Goal: Task Accomplishment & Management: Manage account settings

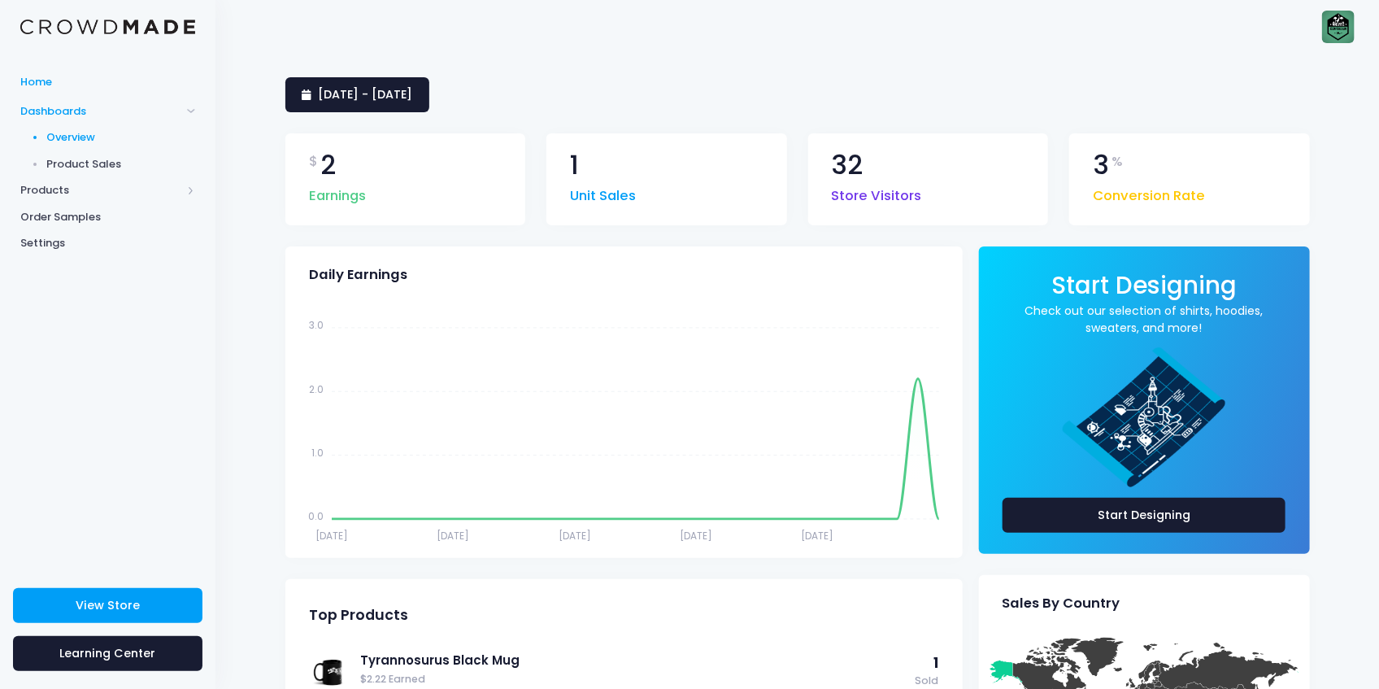
click at [49, 83] on span "Home" at bounding box center [107, 82] width 175 height 16
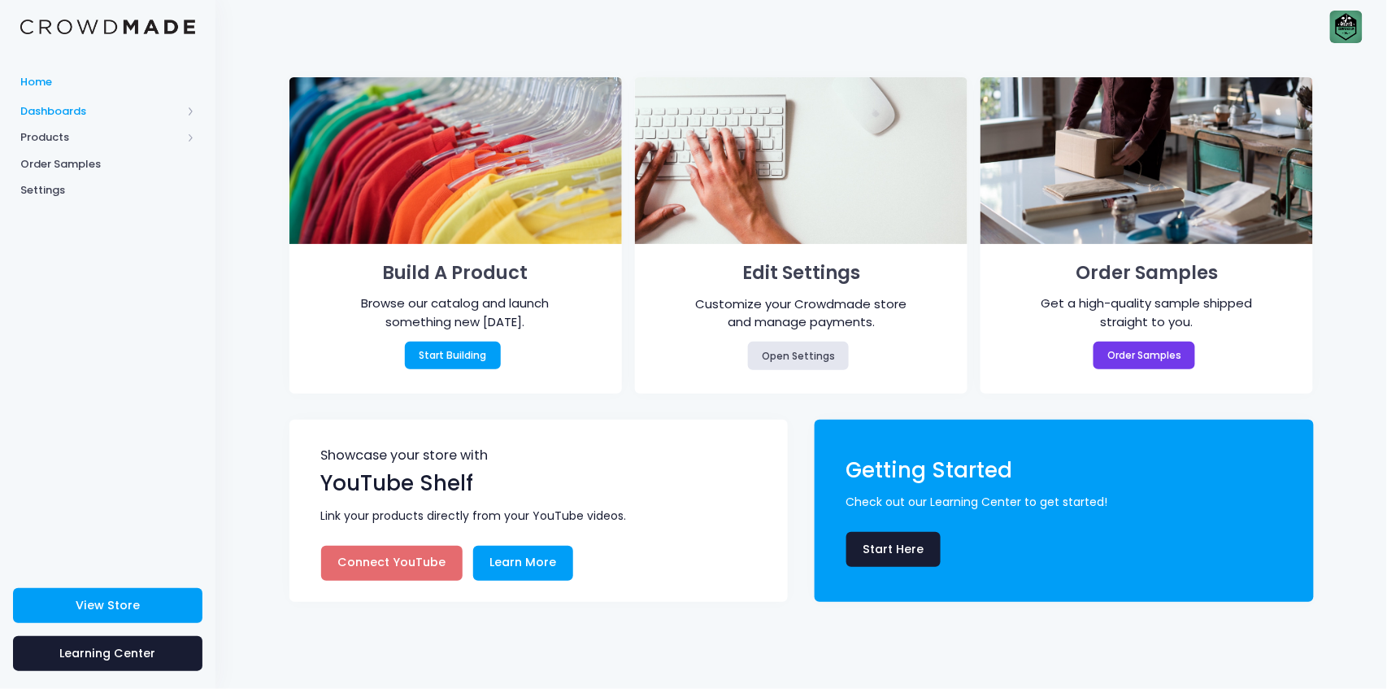
click at [65, 100] on span "Dashboards" at bounding box center [107, 111] width 215 height 27
click at [59, 189] on span "Products" at bounding box center [100, 190] width 161 height 16
click at [111, 224] on span "Product Discounts" at bounding box center [121, 217] width 149 height 16
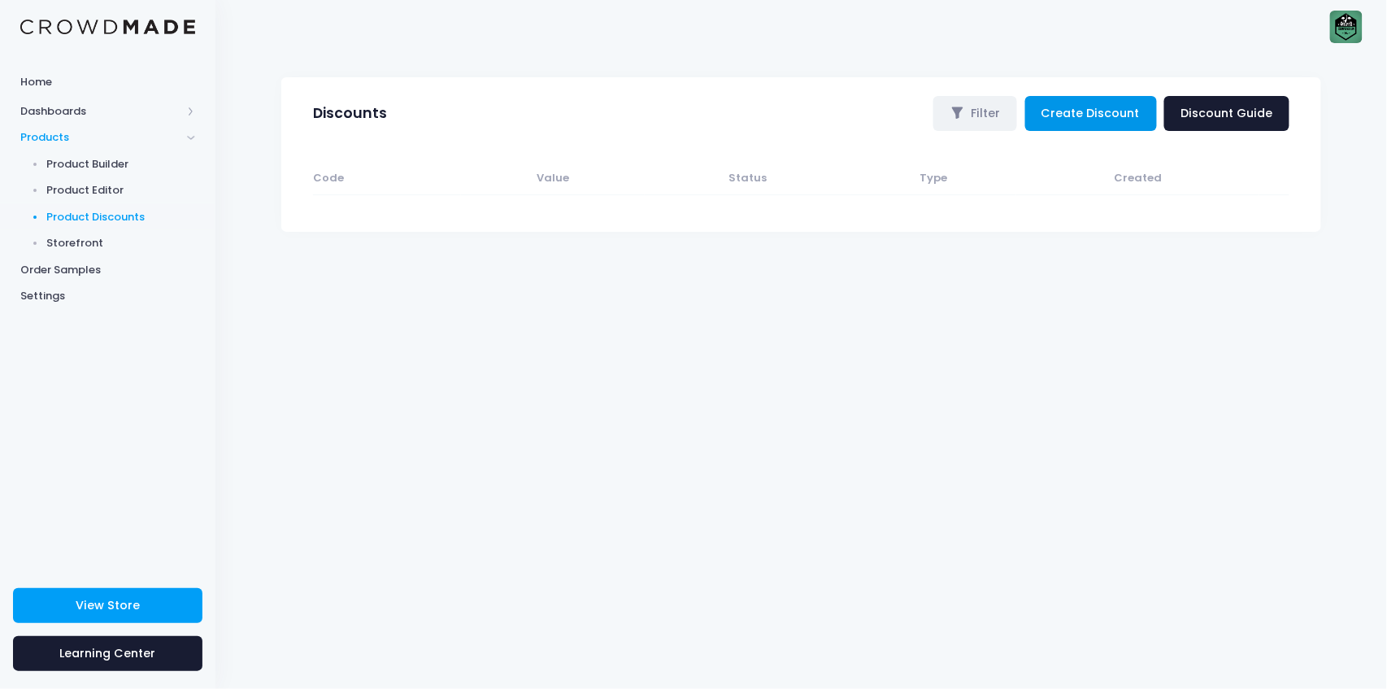
click at [1115, 120] on link "Create Discount" at bounding box center [1091, 113] width 132 height 35
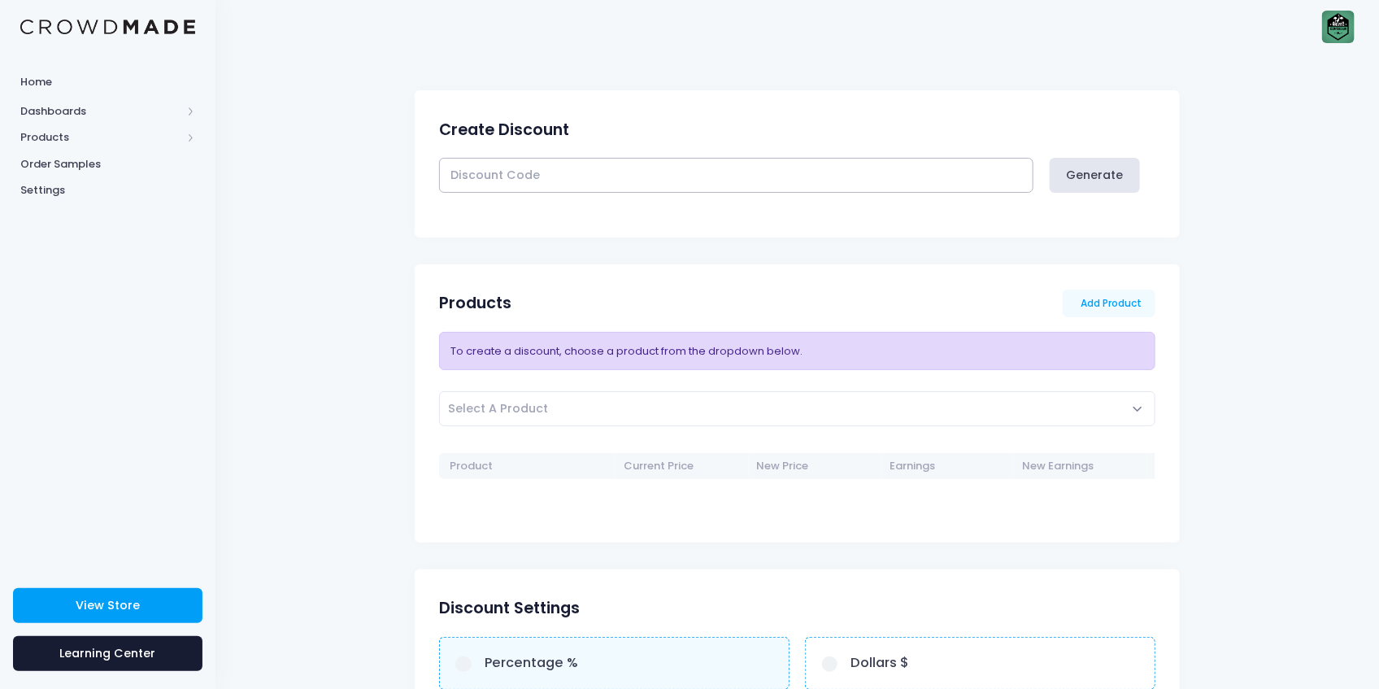
click at [667, 184] on input "text" at bounding box center [736, 175] width 594 height 35
type input "REXLING"
click at [1121, 303] on link "Add Product" at bounding box center [1109, 303] width 93 height 28
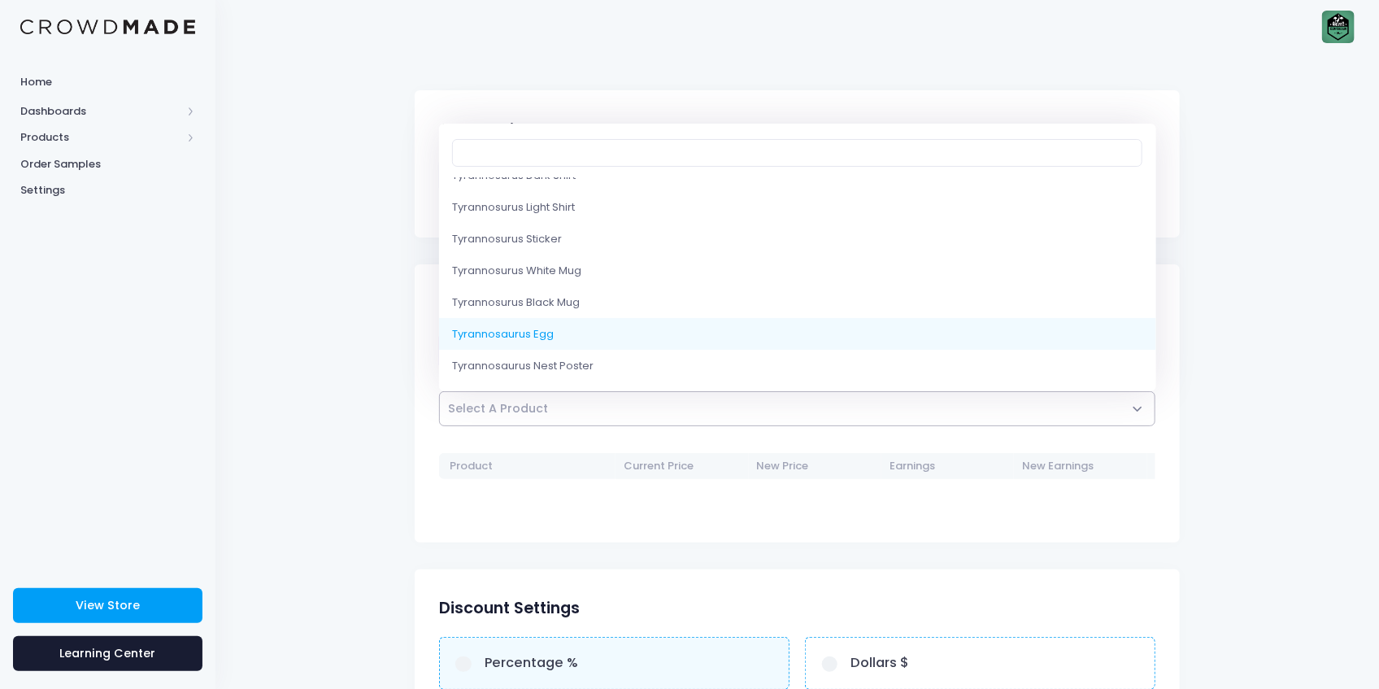
scroll to position [272, 0]
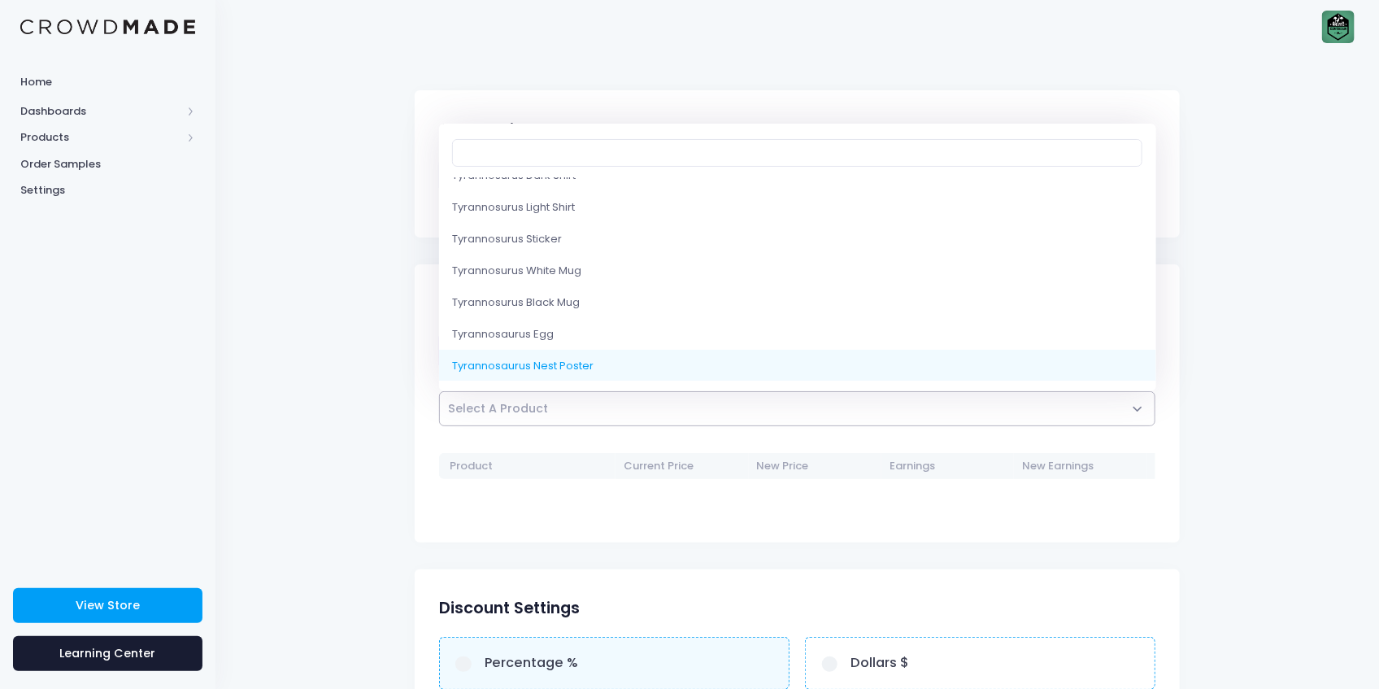
select select "10227191972114"
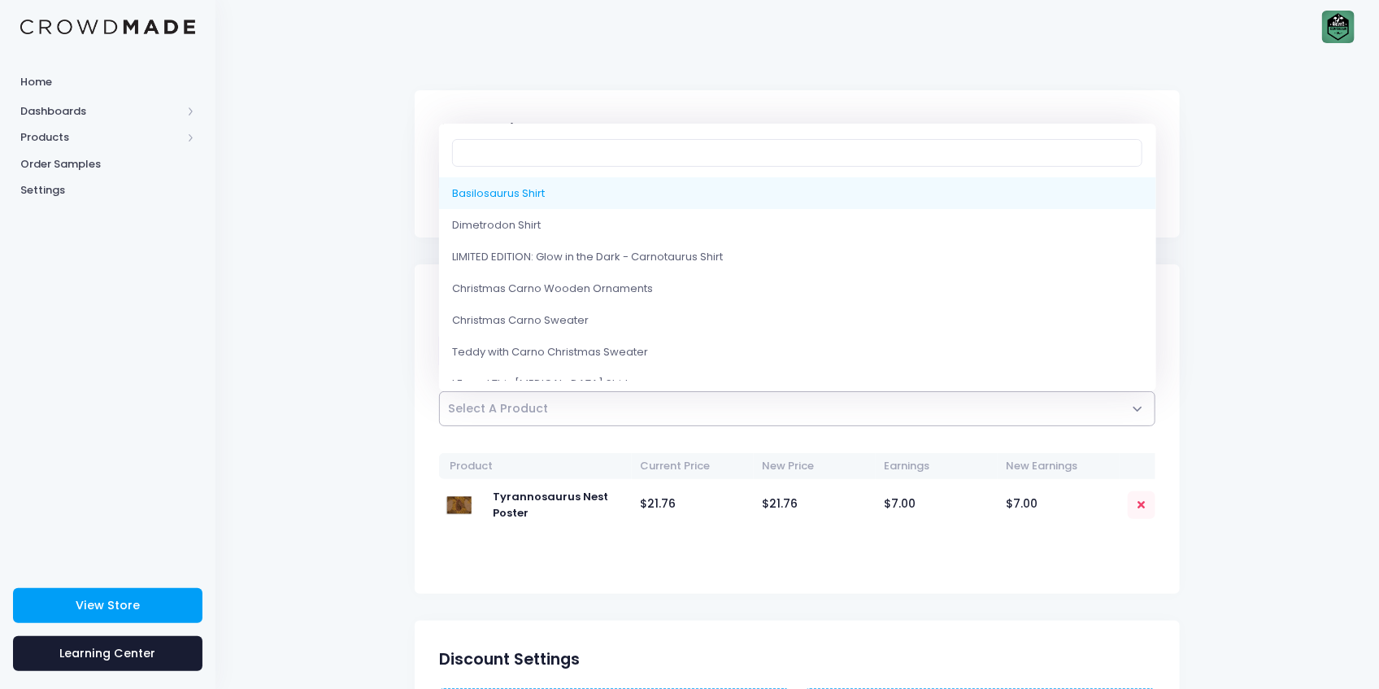
click at [740, 415] on span "Select A Product" at bounding box center [797, 408] width 717 height 35
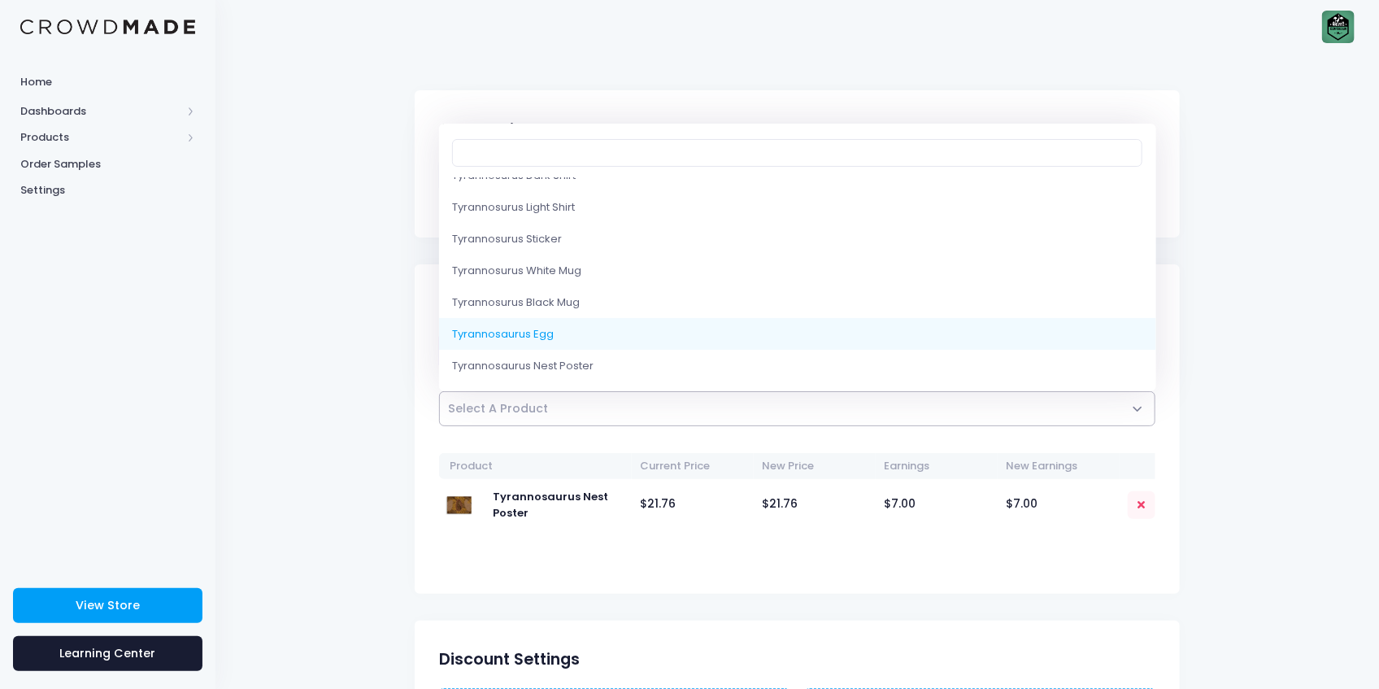
select select "10227190300946"
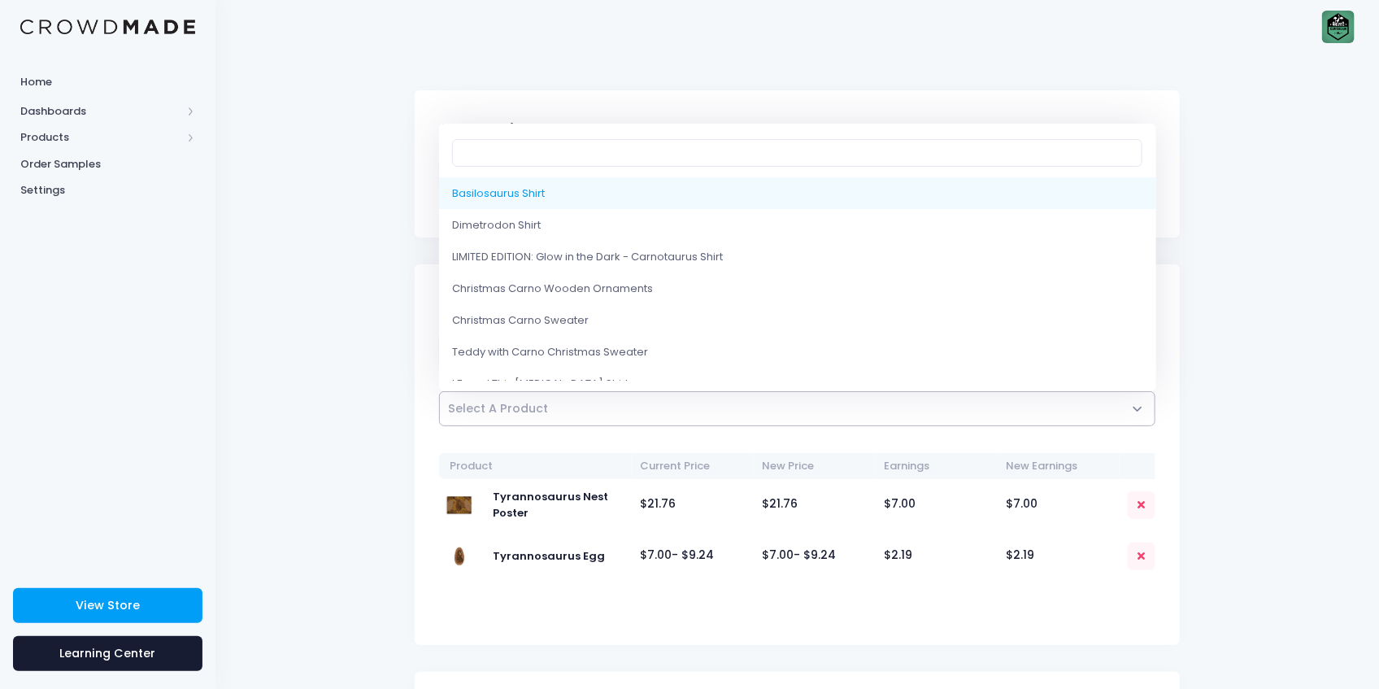
click at [611, 402] on span "Select A Product" at bounding box center [797, 408] width 717 height 35
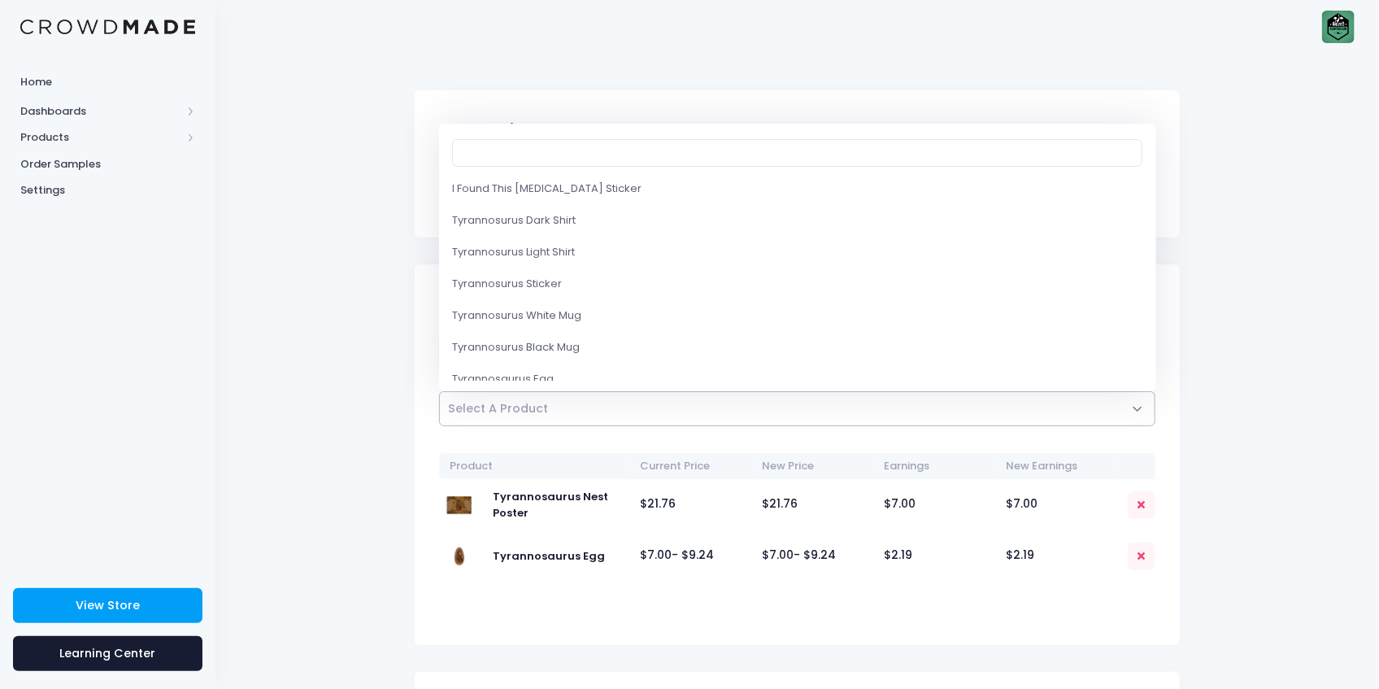
scroll to position [271, 0]
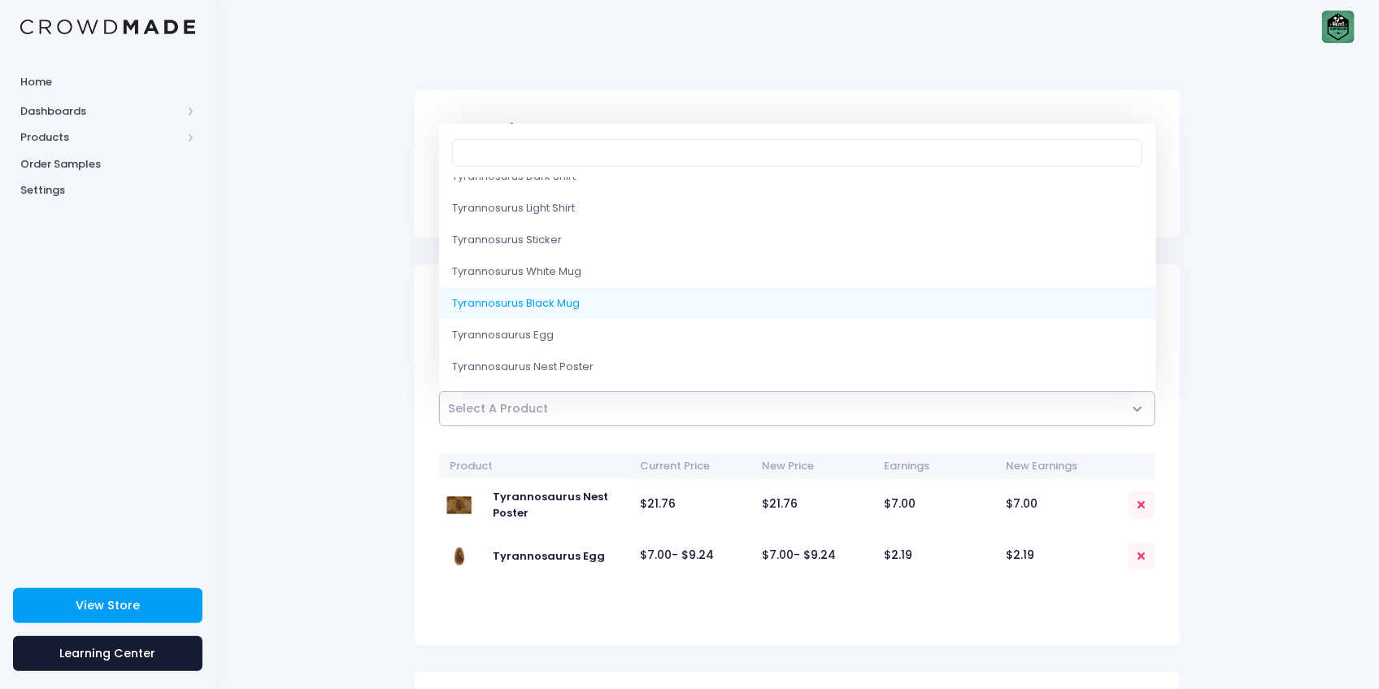
select select "10220820431122"
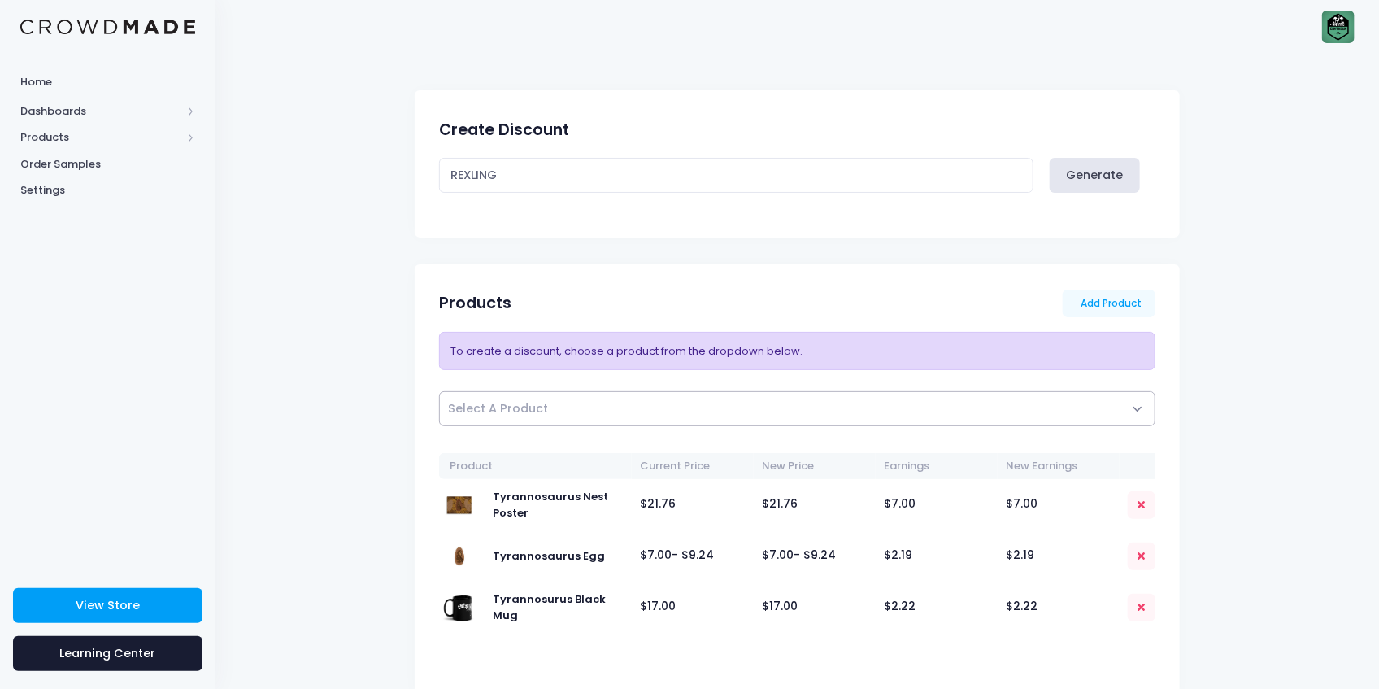
click at [592, 414] on span "Select A Product" at bounding box center [797, 408] width 717 height 35
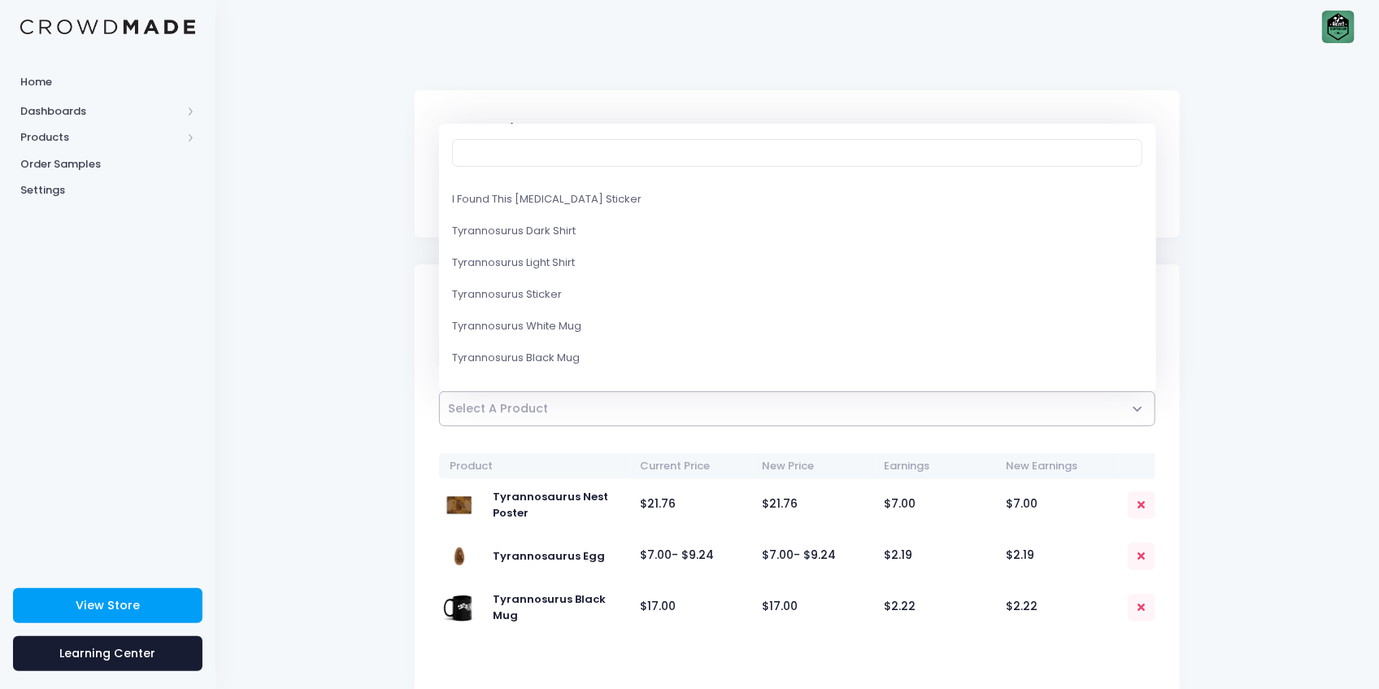
scroll to position [272, 0]
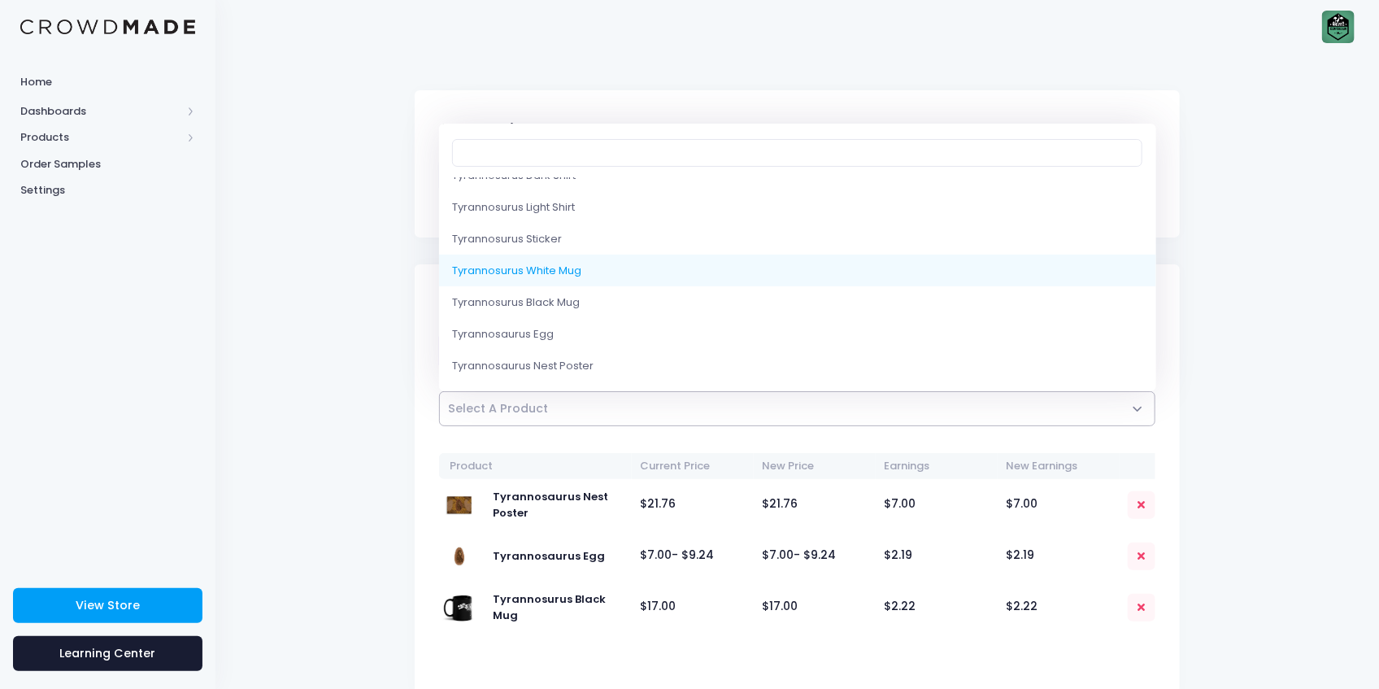
select select "10220820398354"
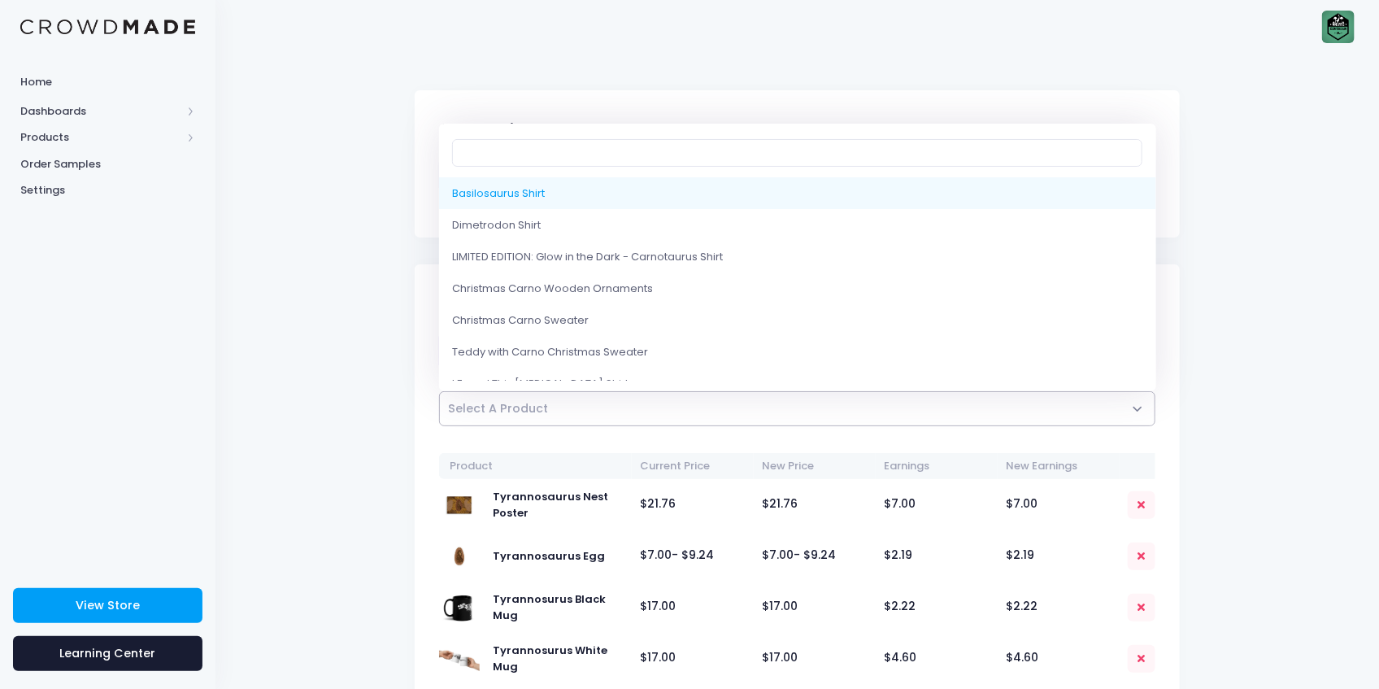
click at [589, 396] on span "Select A Product" at bounding box center [797, 408] width 717 height 35
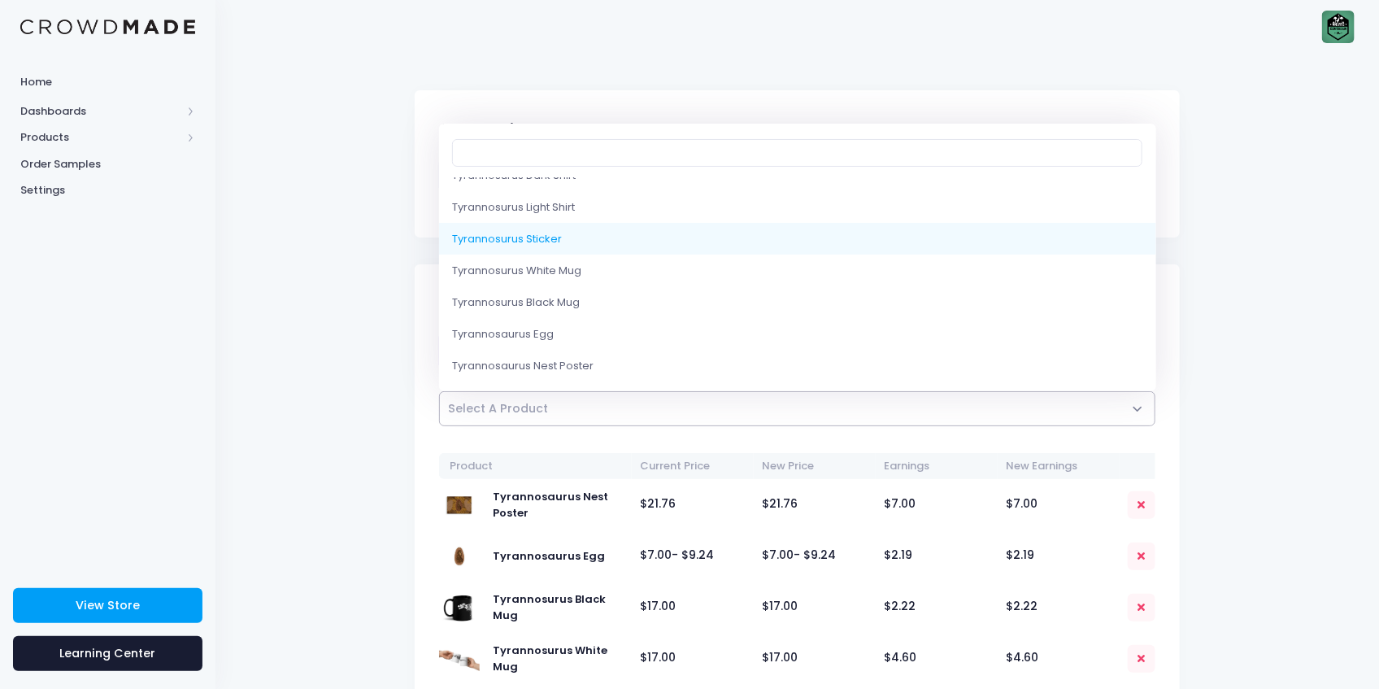
select select "10220820365586"
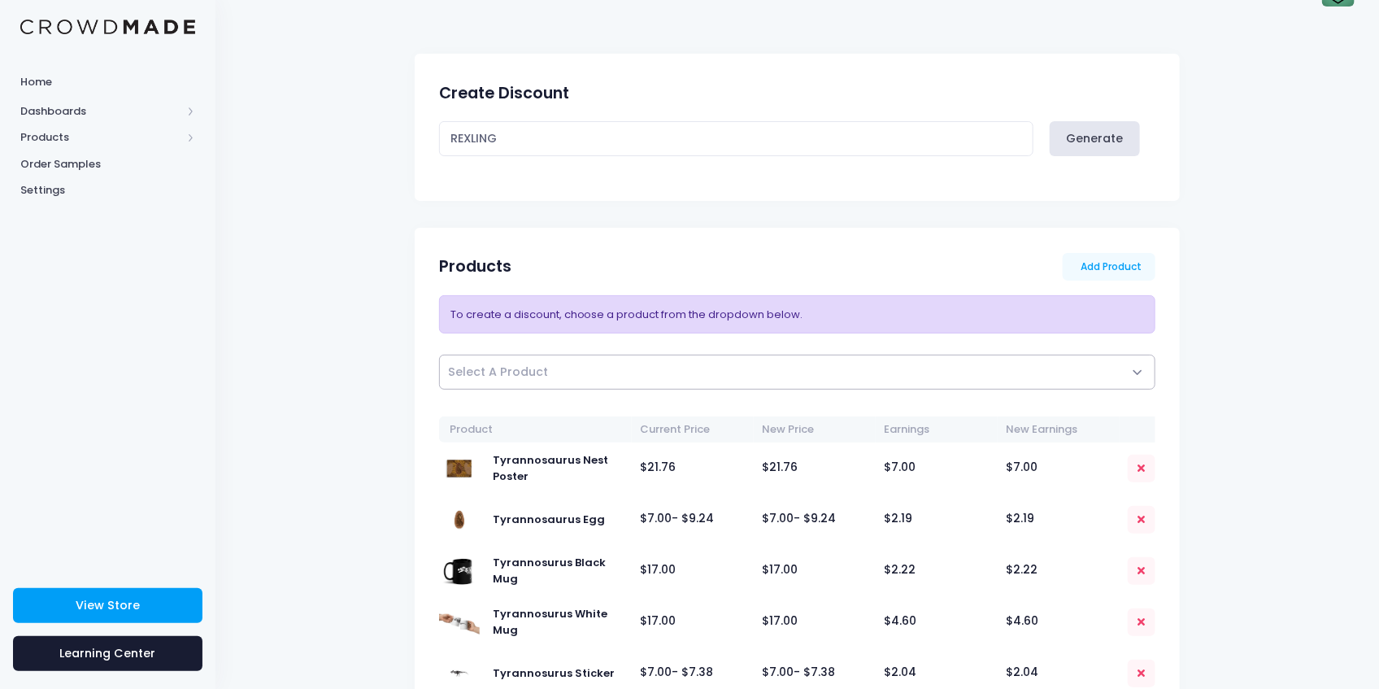
scroll to position [54, 0]
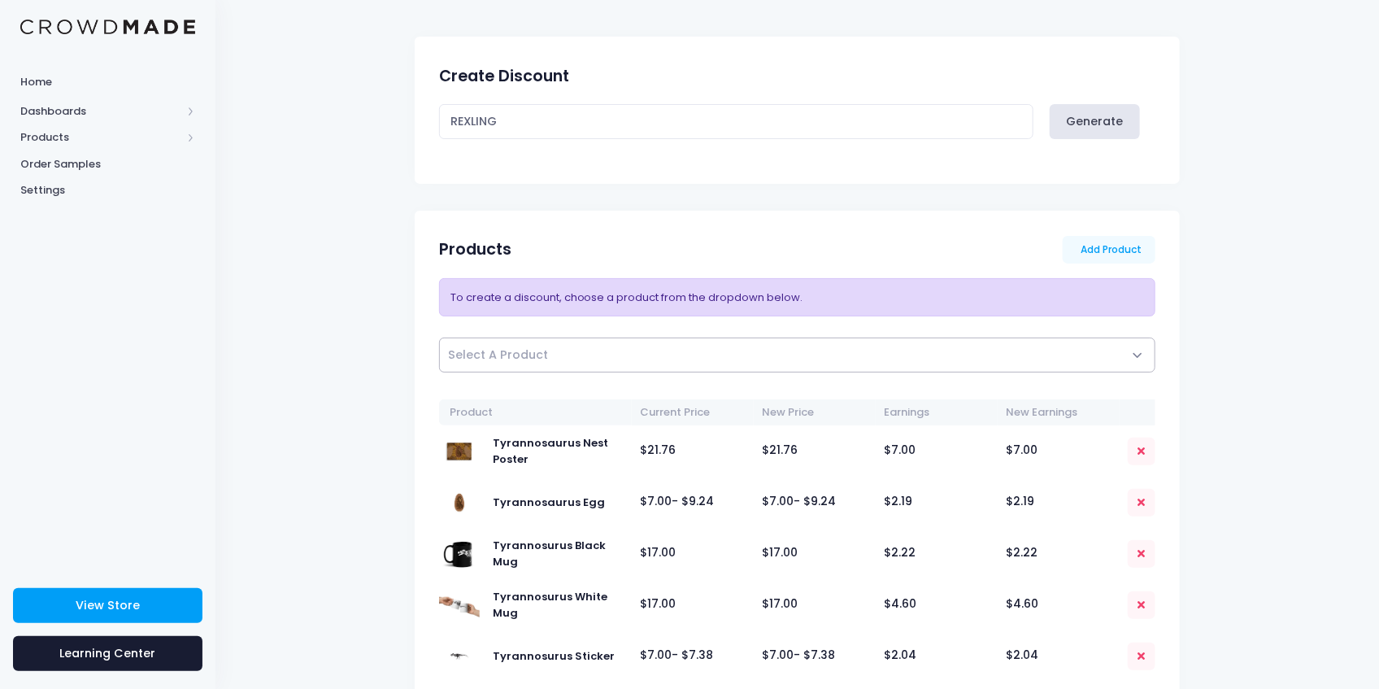
click at [560, 342] on span "Select A Product" at bounding box center [797, 354] width 717 height 35
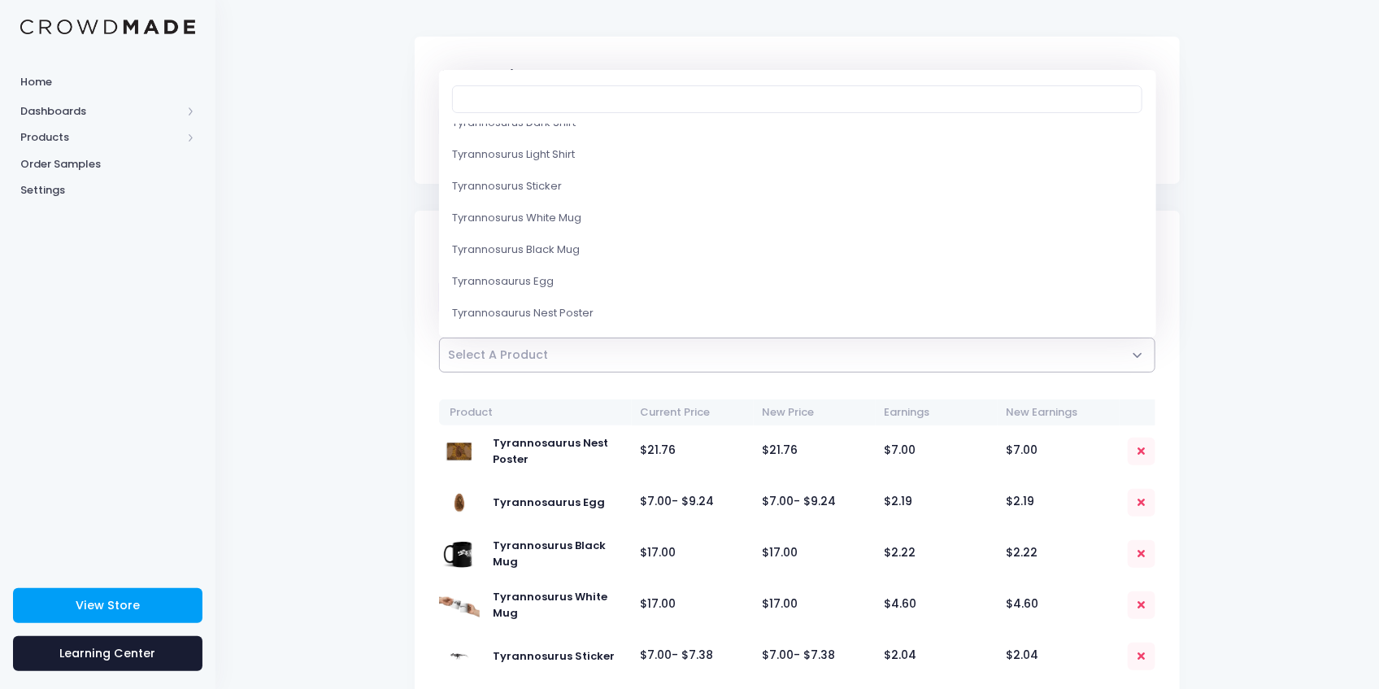
scroll to position [272, 0]
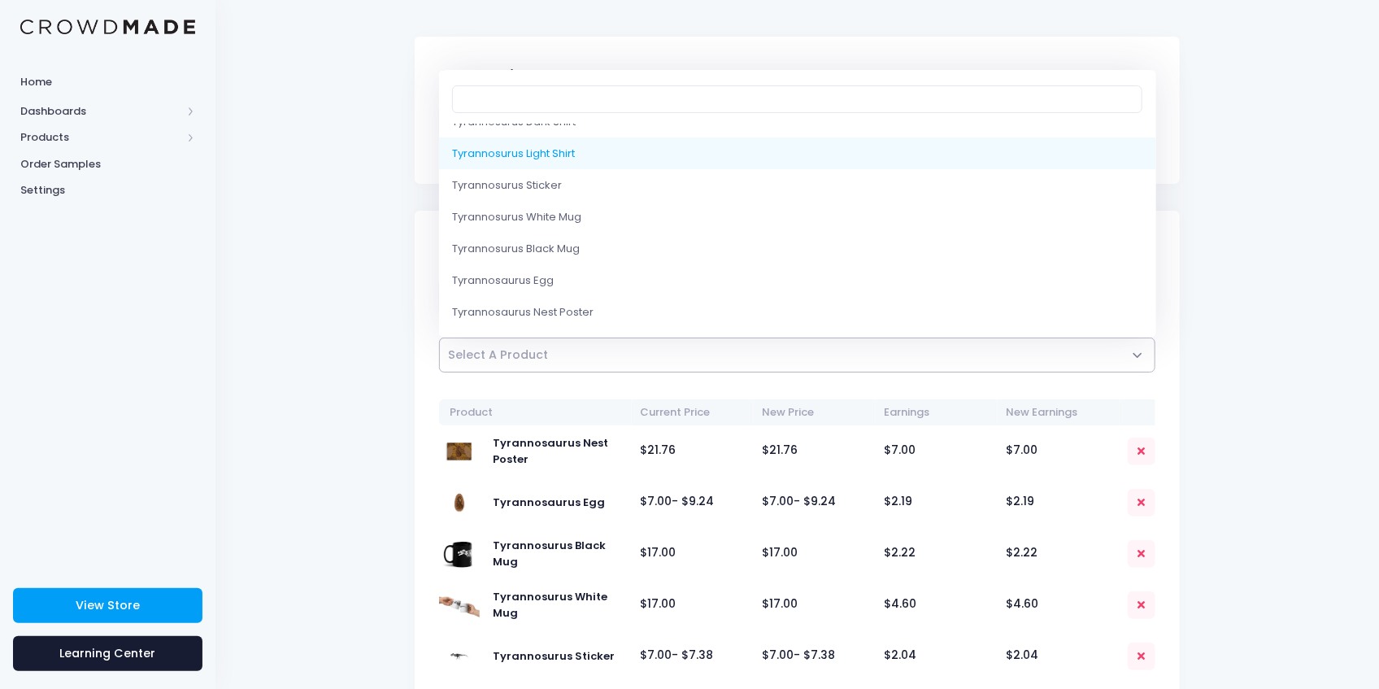
select select "10220820332818"
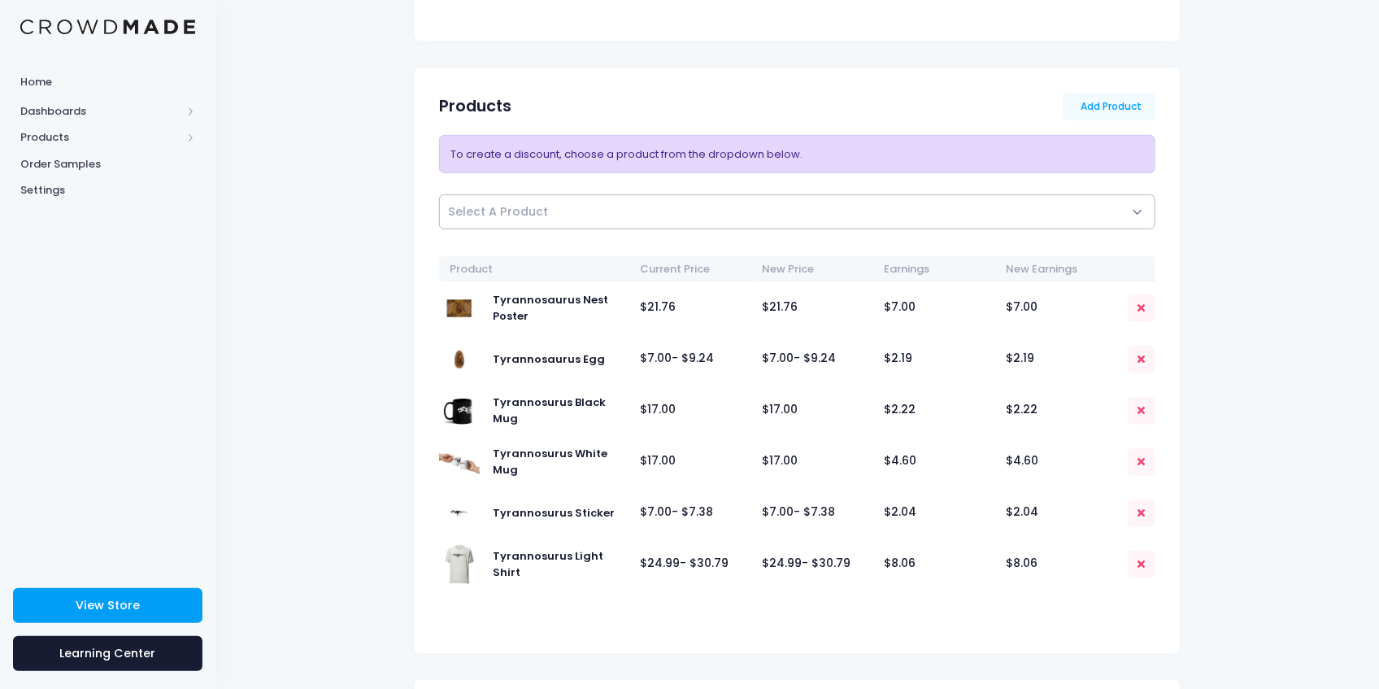
scroll to position [216, 0]
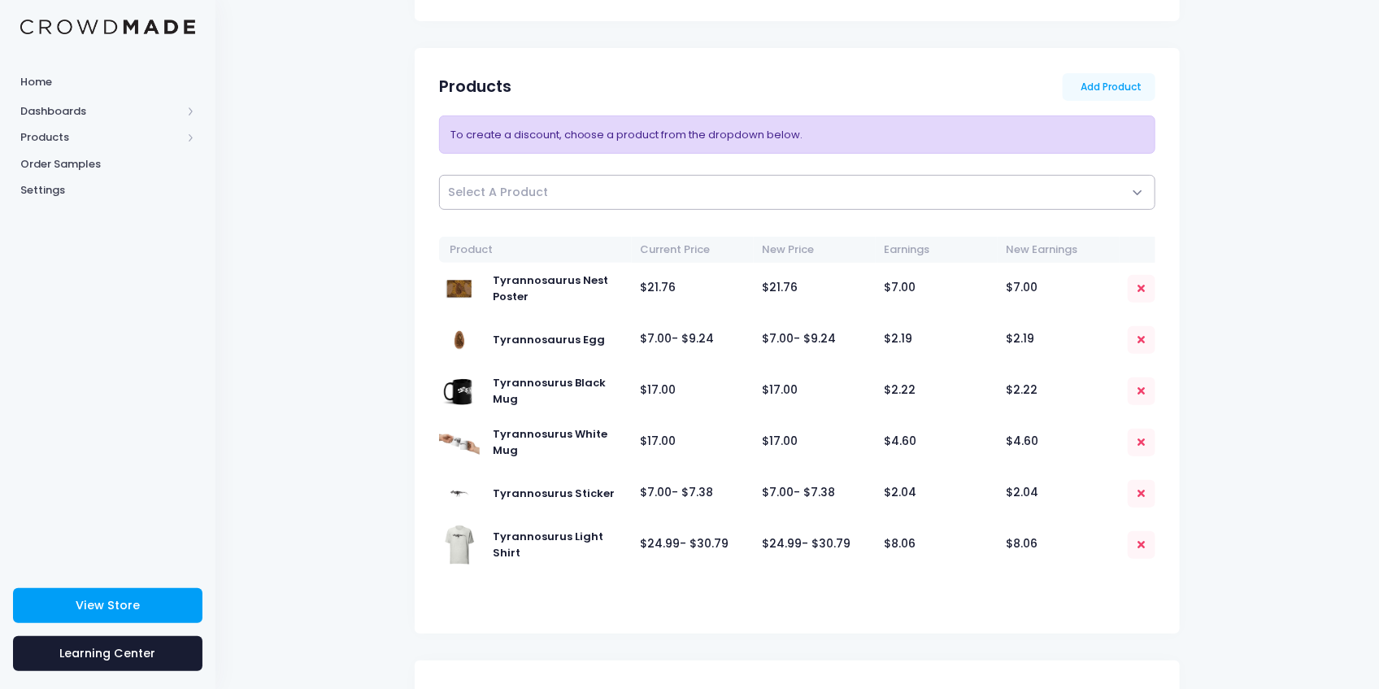
click at [485, 190] on span "Select A Product" at bounding box center [498, 192] width 100 height 16
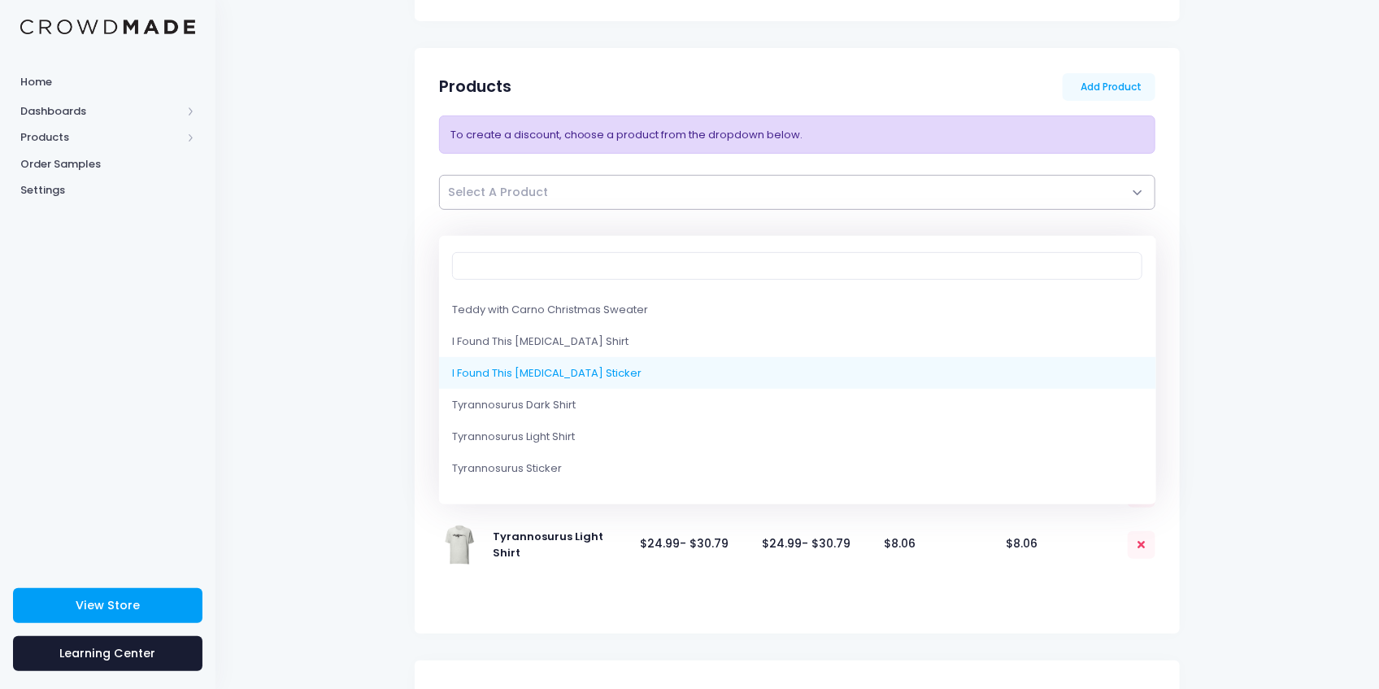
scroll to position [163, 0]
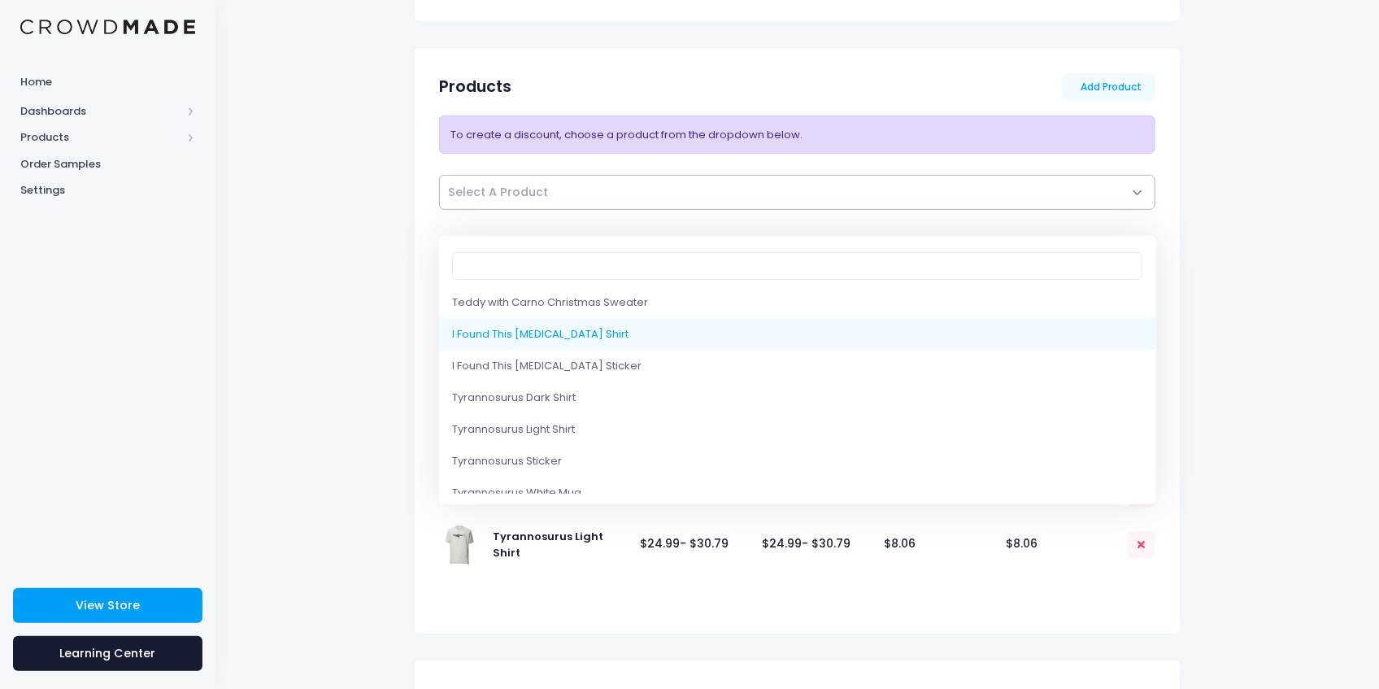
select select "10219539300626"
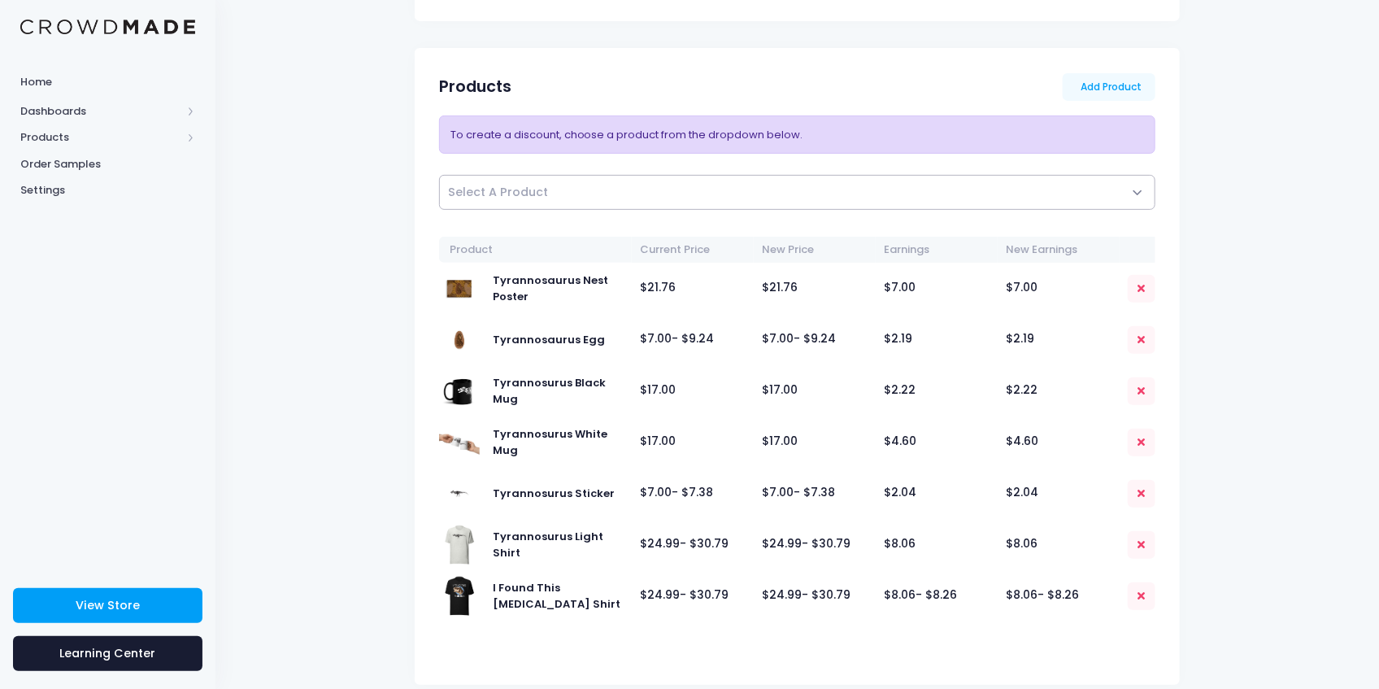
drag, startPoint x: 489, startPoint y: 202, endPoint x: 485, endPoint y: 187, distance: 15.2
click at [485, 187] on span "Select A Product" at bounding box center [498, 192] width 100 height 16
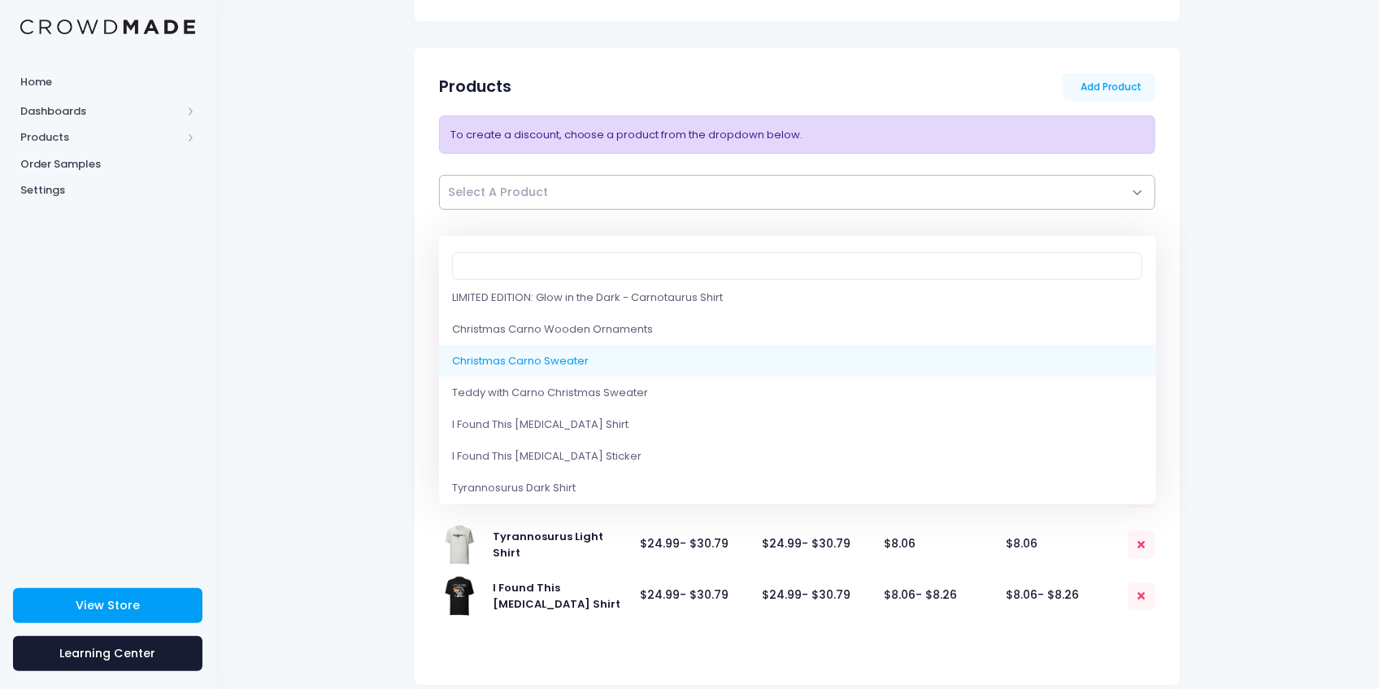
scroll to position [108, 0]
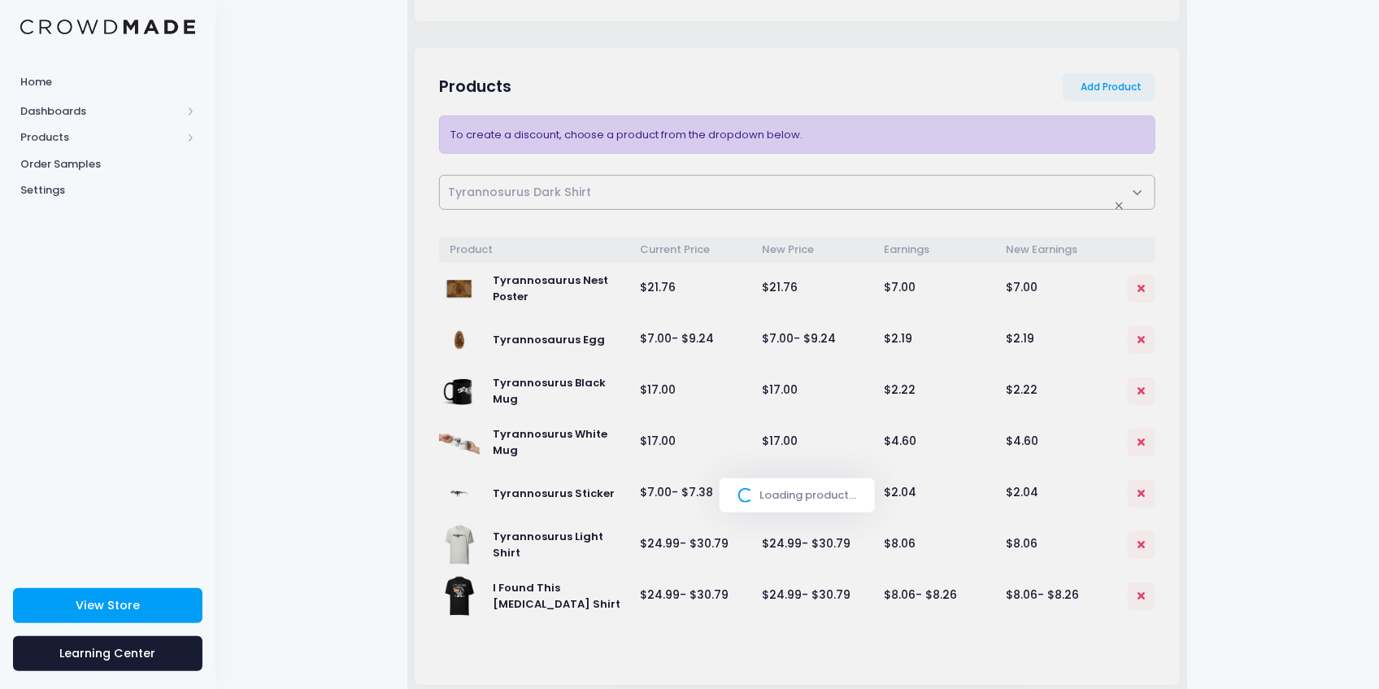
select select "10220820300050"
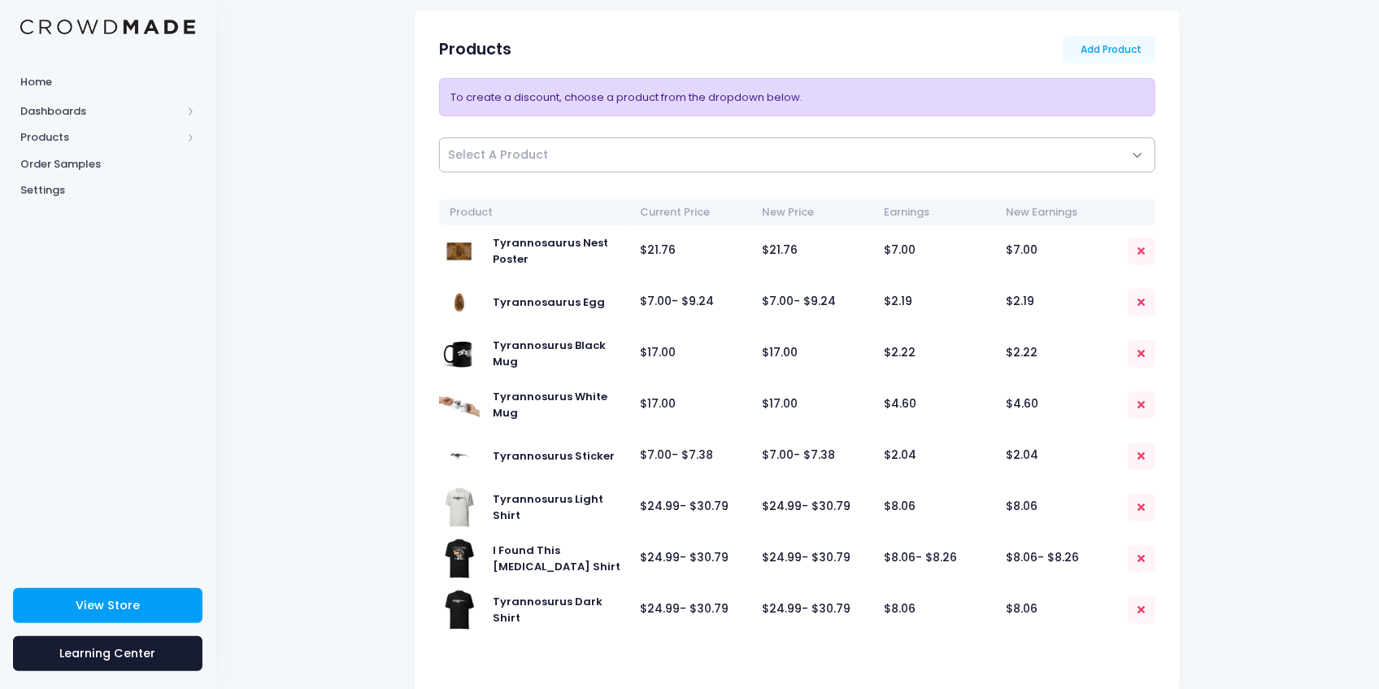
scroll to position [271, 0]
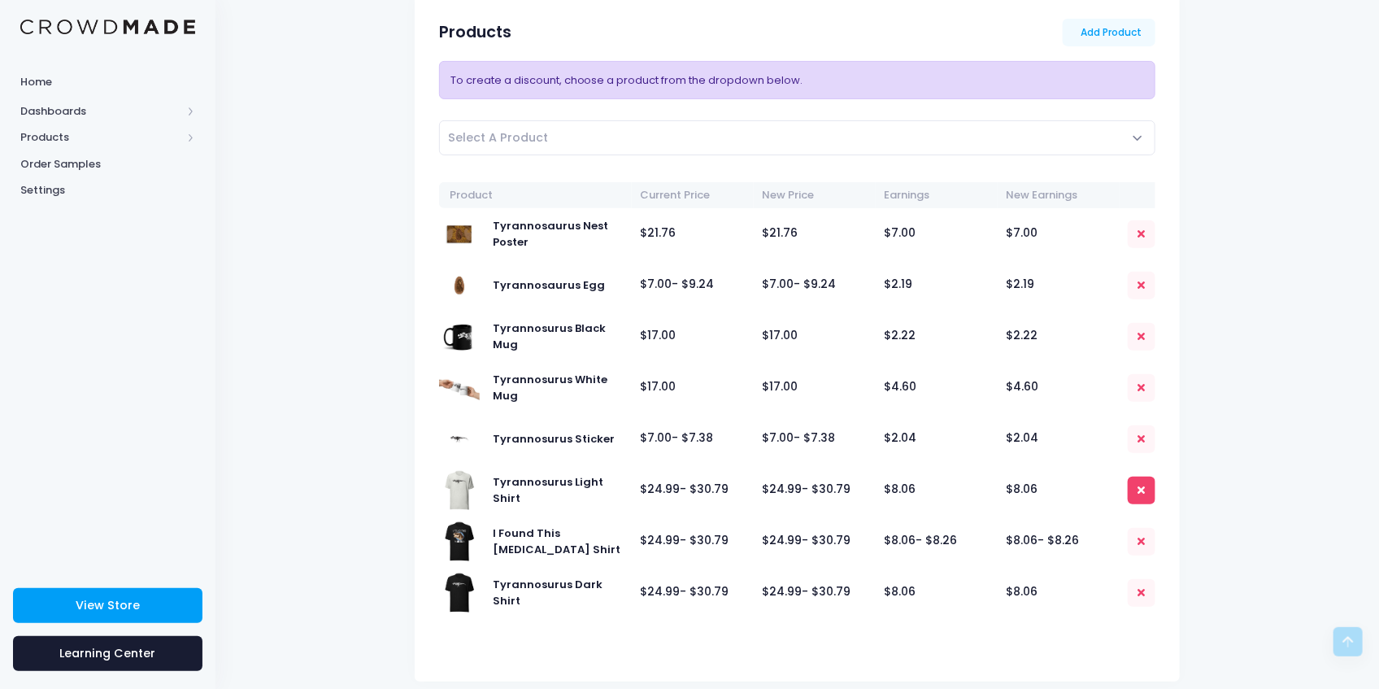
click at [1151, 486] on link at bounding box center [1142, 490] width 28 height 28
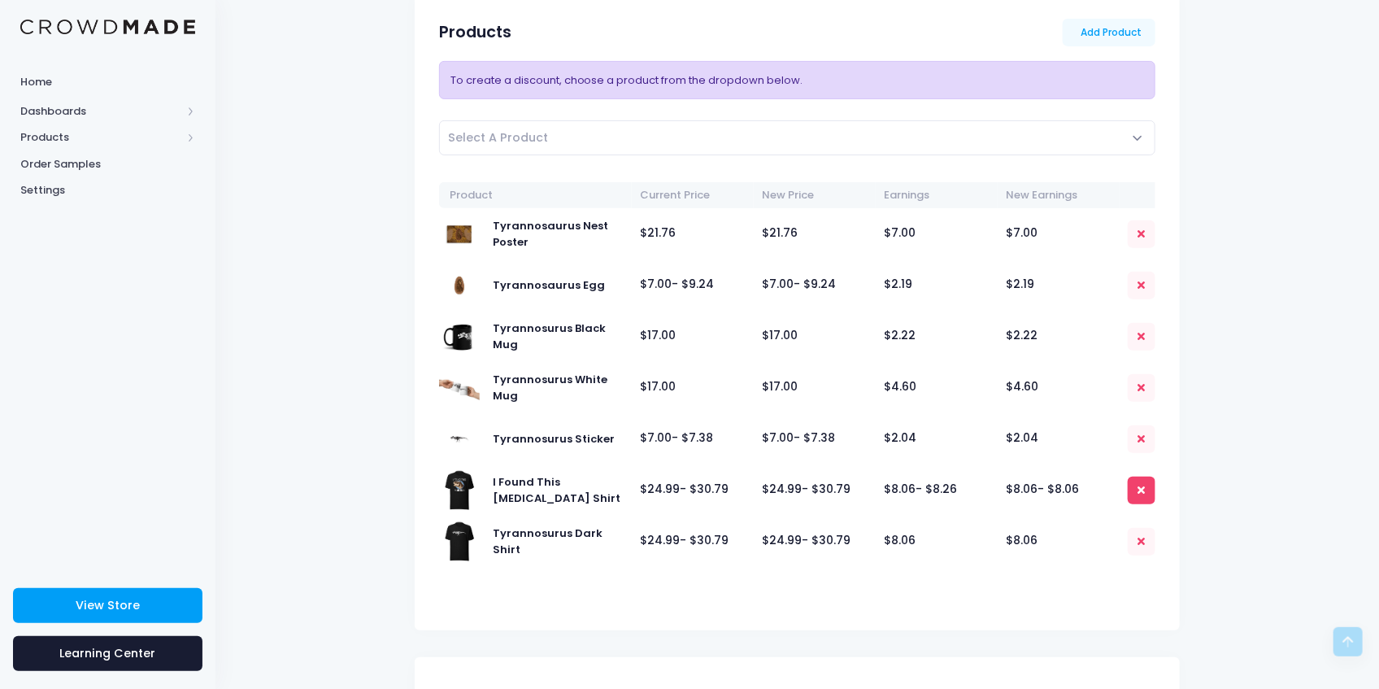
click at [1135, 482] on link at bounding box center [1142, 490] width 28 height 28
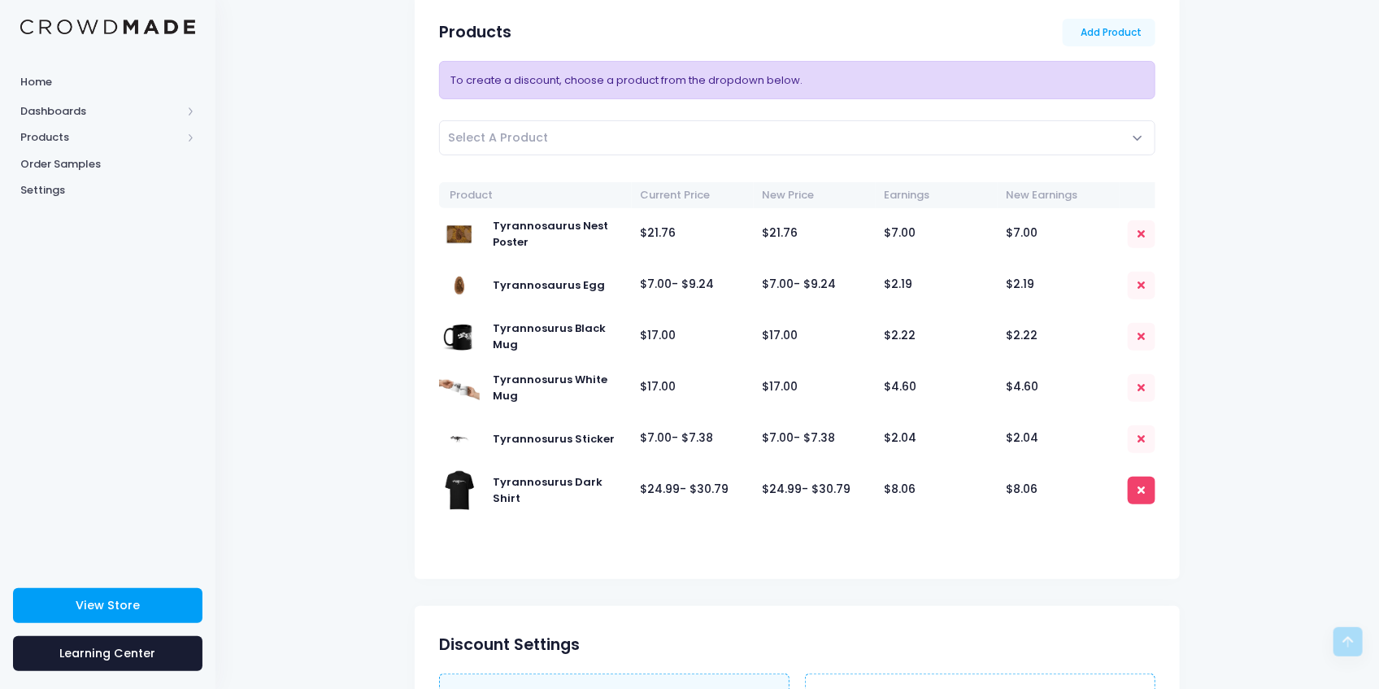
click at [1136, 494] on link at bounding box center [1142, 490] width 28 height 28
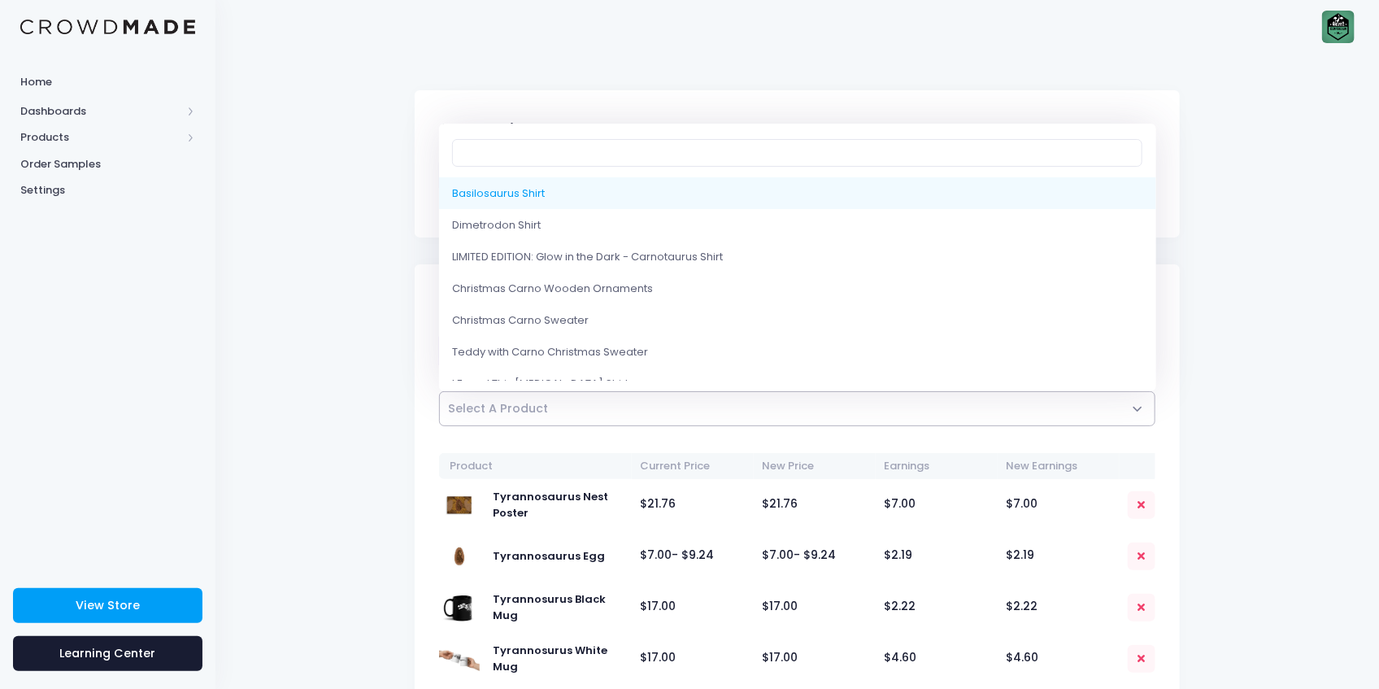
click at [589, 411] on span "Select A Product" at bounding box center [797, 408] width 717 height 35
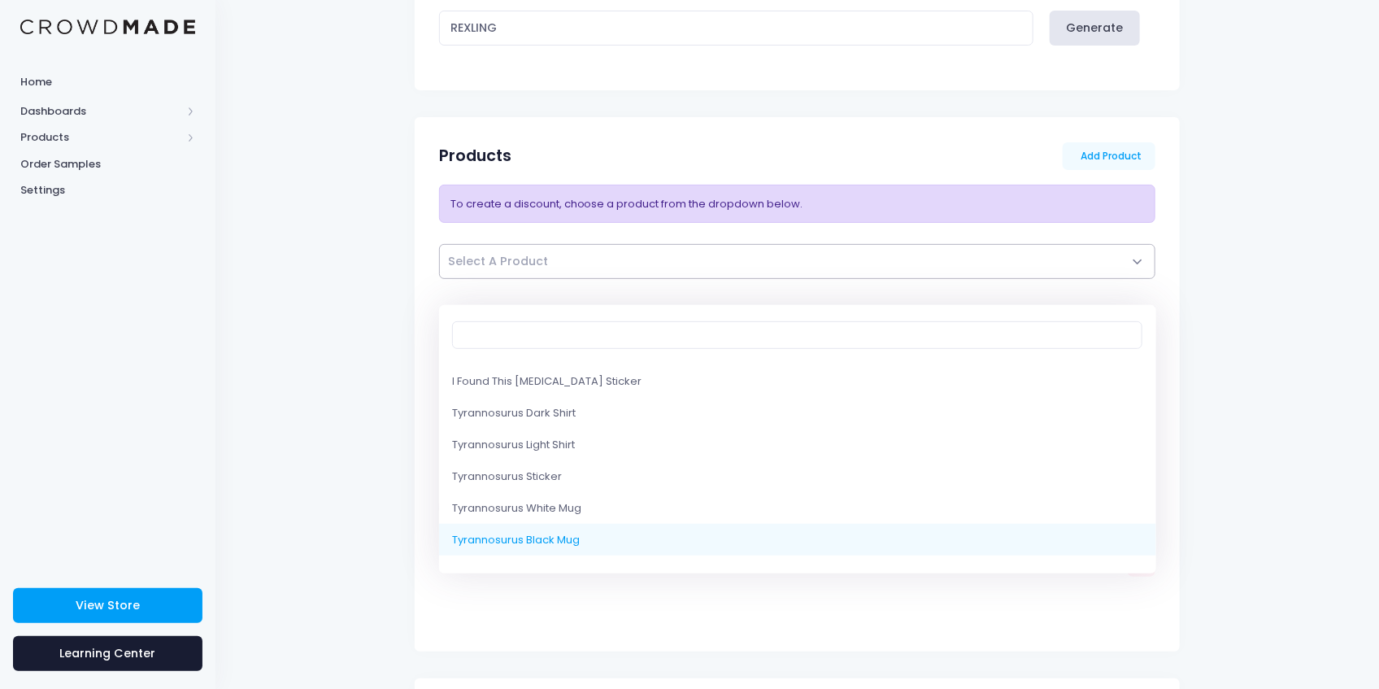
scroll to position [163, 0]
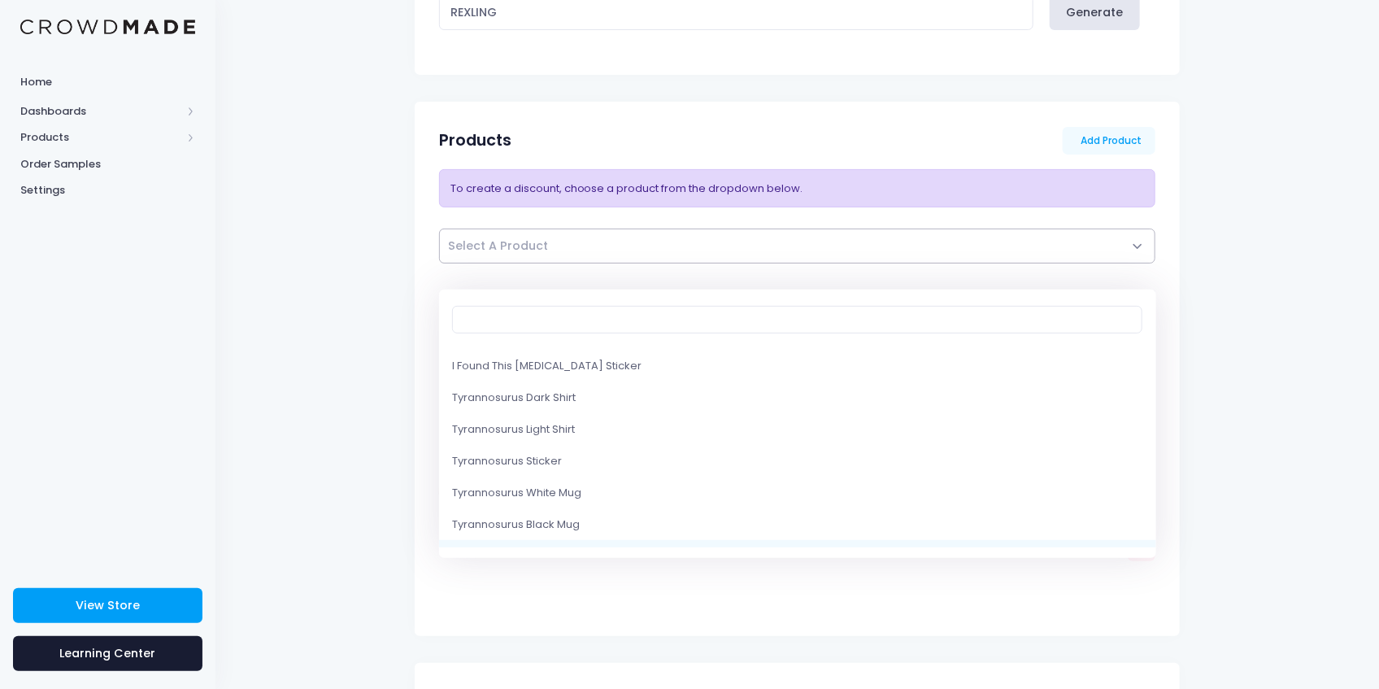
click at [816, 598] on div "Product Current Price New Price Earnings New Earnings Tyrannosaurus Nest Poster…" at bounding box center [797, 447] width 733 height 315
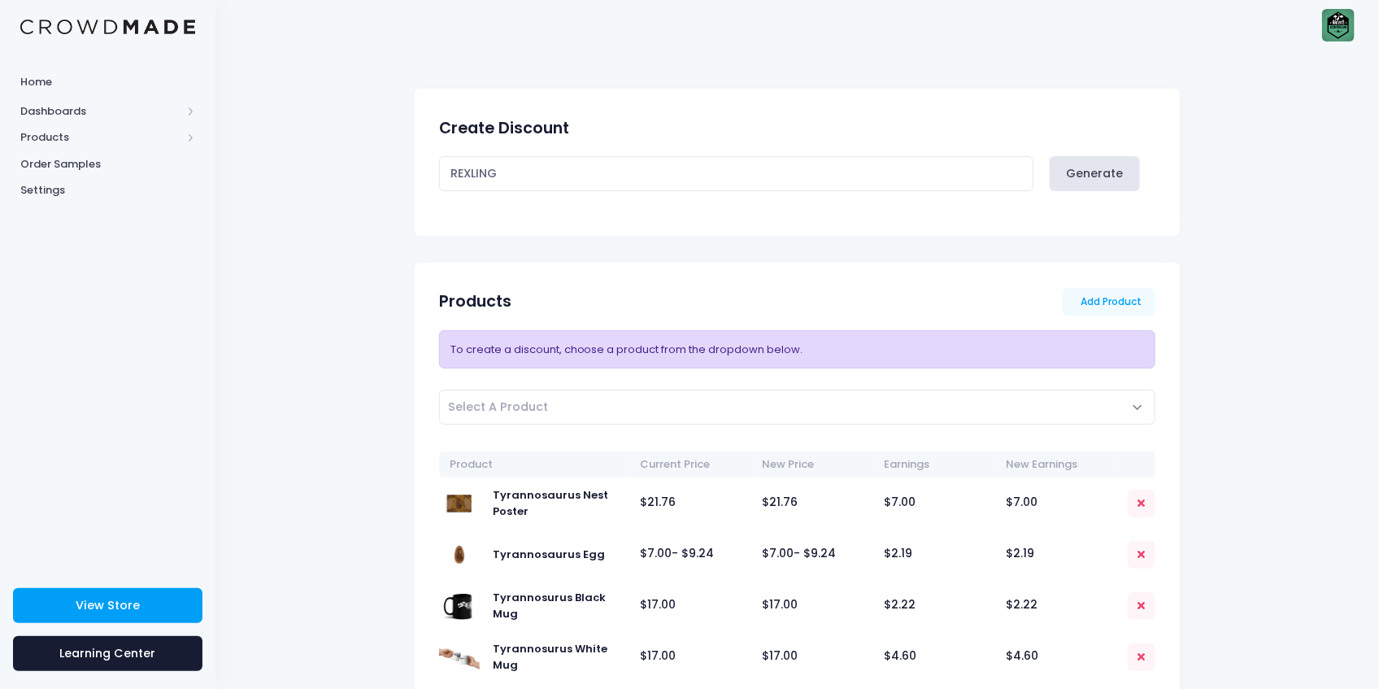
scroll to position [0, 0]
click at [576, 415] on span "Select A Product" at bounding box center [797, 408] width 717 height 35
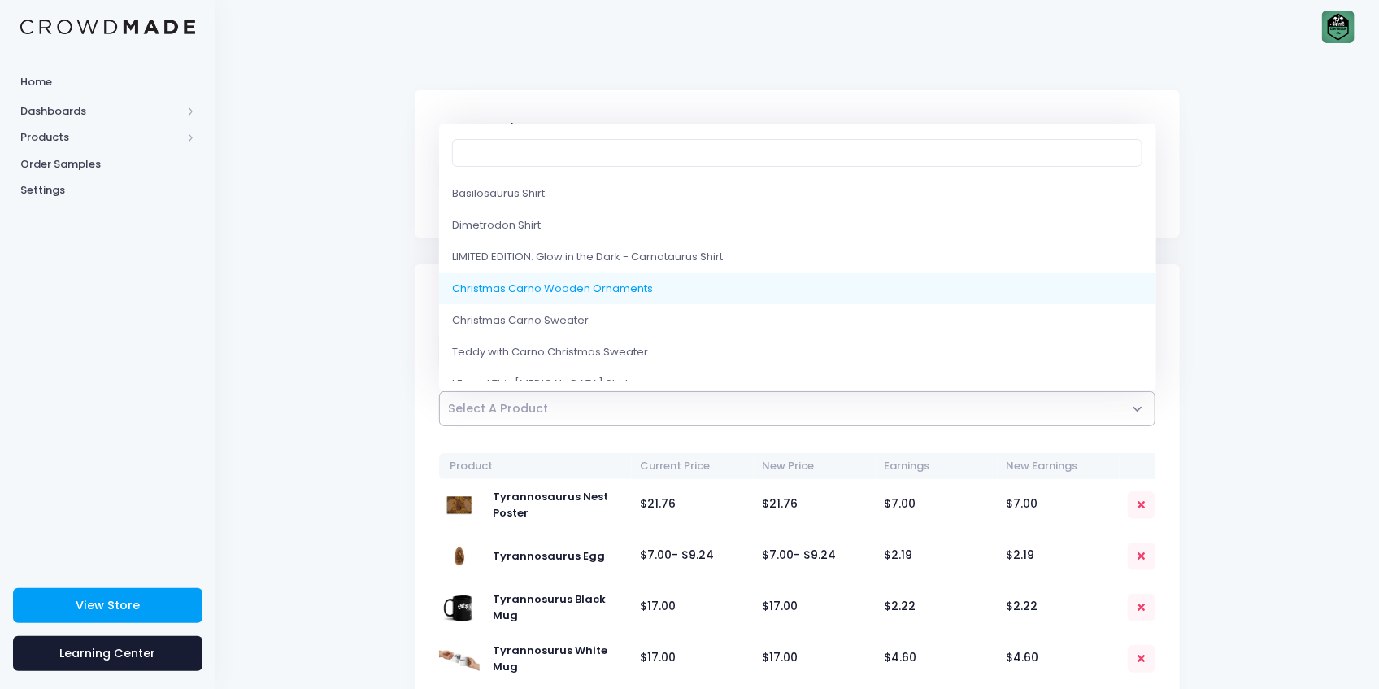
scroll to position [163, 0]
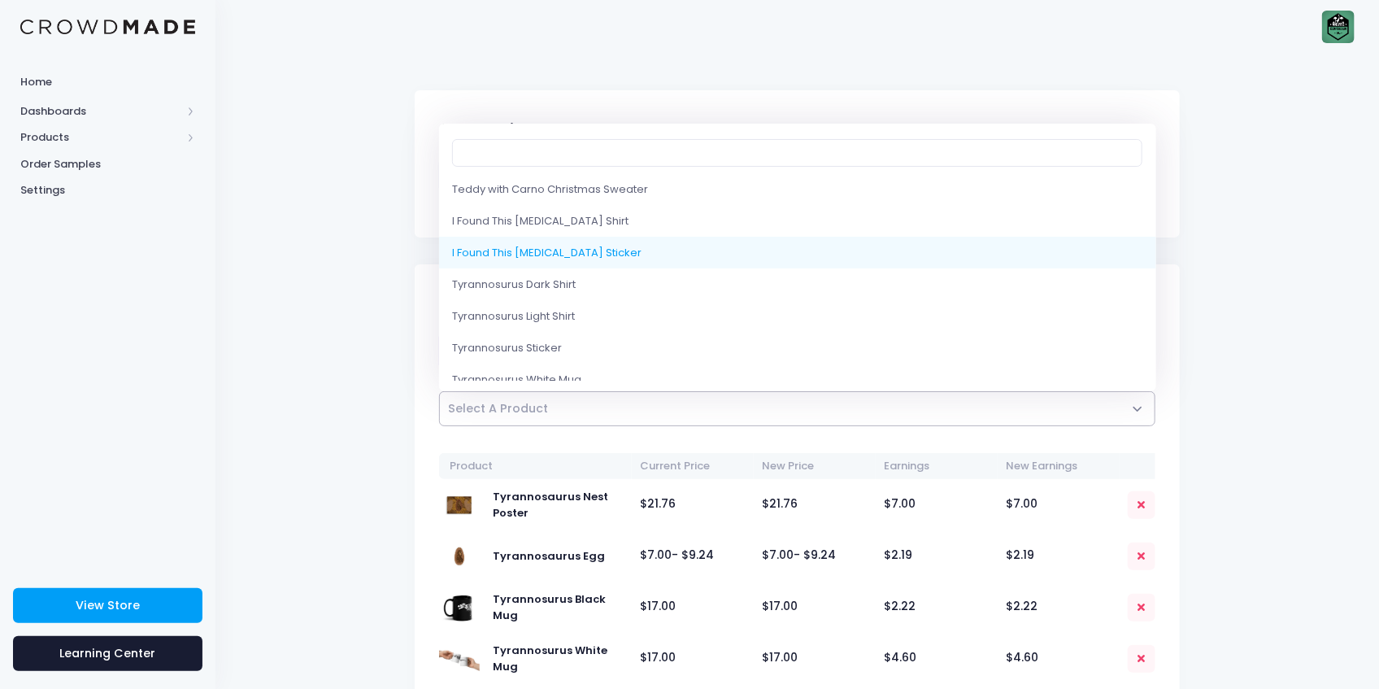
select select "10219542020370"
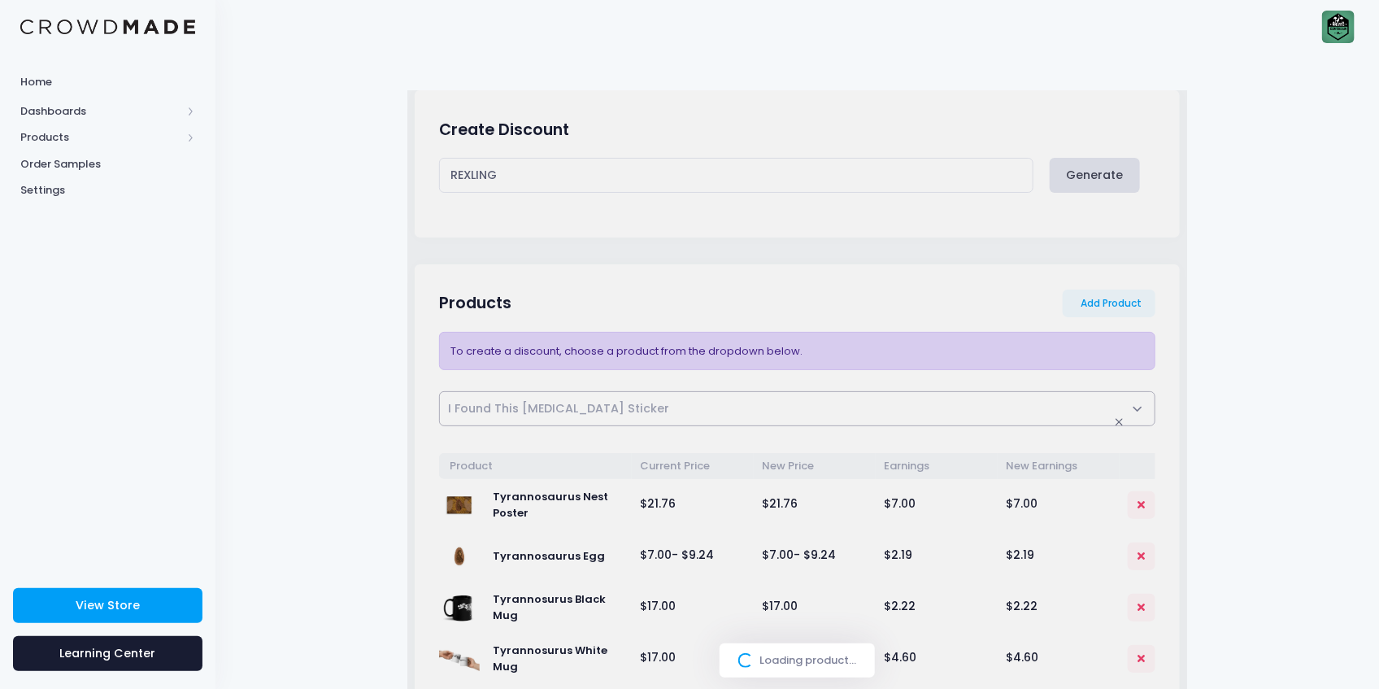
select select
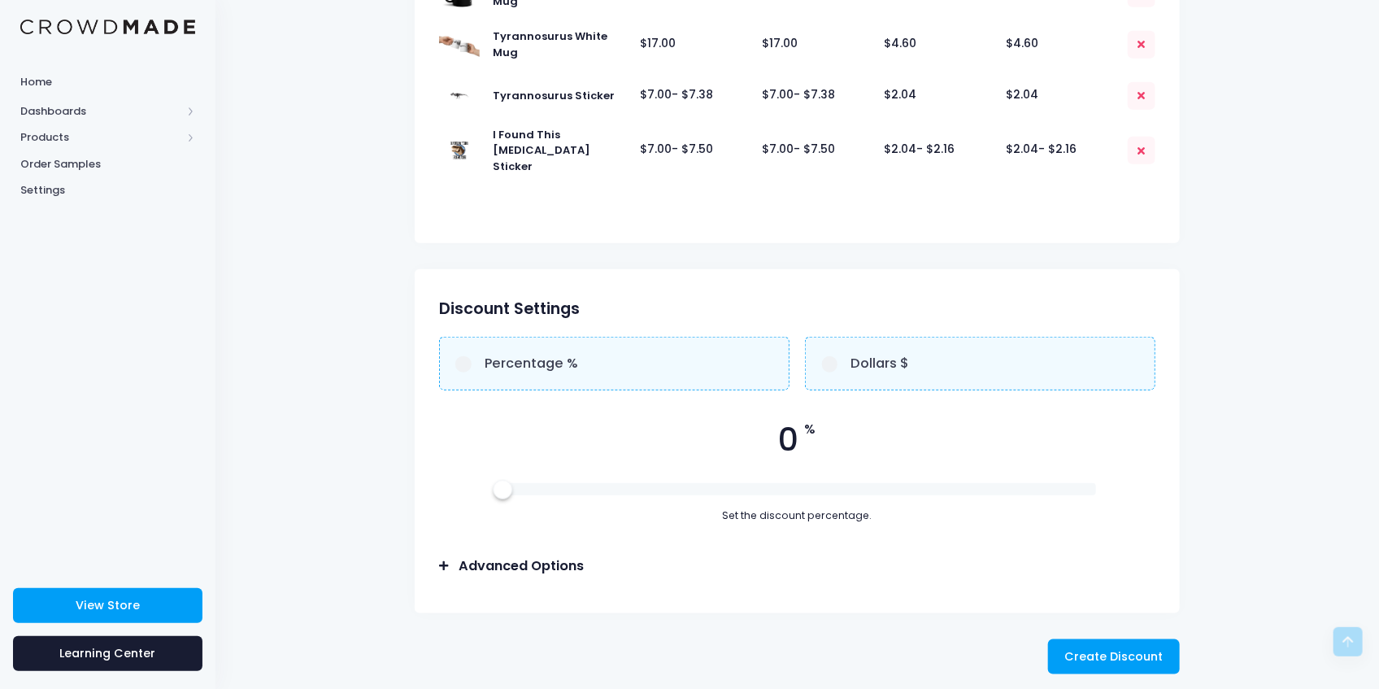
scroll to position [615, 0]
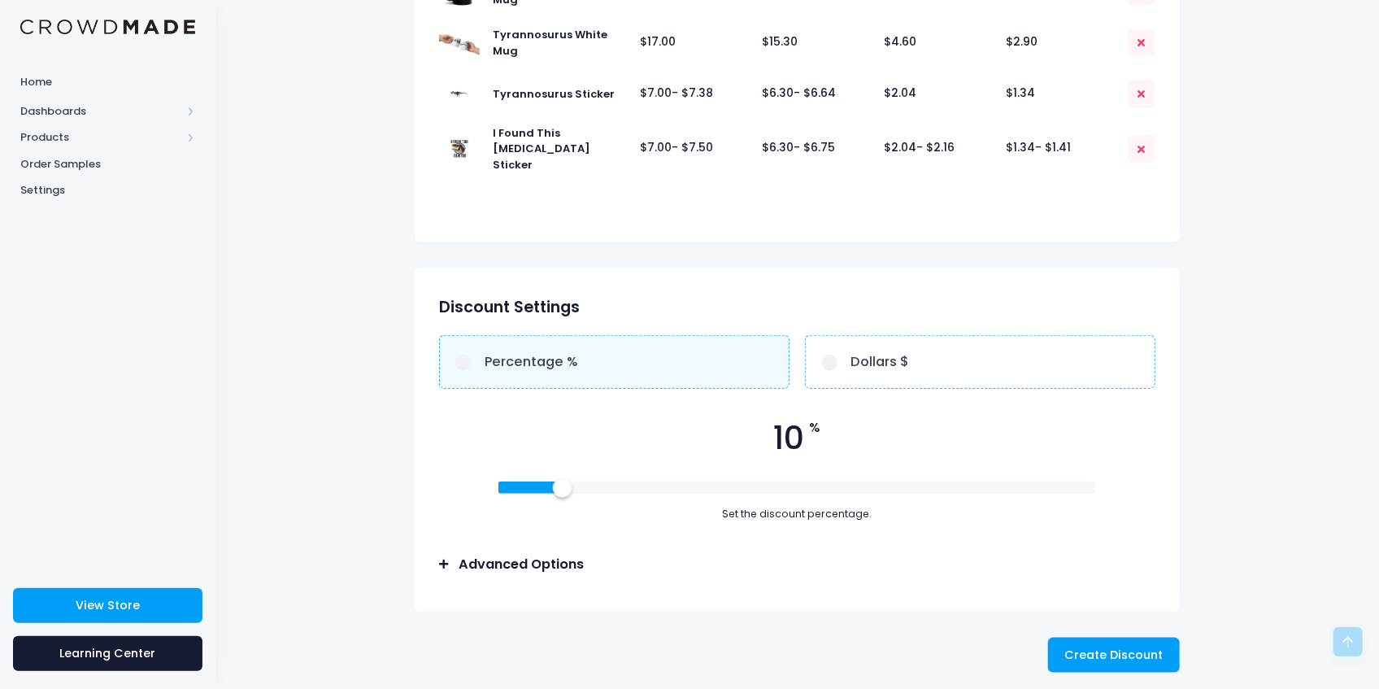
drag, startPoint x: 506, startPoint y: 480, endPoint x: 566, endPoint y: 486, distance: 60.5
click at [566, 486] on div at bounding box center [563, 487] width 18 height 18
click at [455, 359] on span at bounding box center [463, 362] width 16 height 17
click at [455, 359] on input "Percentage %" at bounding box center [463, 362] width 16 height 16
radio input "true"
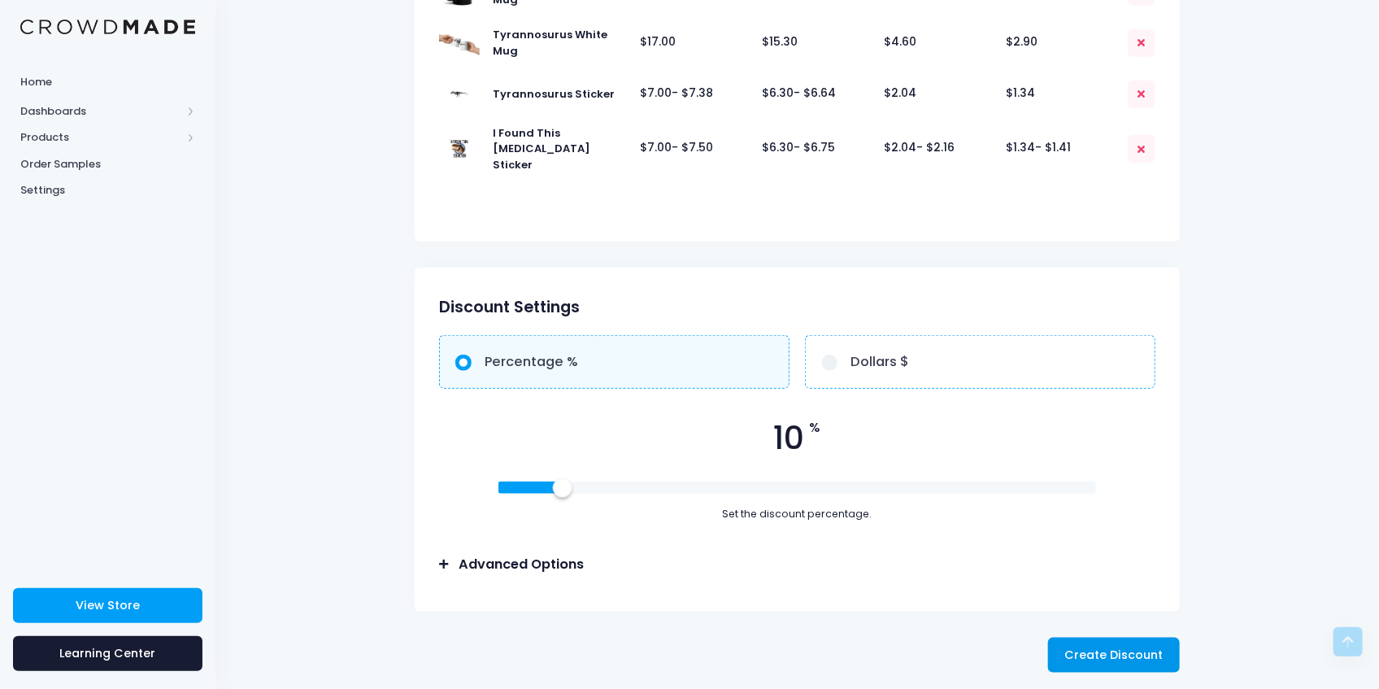
click at [1106, 646] on span "Create Discount" at bounding box center [1113, 654] width 98 height 16
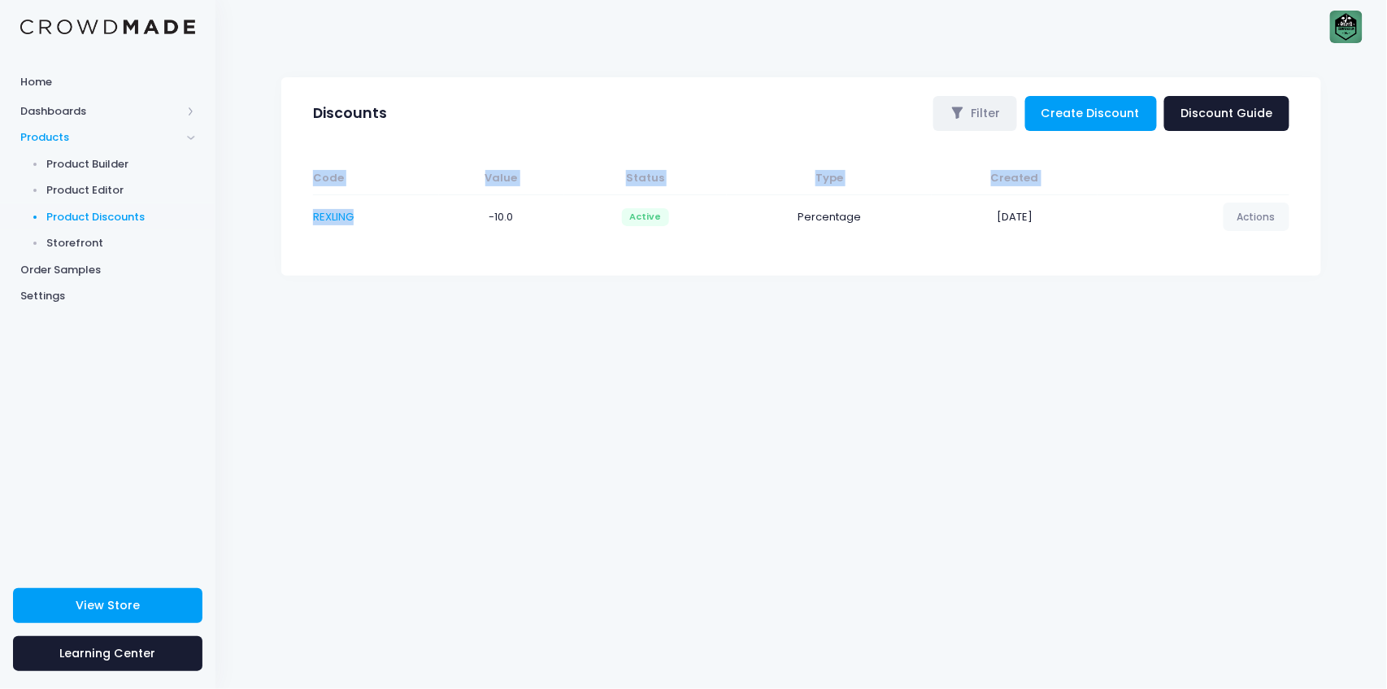
drag, startPoint x: 307, startPoint y: 214, endPoint x: 359, endPoint y: 214, distance: 51.2
click at [359, 214] on div "Code Value Status Type Created REXLING -10.0 Active Percentage" at bounding box center [801, 206] width 993 height 87
click at [361, 214] on td "REXLING" at bounding box center [376, 216] width 126 height 44
drag, startPoint x: 360, startPoint y: 215, endPoint x: 315, endPoint y: 216, distance: 45.6
click at [315, 216] on td "REXLING" at bounding box center [376, 216] width 126 height 44
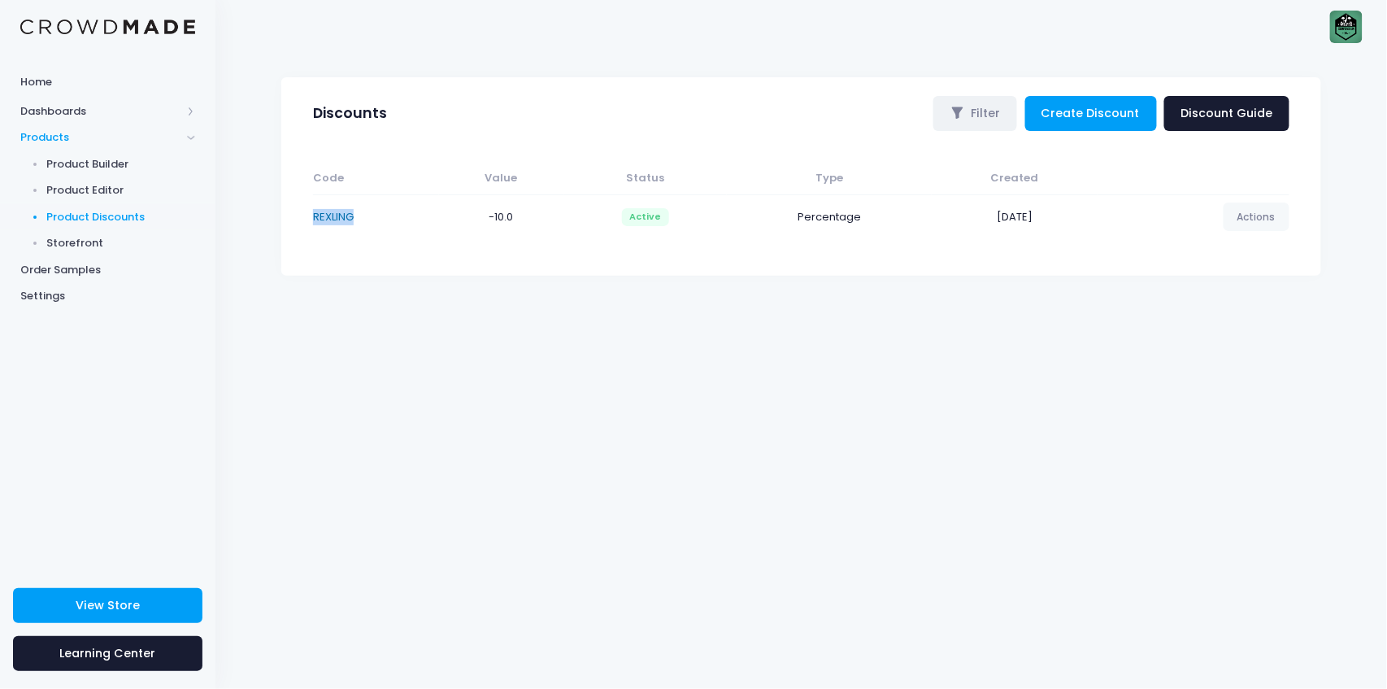
copy link "REXLING"
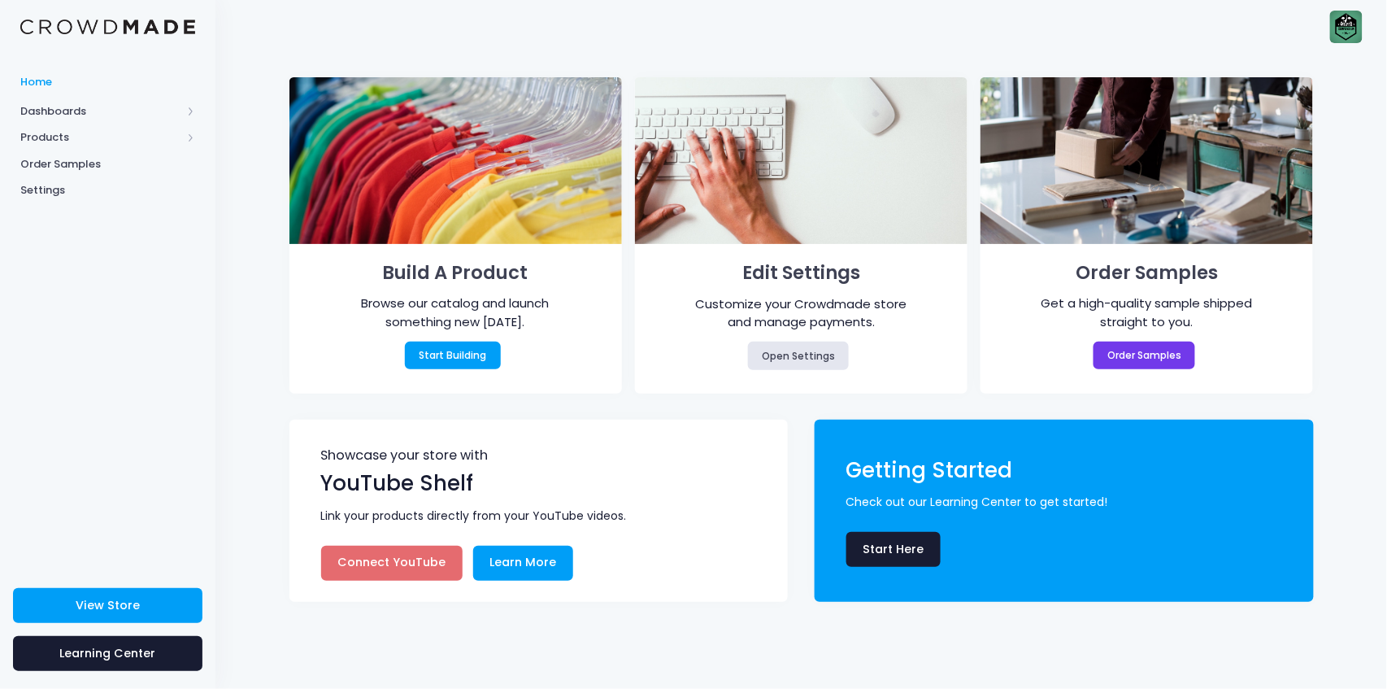
click at [1343, 28] on img at bounding box center [1346, 27] width 33 height 33
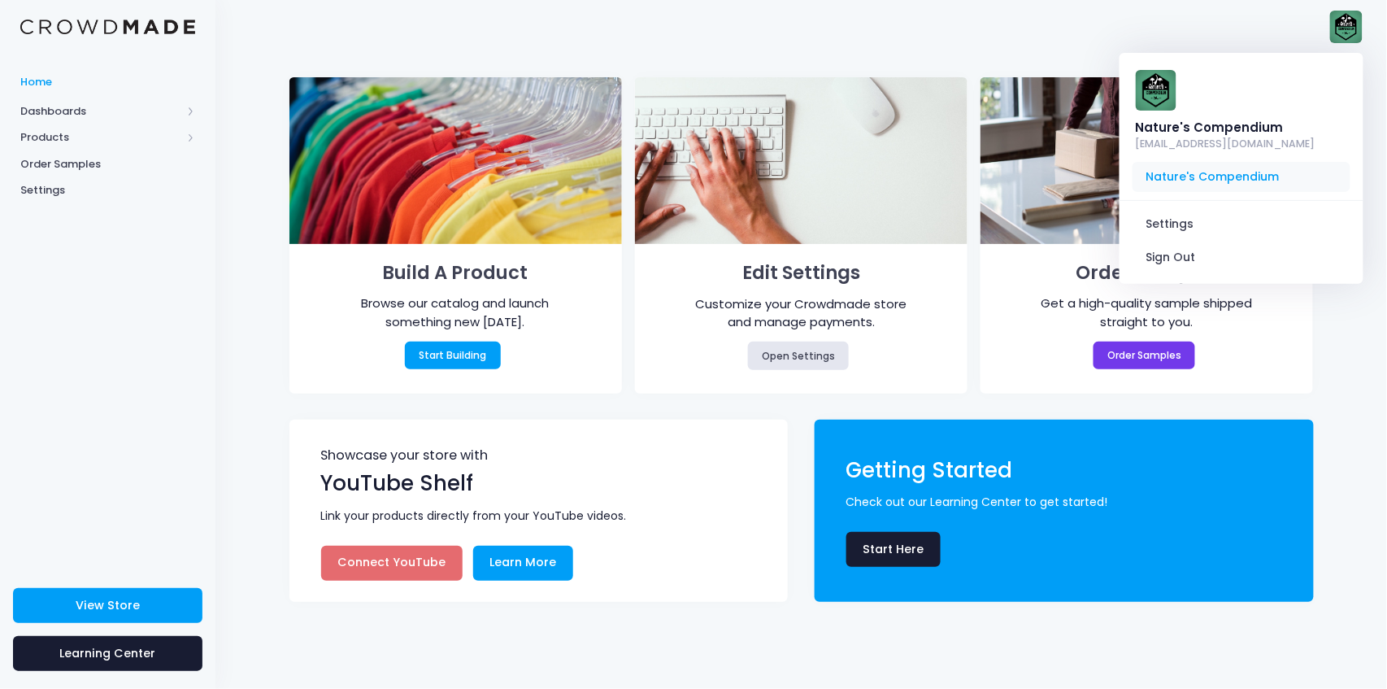
click at [1183, 182] on span "Nature's Compendium" at bounding box center [1241, 177] width 218 height 31
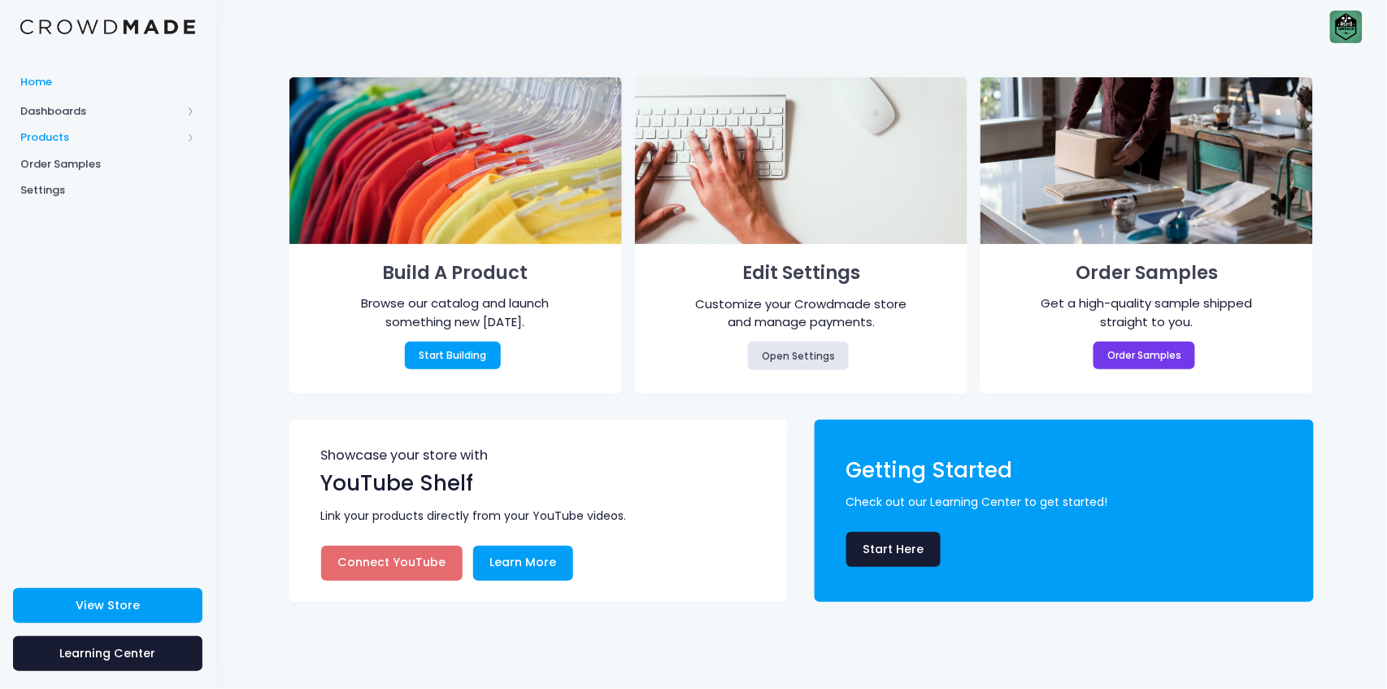
click at [30, 133] on span "Products" at bounding box center [100, 137] width 161 height 16
click at [108, 215] on span "Product Discounts" at bounding box center [121, 217] width 149 height 16
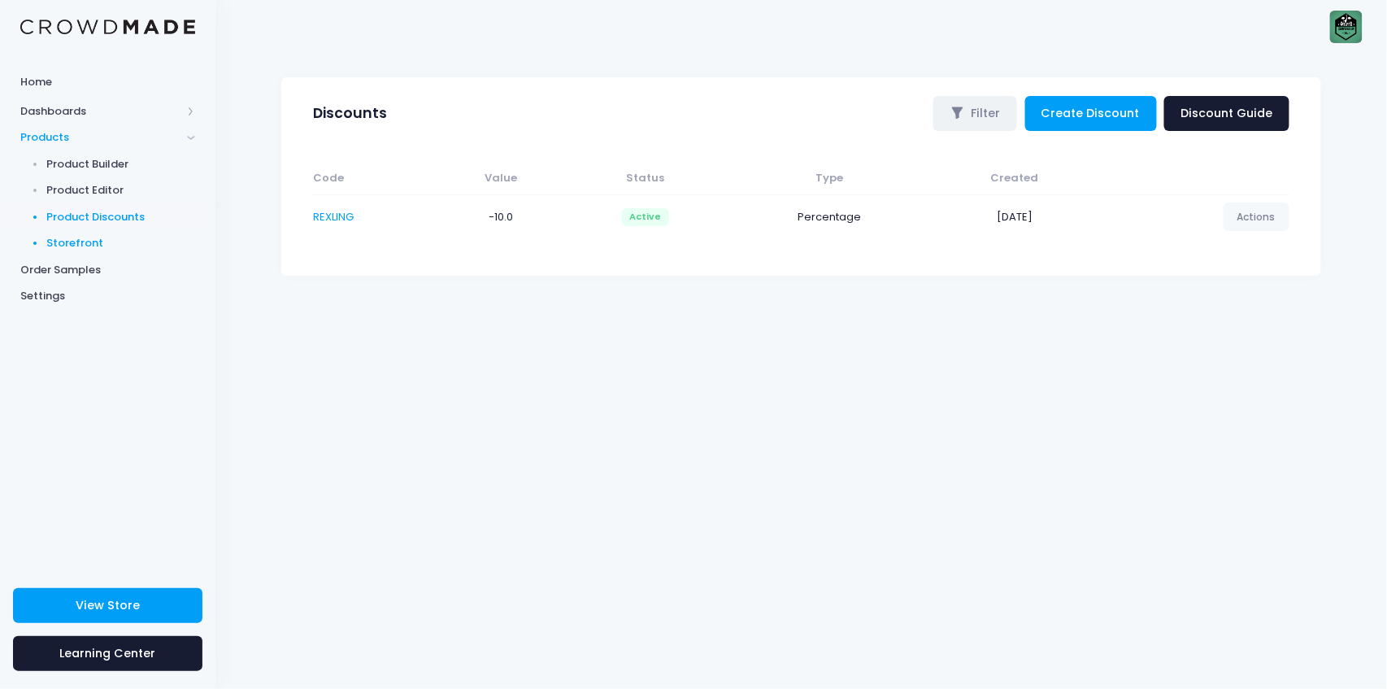
click at [28, 241] on span at bounding box center [34, 242] width 13 height 3
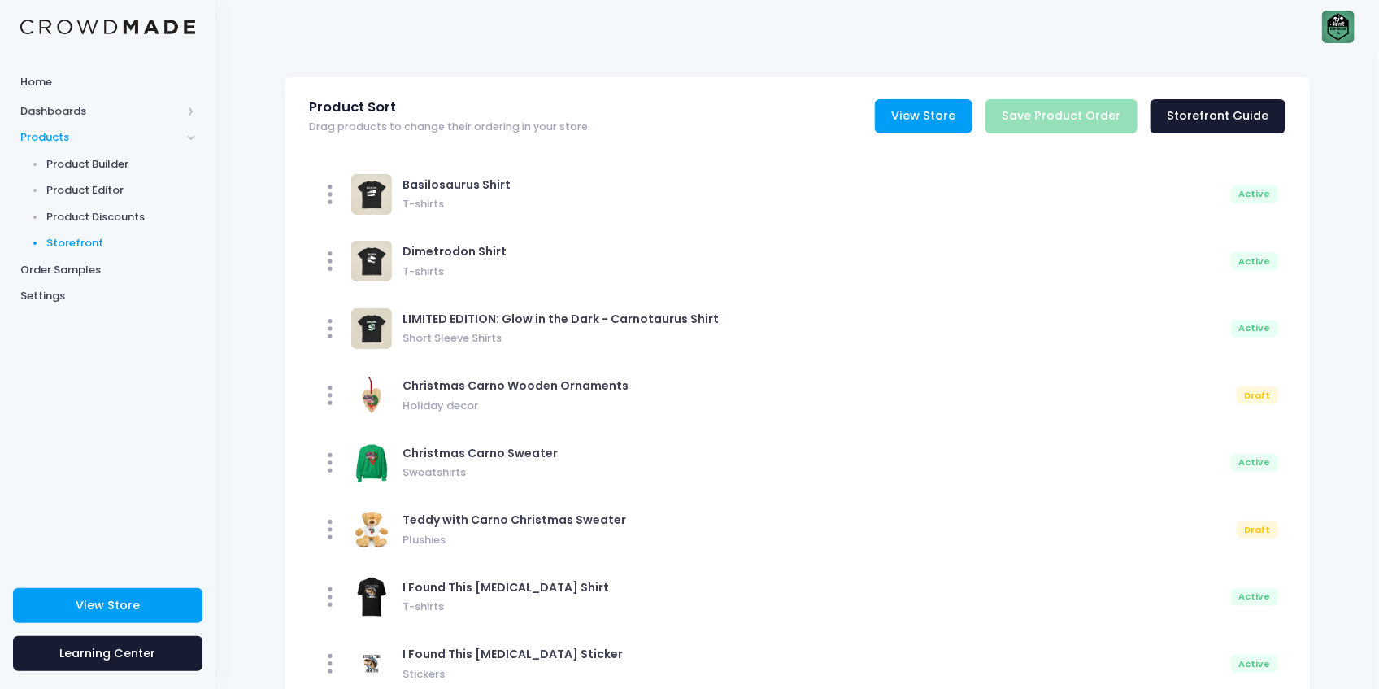
click at [962, 120] on link "View Store" at bounding box center [924, 116] width 98 height 35
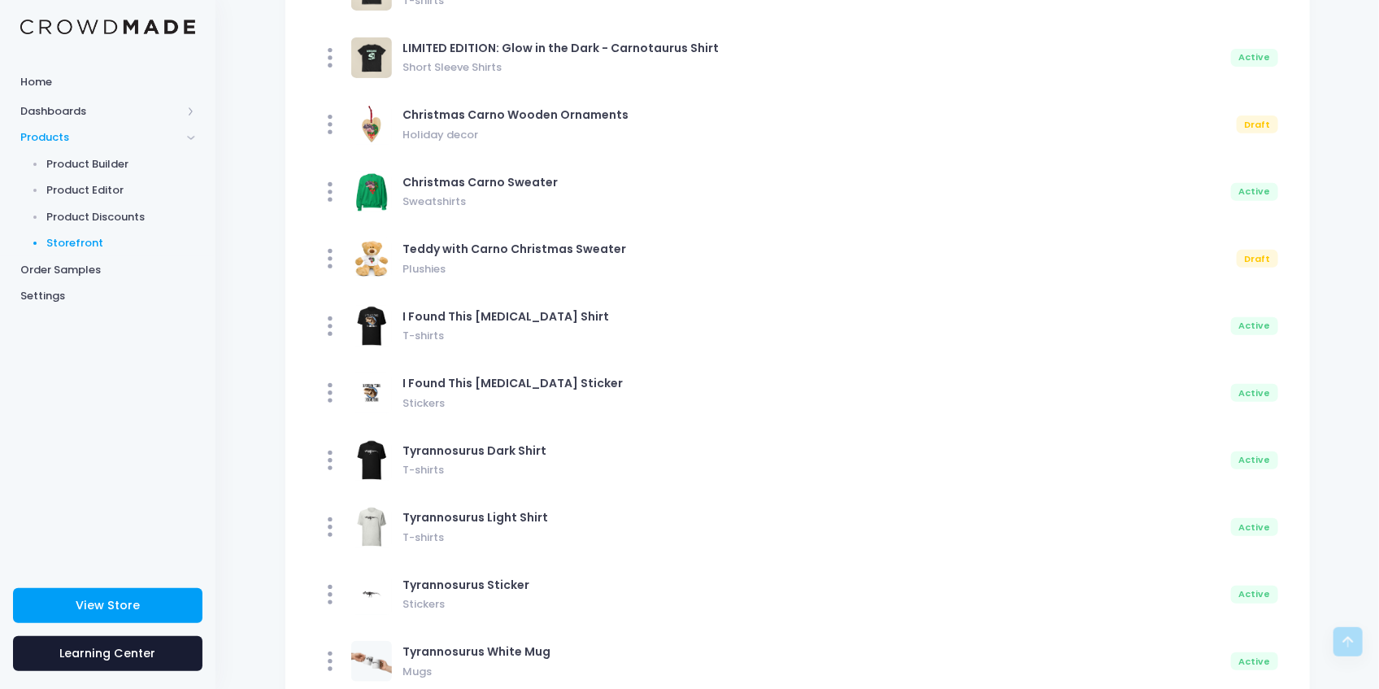
scroll to position [541, 0]
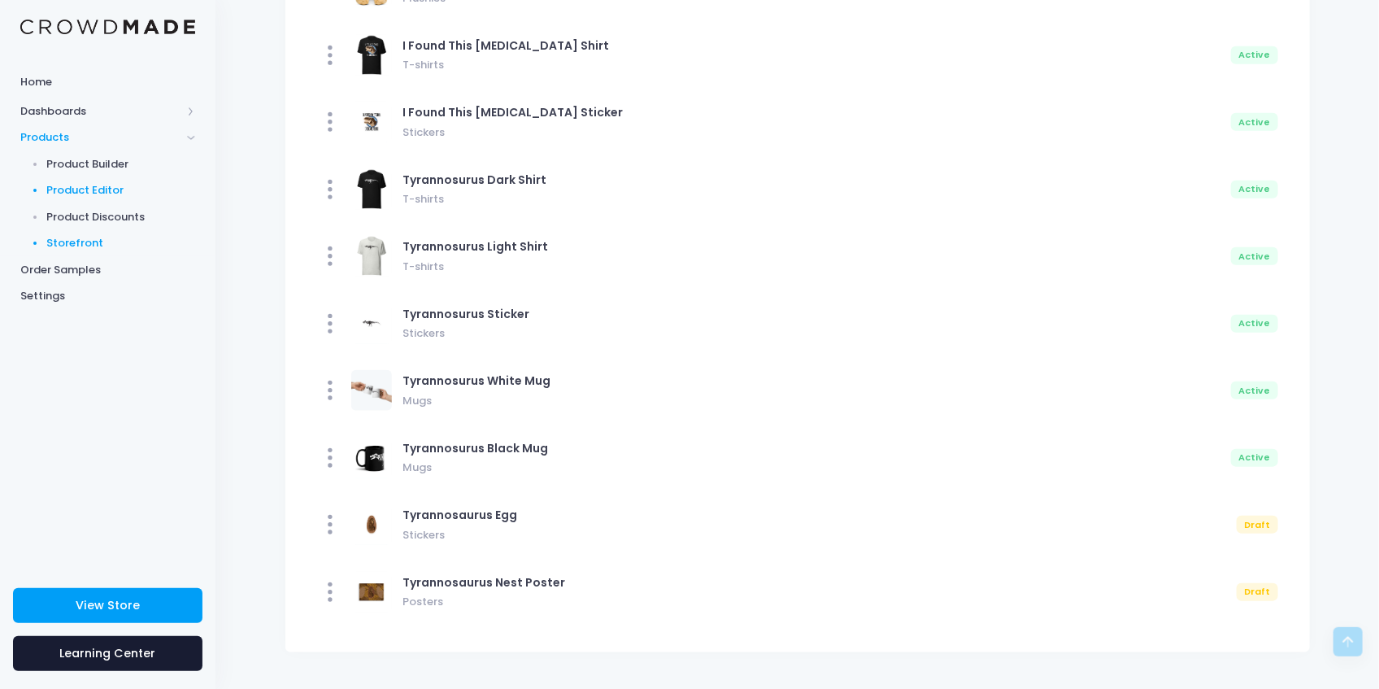
click at [79, 200] on link "Product Editor" at bounding box center [107, 190] width 215 height 27
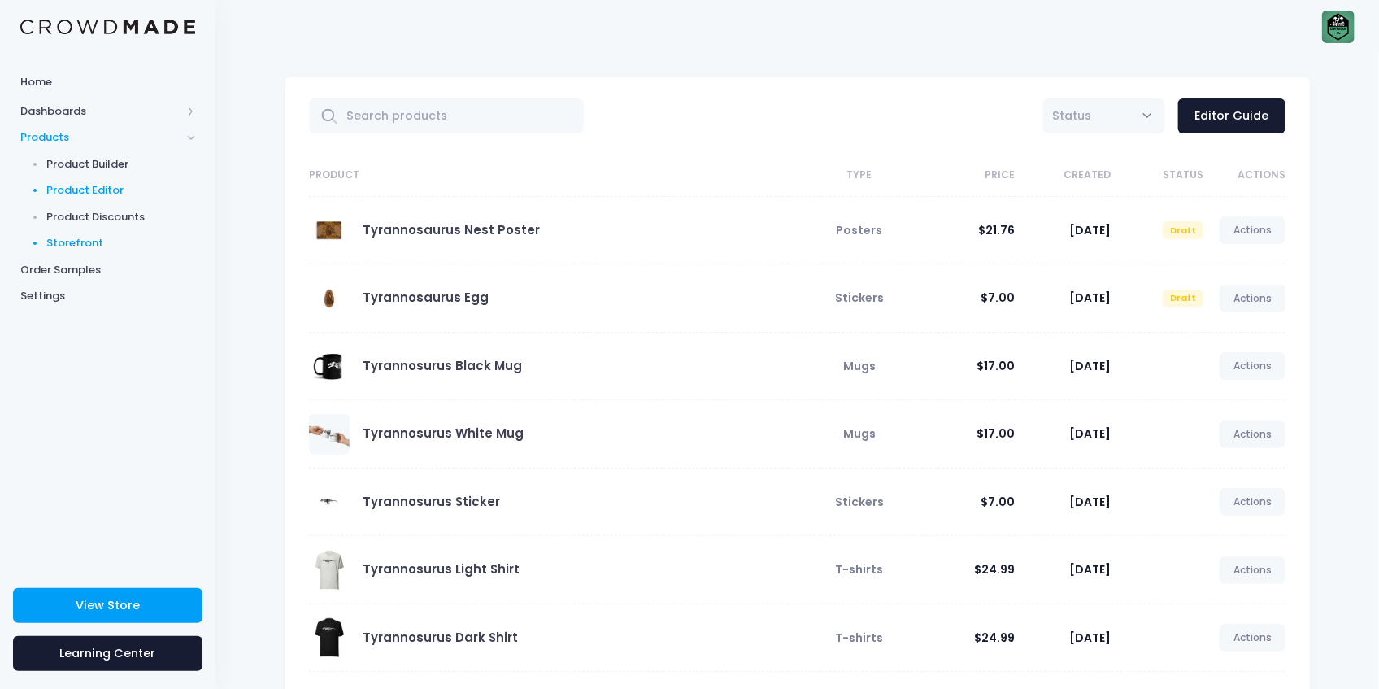
click at [113, 236] on span "Storefront" at bounding box center [121, 243] width 149 height 16
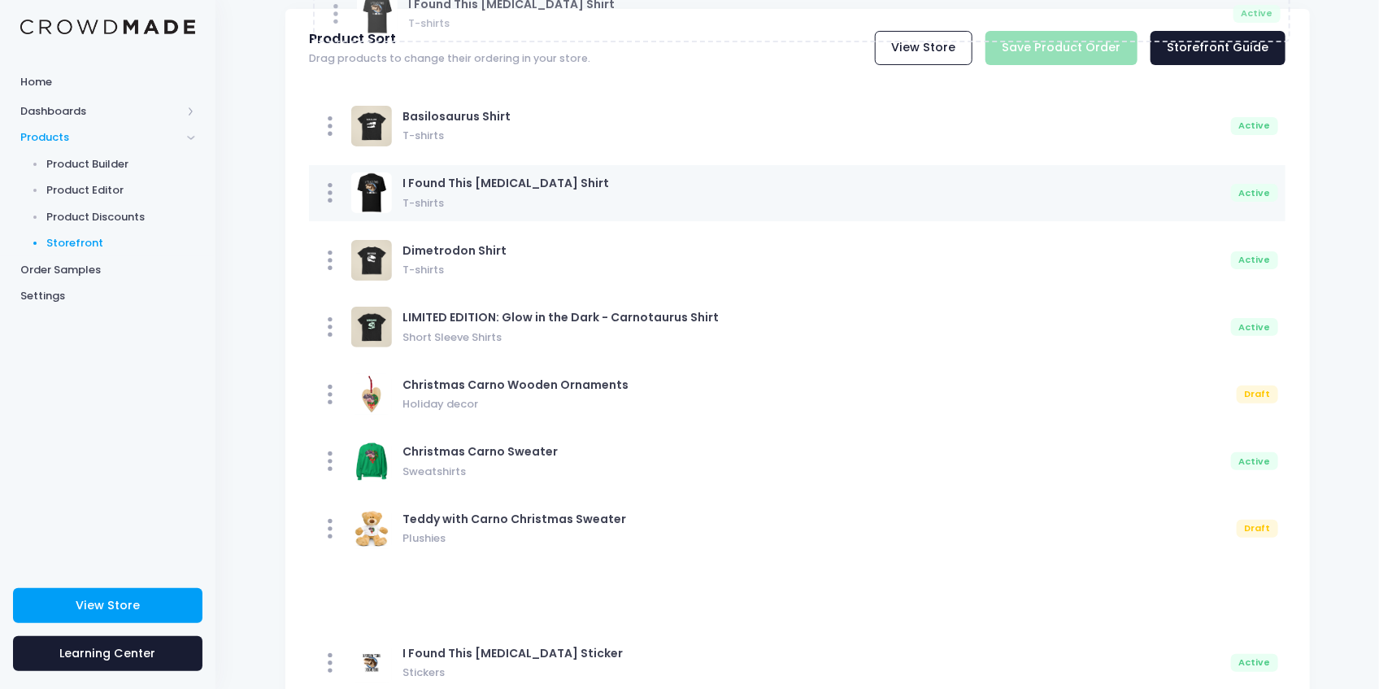
scroll to position [40, 0]
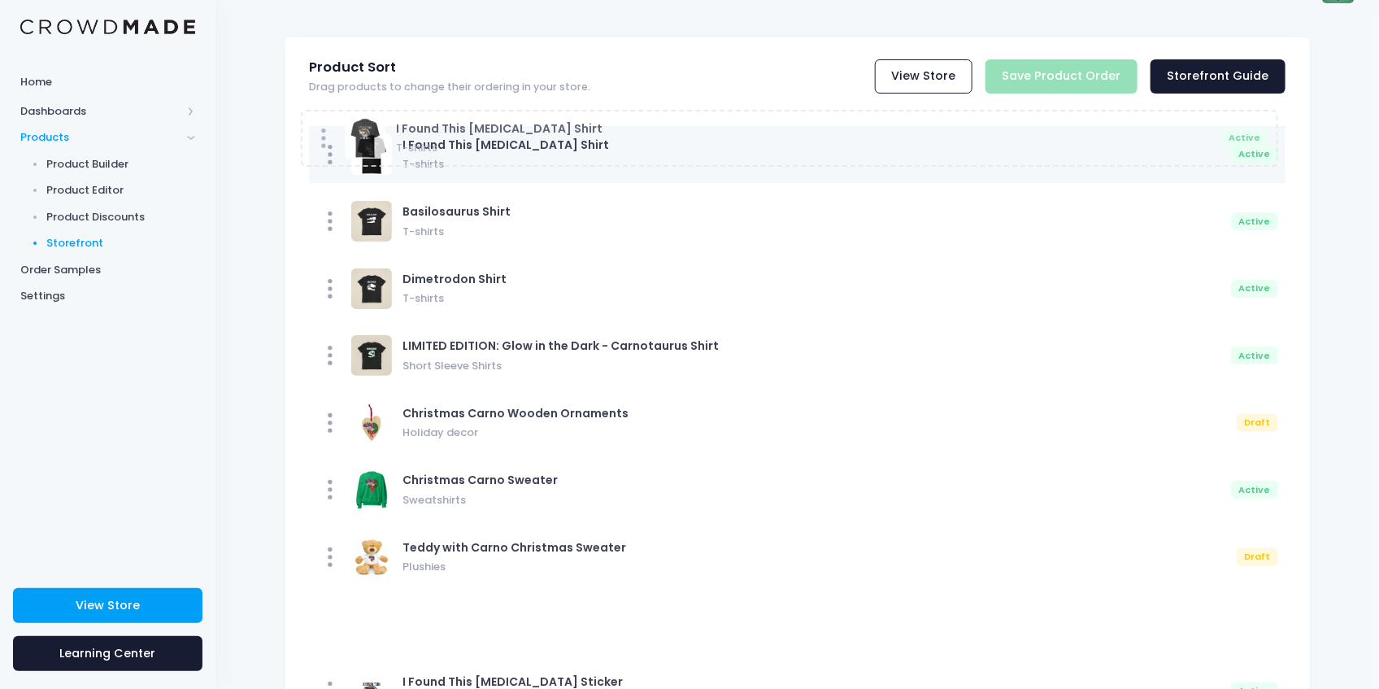
drag, startPoint x: 345, startPoint y: 449, endPoint x: 337, endPoint y: 154, distance: 294.4
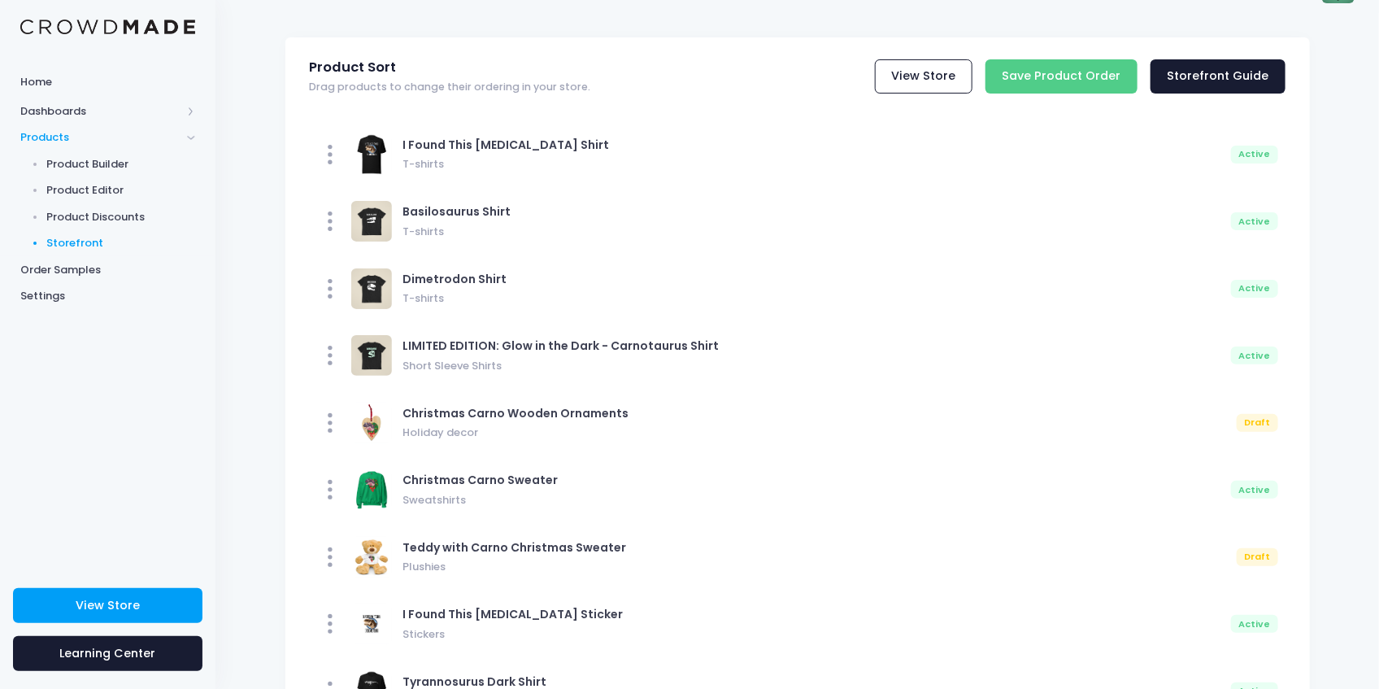
scroll to position [94, 0]
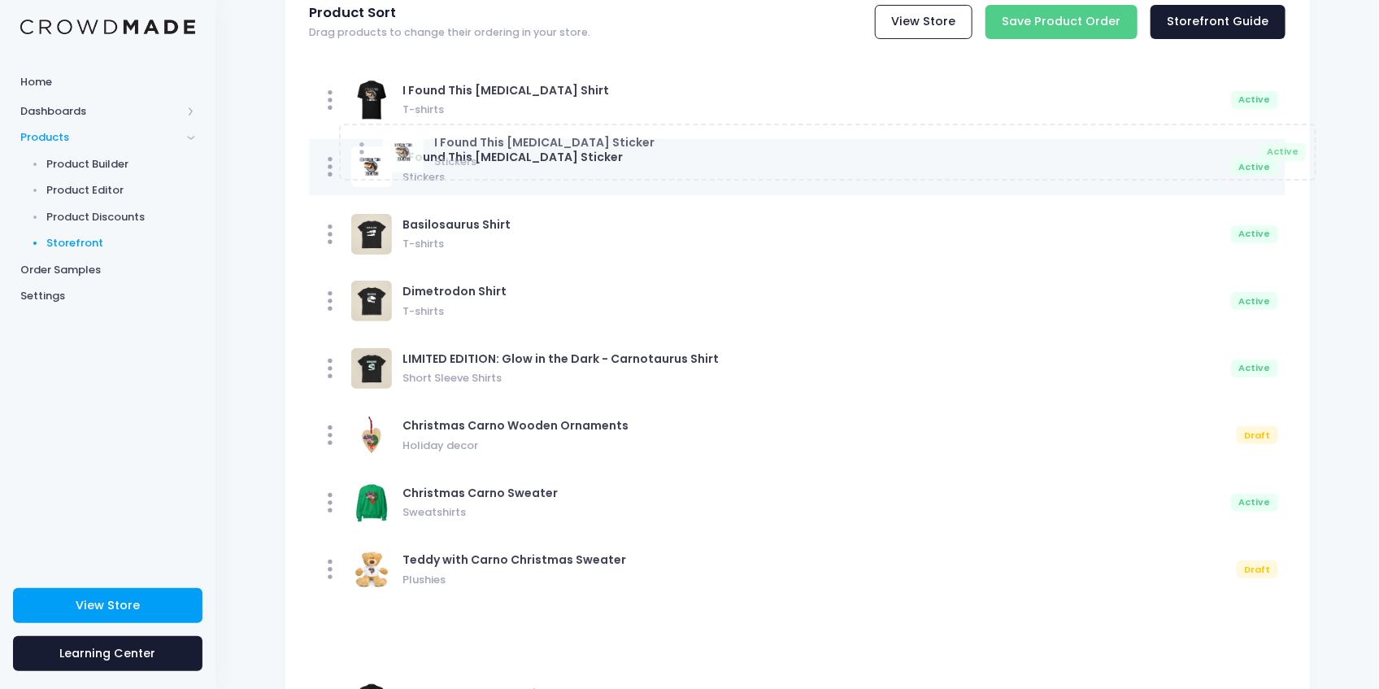
drag, startPoint x: 364, startPoint y: 584, endPoint x: 394, endPoint y: 167, distance: 417.3
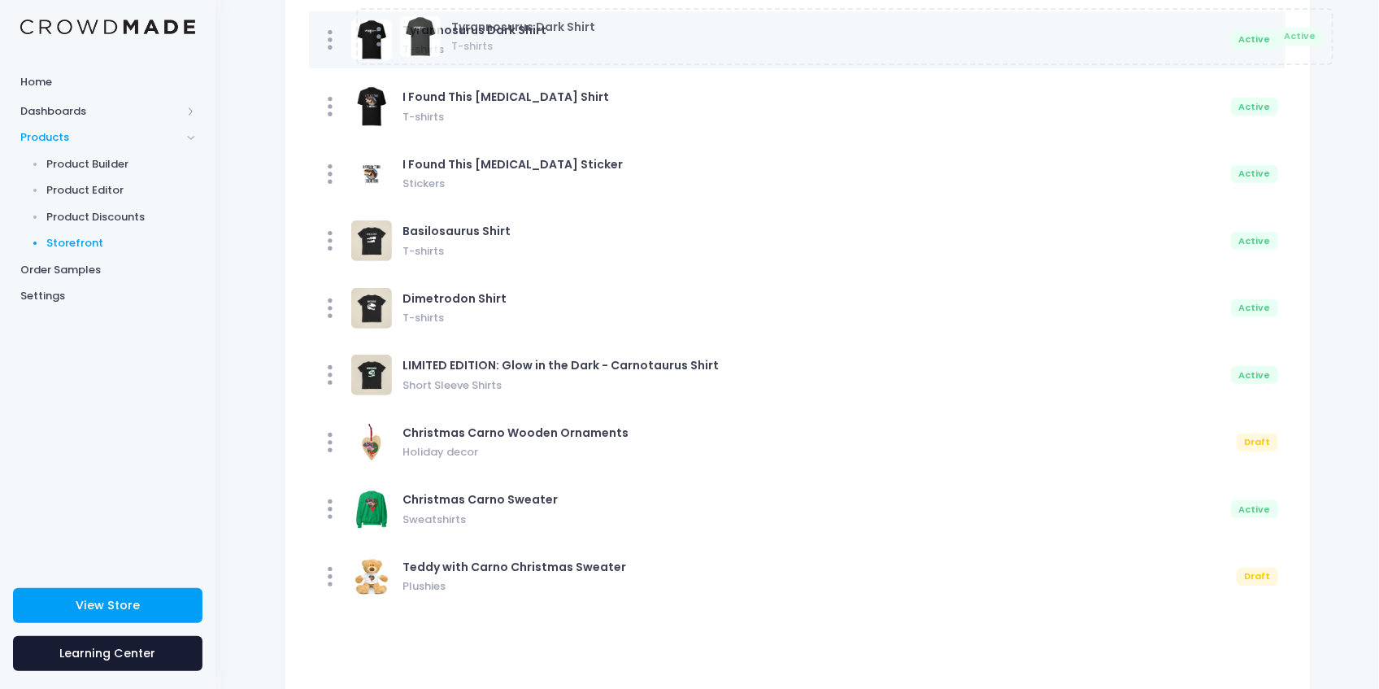
scroll to position [127, 0]
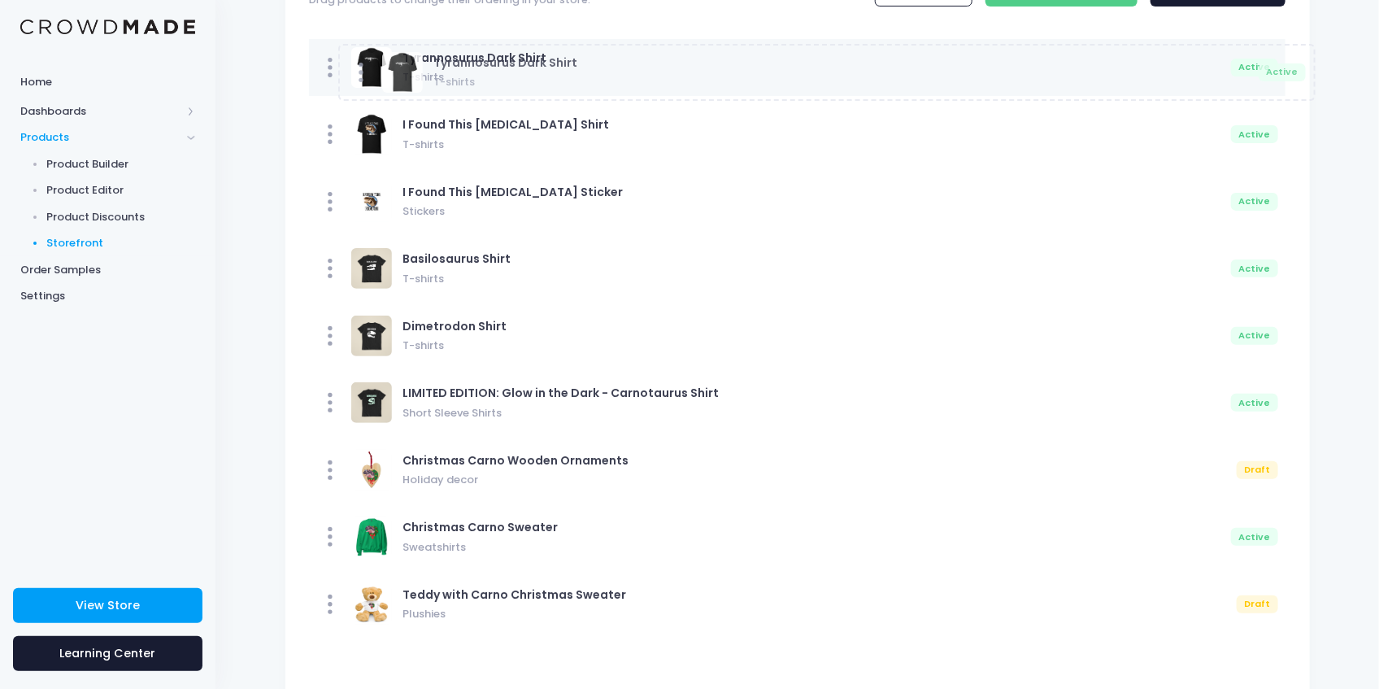
drag, startPoint x: 364, startPoint y: 583, endPoint x: 393, endPoint y: 73, distance: 510.6
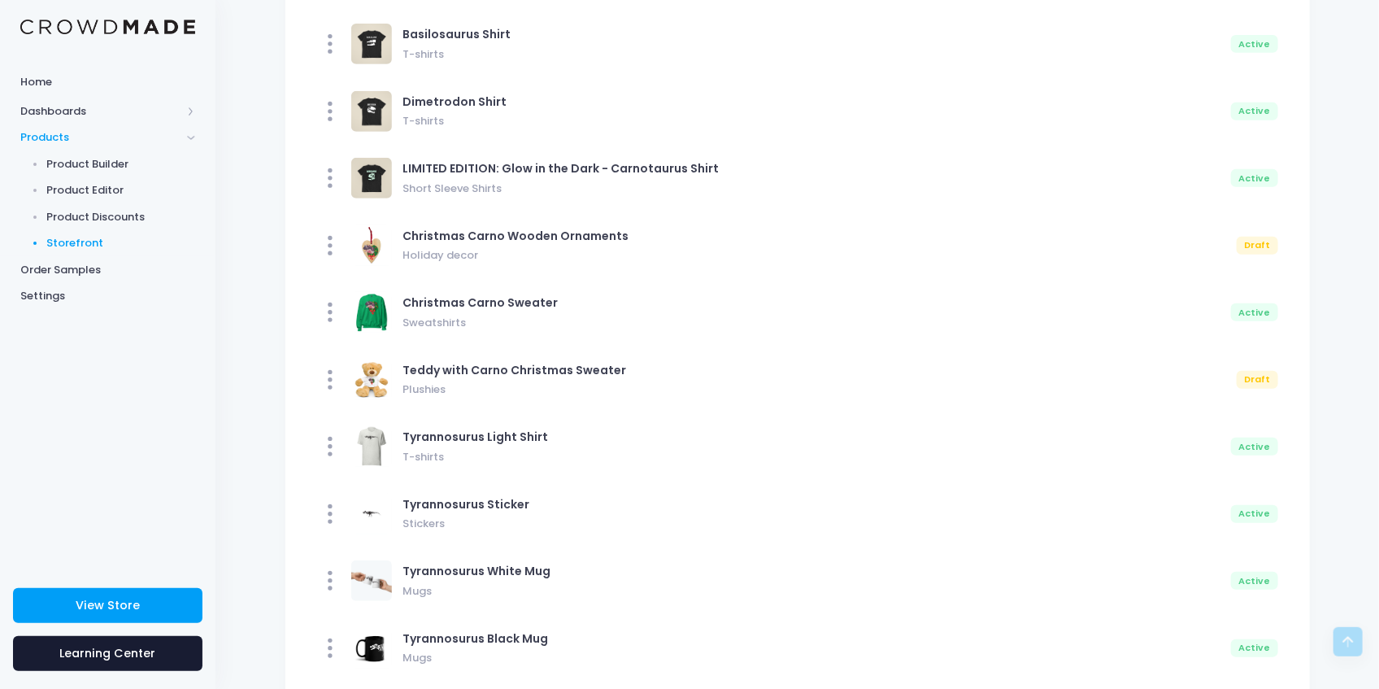
scroll to position [398, 0]
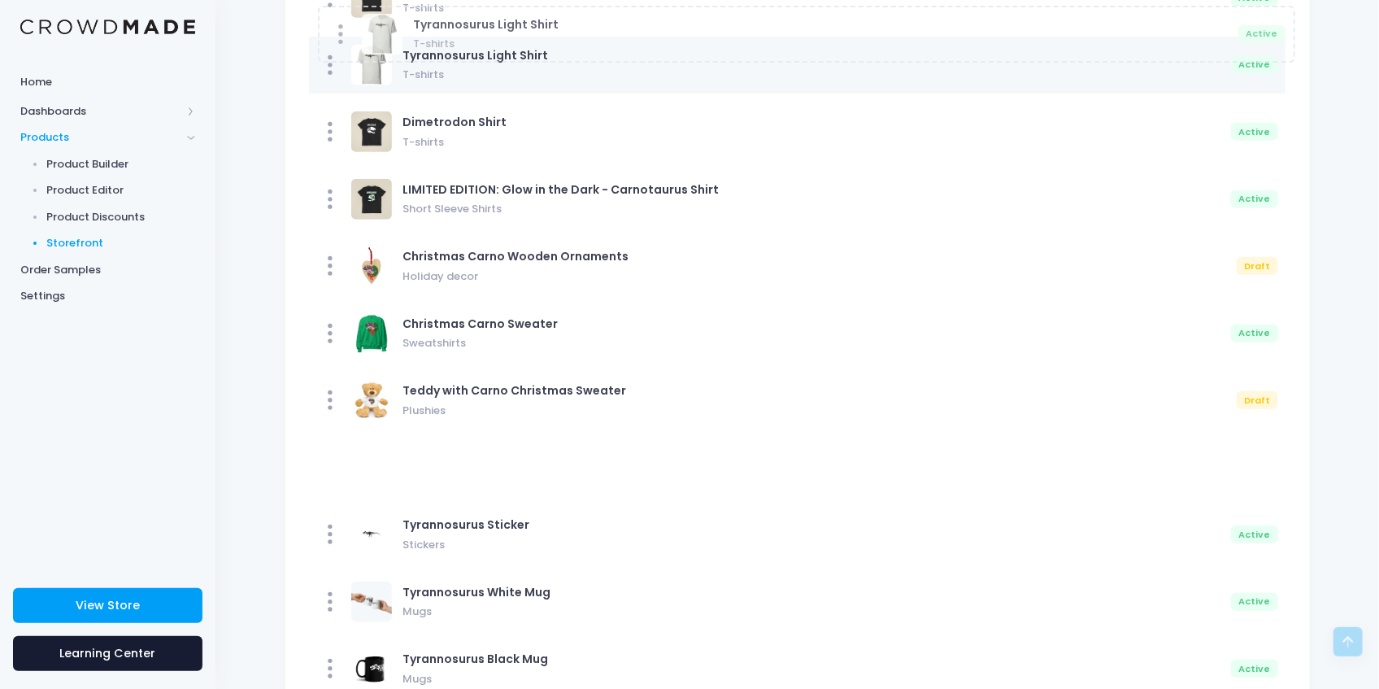
drag, startPoint x: 376, startPoint y: 420, endPoint x: 385, endPoint y: 54, distance: 366.0
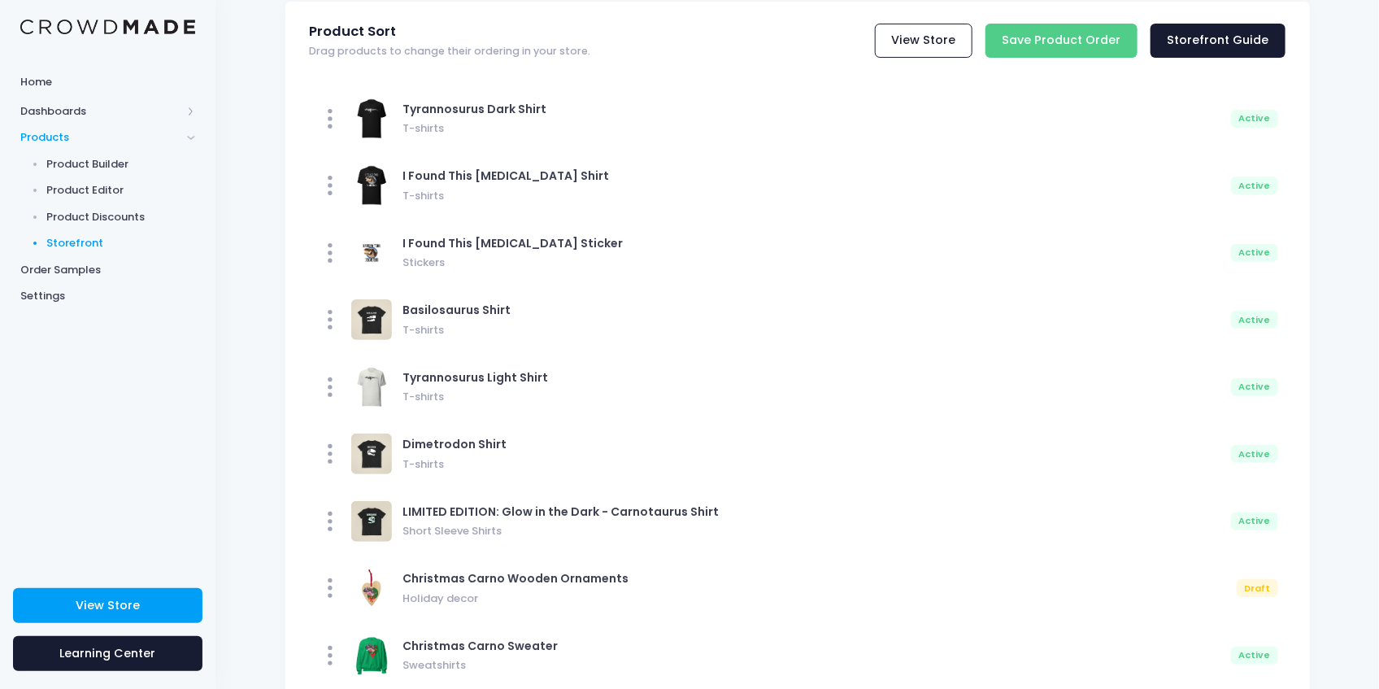
scroll to position [18, 0]
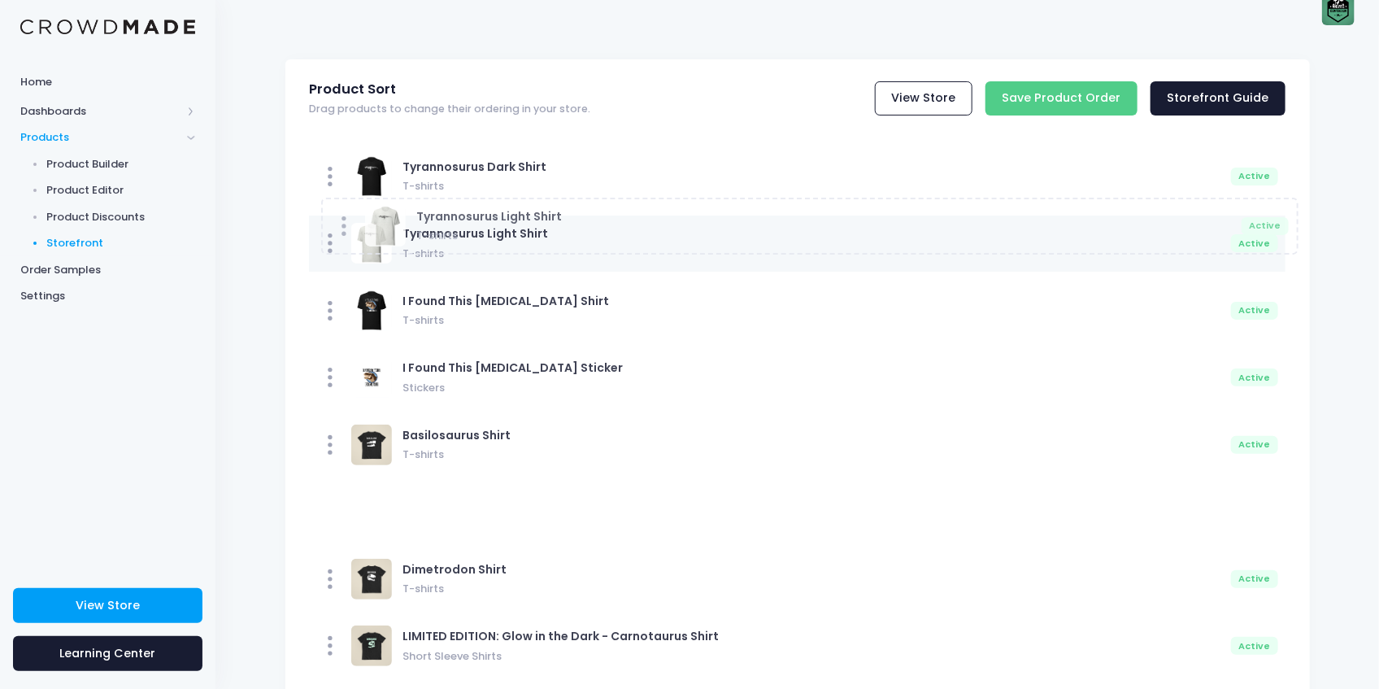
drag, startPoint x: 375, startPoint y: 457, endPoint x: 387, endPoint y: 240, distance: 217.4
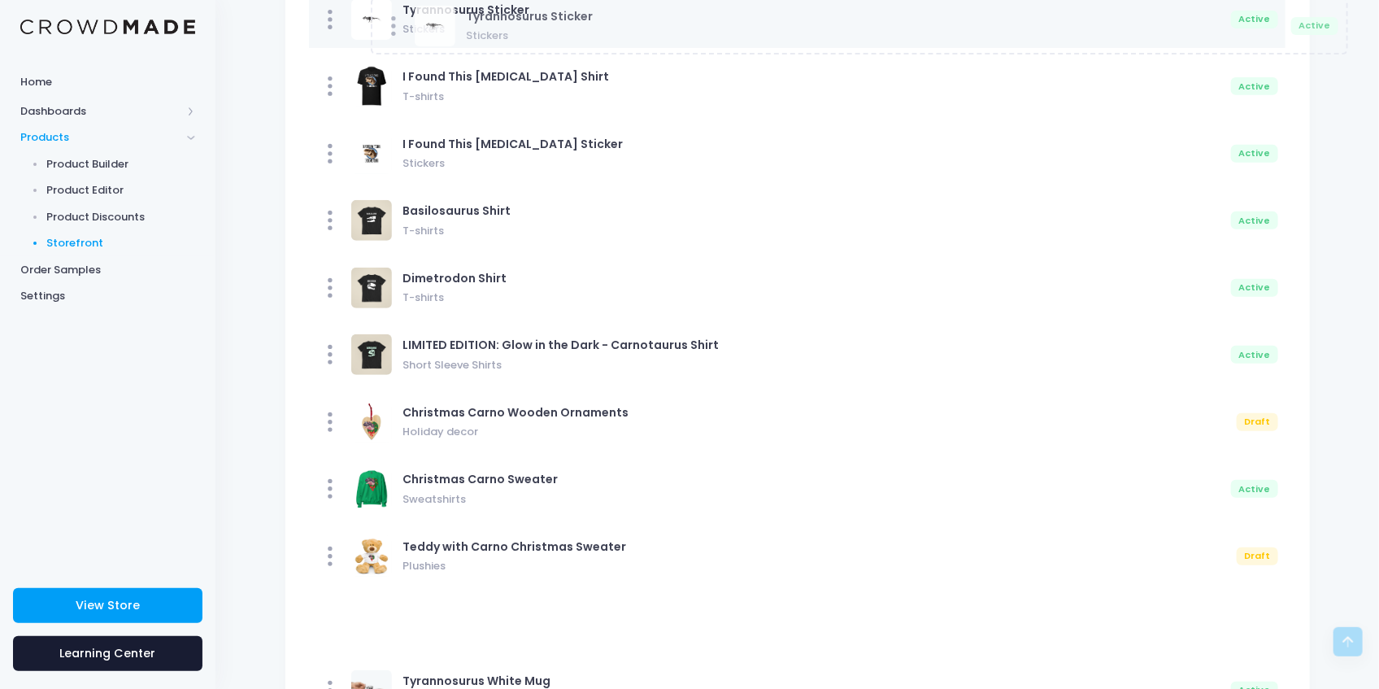
scroll to position [286, 0]
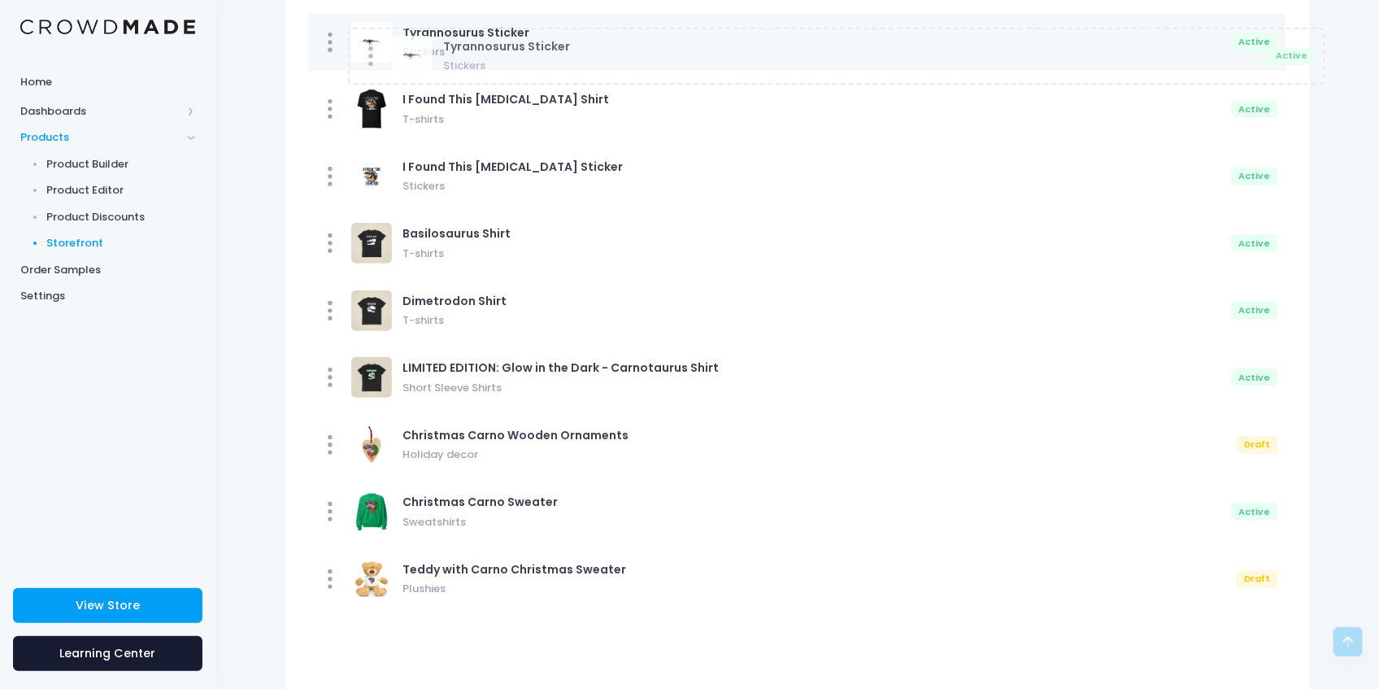
drag, startPoint x: 369, startPoint y: 584, endPoint x: 409, endPoint y: 64, distance: 521.0
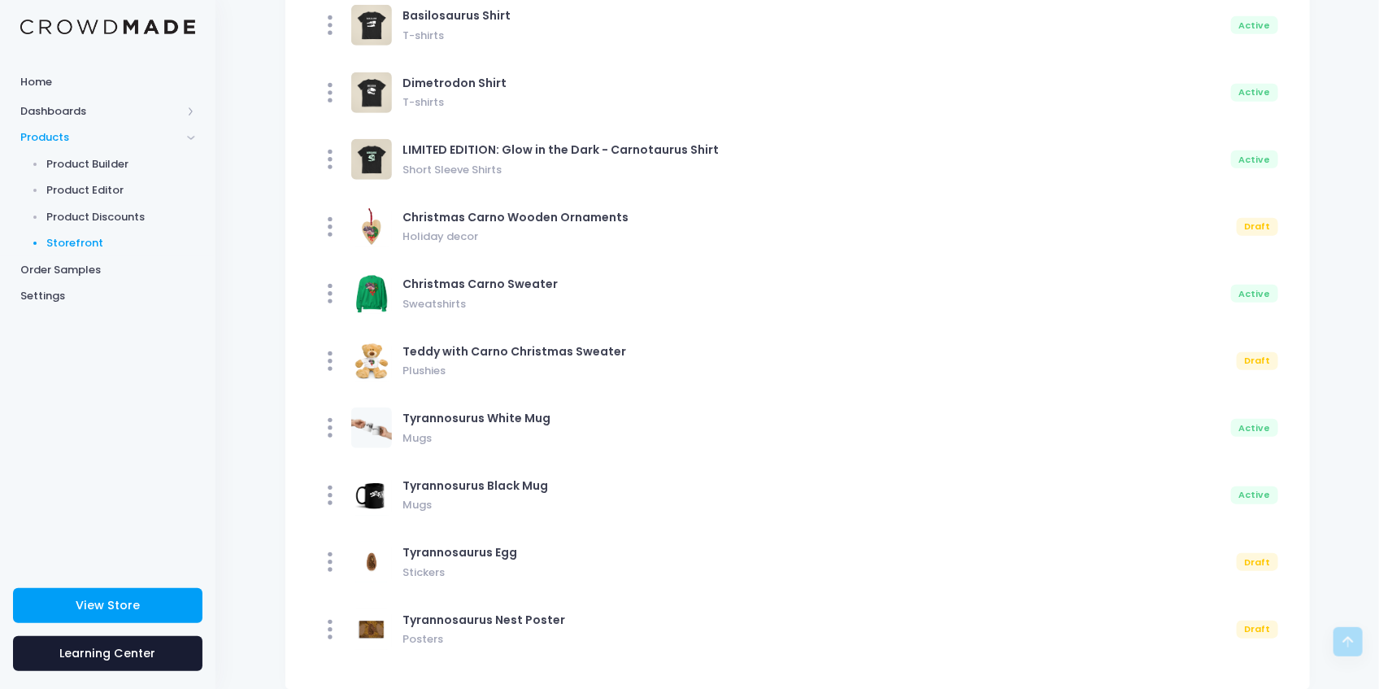
scroll to position [441, 0]
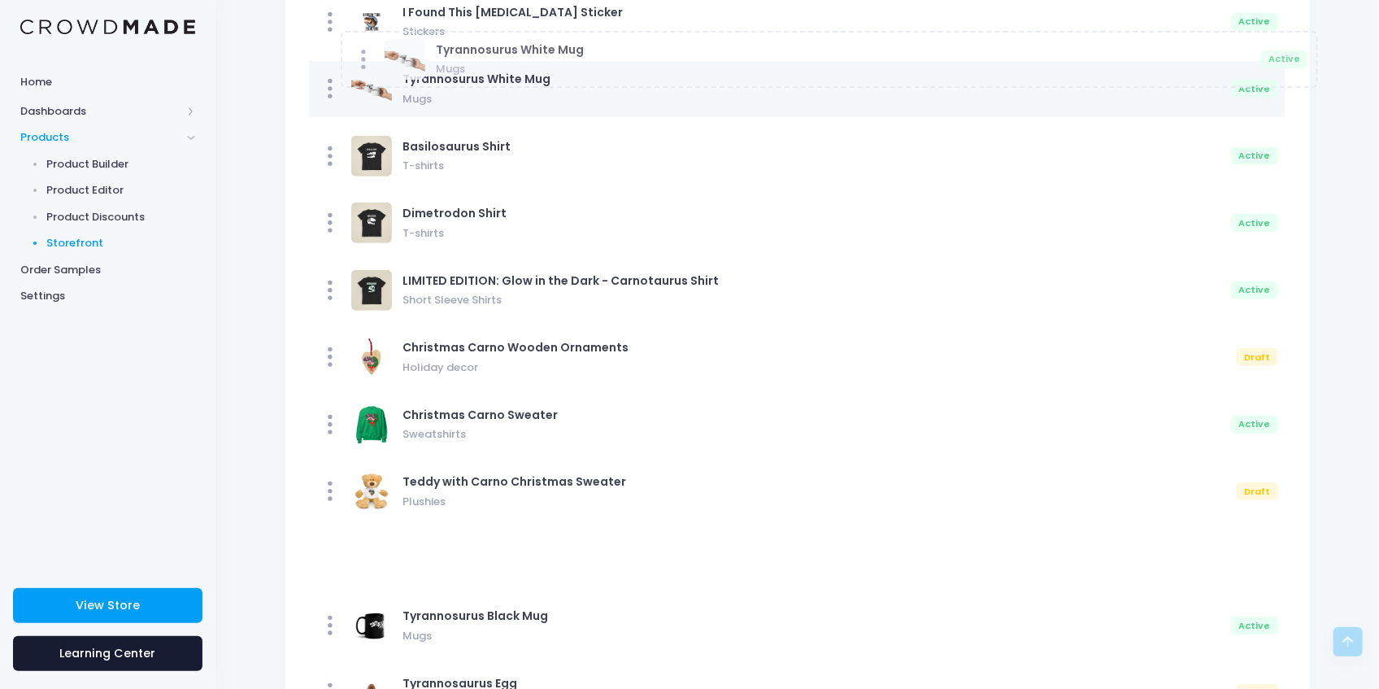
drag, startPoint x: 364, startPoint y: 515, endPoint x: 396, endPoint y: 85, distance: 431.2
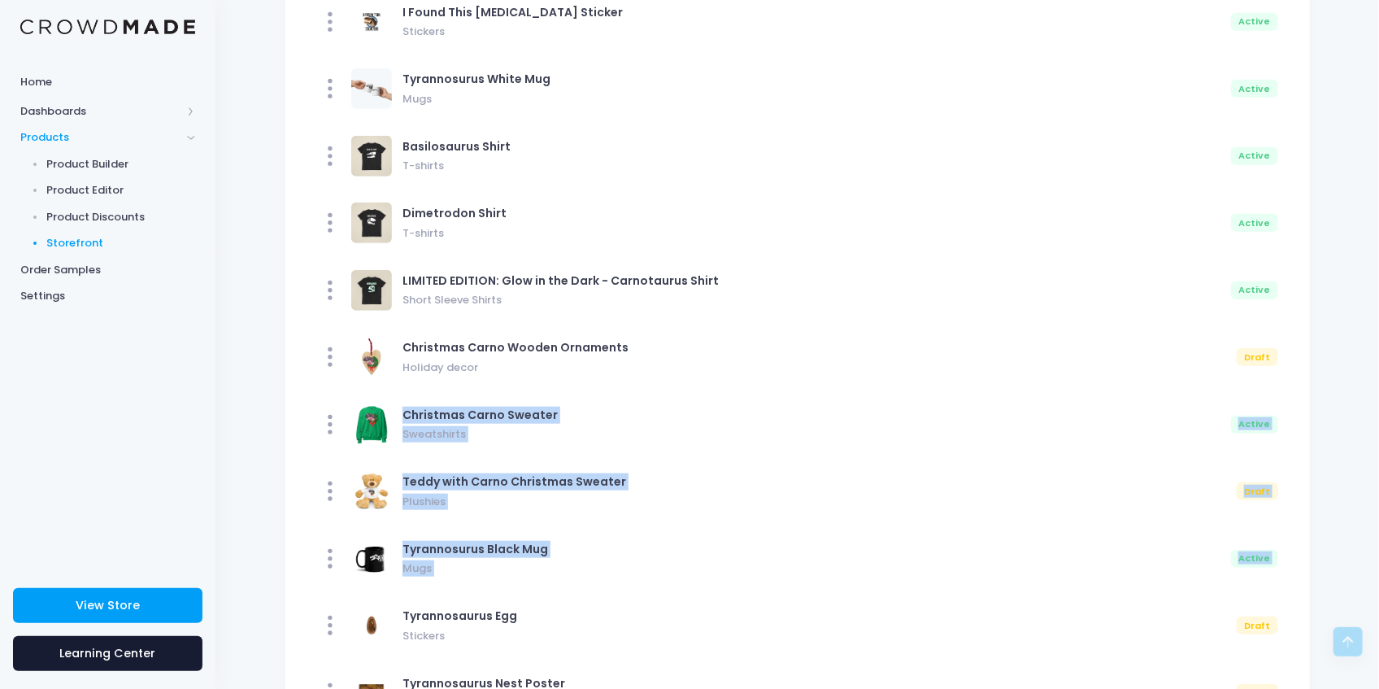
drag, startPoint x: 383, startPoint y: 567, endPoint x: 377, endPoint y: 490, distance: 77.4
click at [393, 436] on div "Tyrannosurus Dark Shirt T-shirts Active Tyrannosurus Light Shirt T-shirts Activ…" at bounding box center [797, 228] width 1024 height 1049
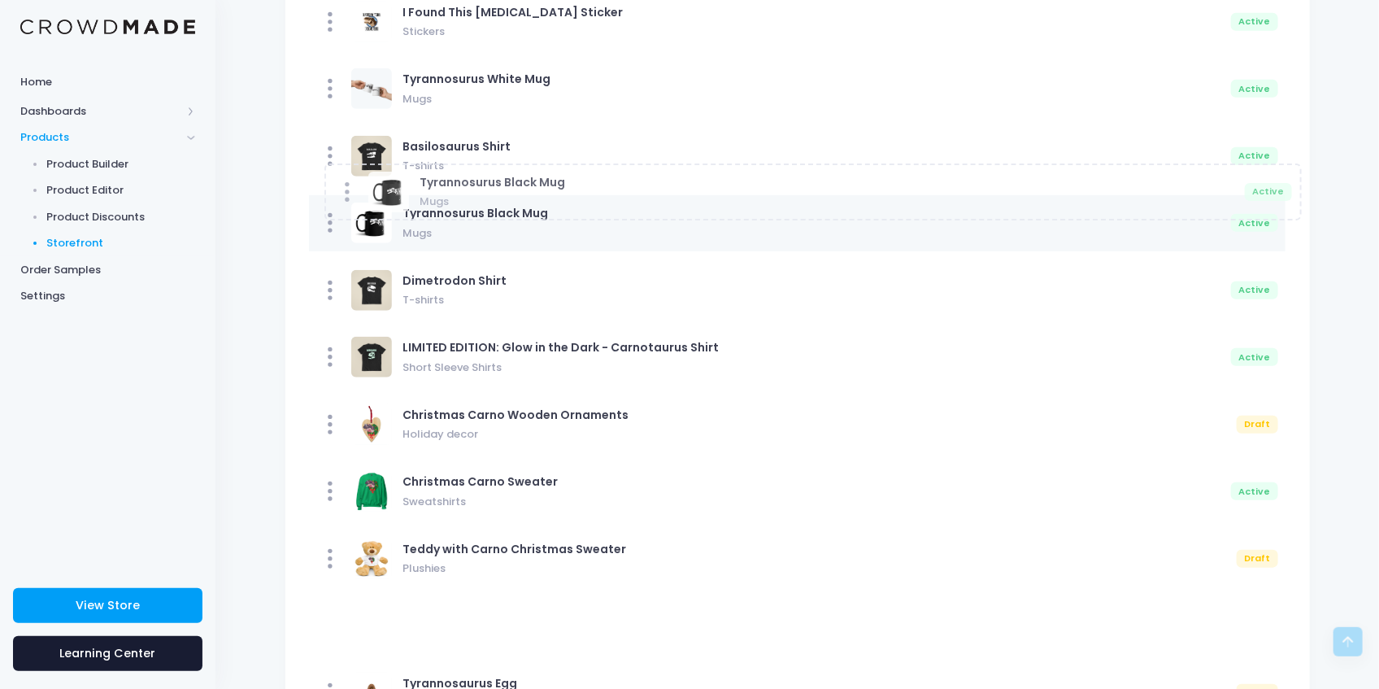
drag, startPoint x: 407, startPoint y: 563, endPoint x: 423, endPoint y: 197, distance: 366.2
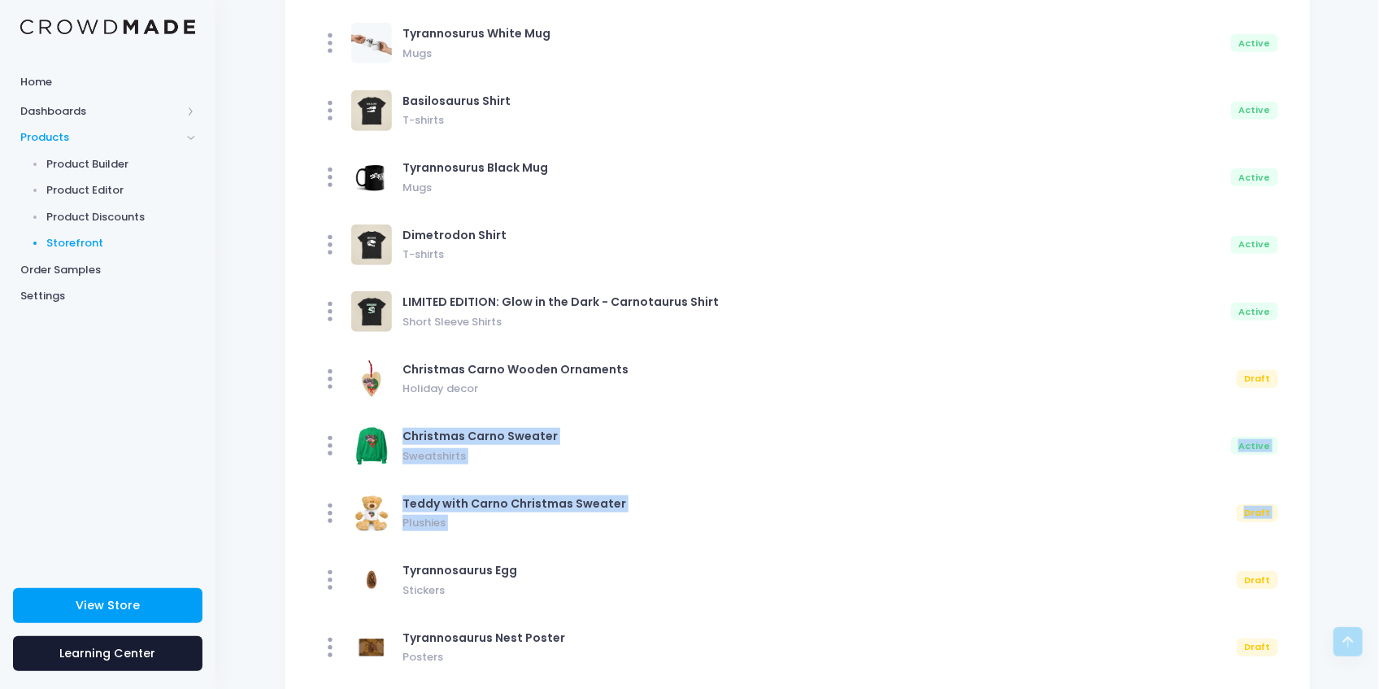
scroll to position [550, 0]
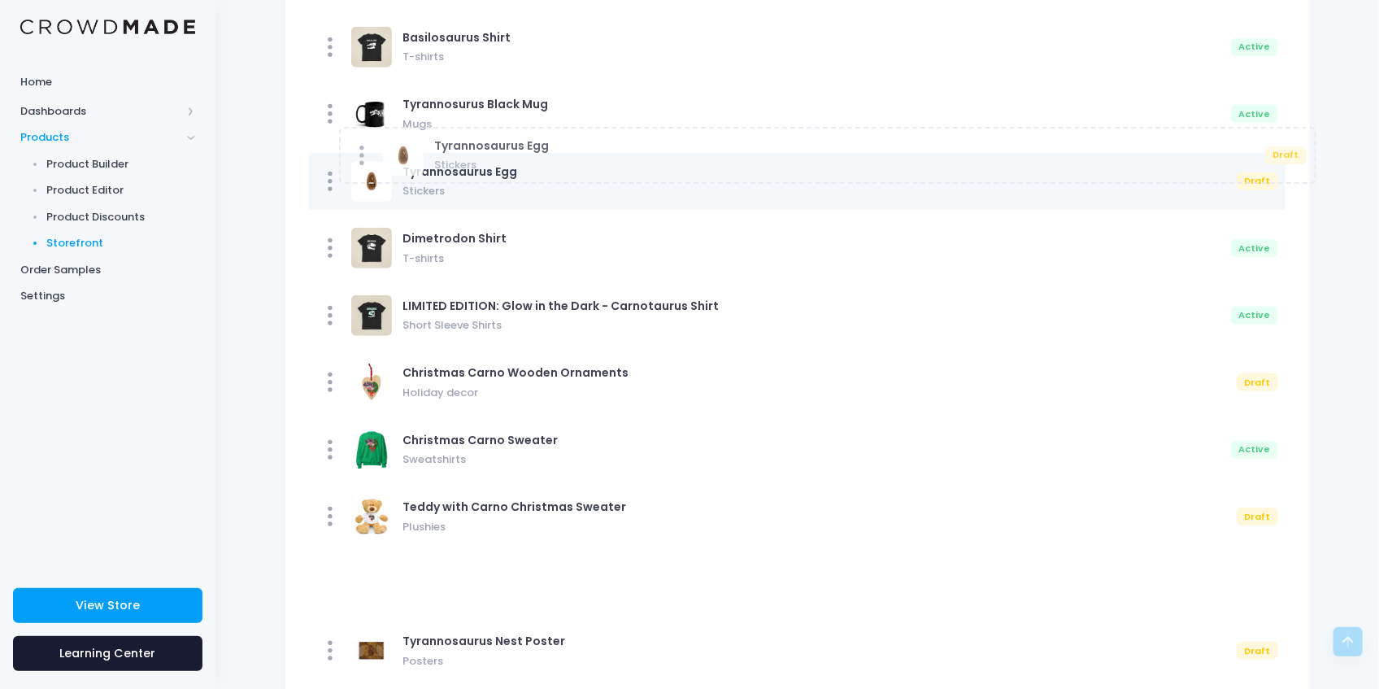
drag, startPoint x: 459, startPoint y: 525, endPoint x: 489, endPoint y: 164, distance: 362.2
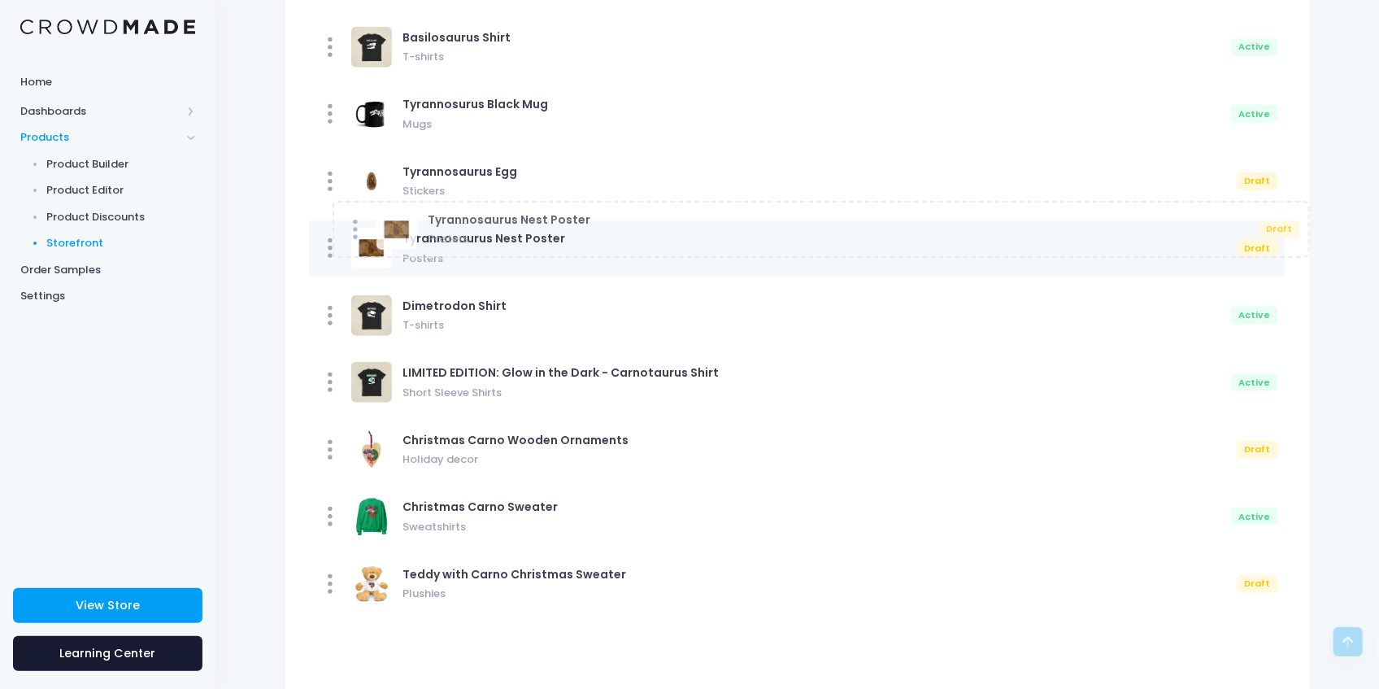
drag, startPoint x: 411, startPoint y: 571, endPoint x: 434, endPoint y: 216, distance: 355.2
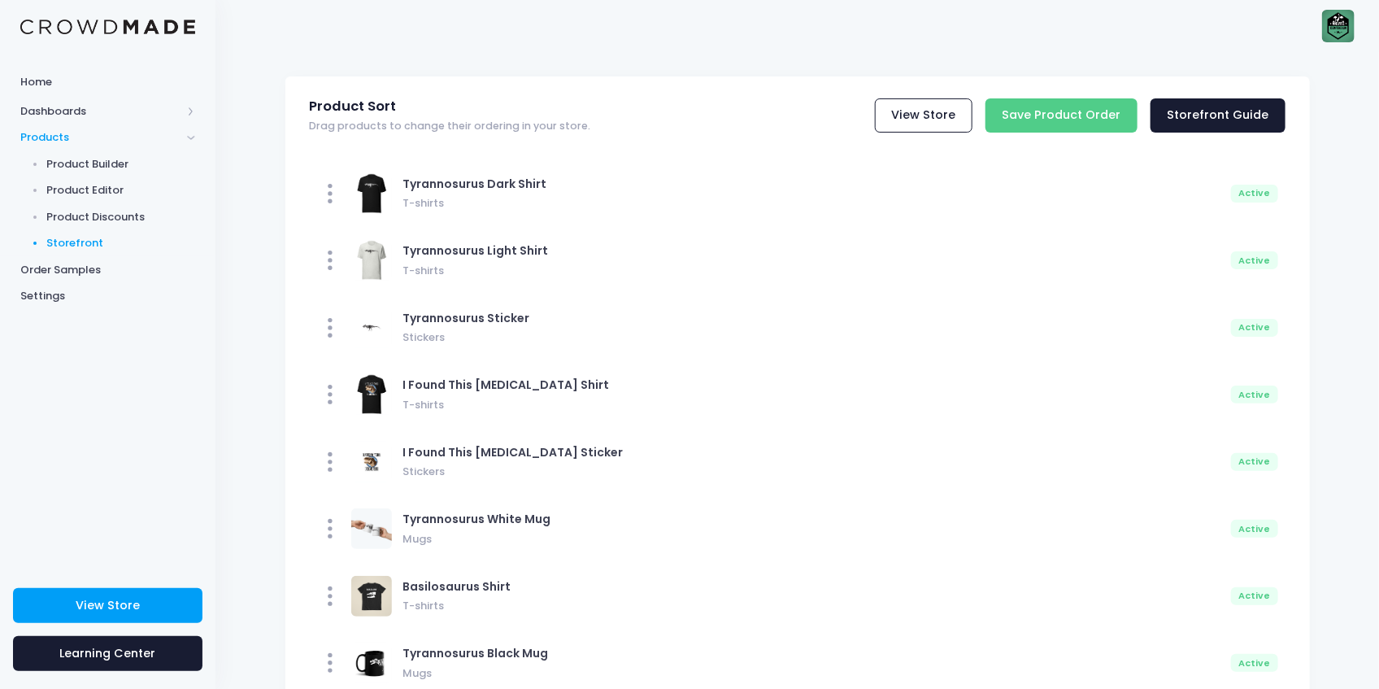
scroll to position [0, 0]
click at [911, 125] on link "View Store" at bounding box center [924, 116] width 98 height 35
click at [1067, 119] on input "Save Product Order" at bounding box center [1061, 116] width 152 height 35
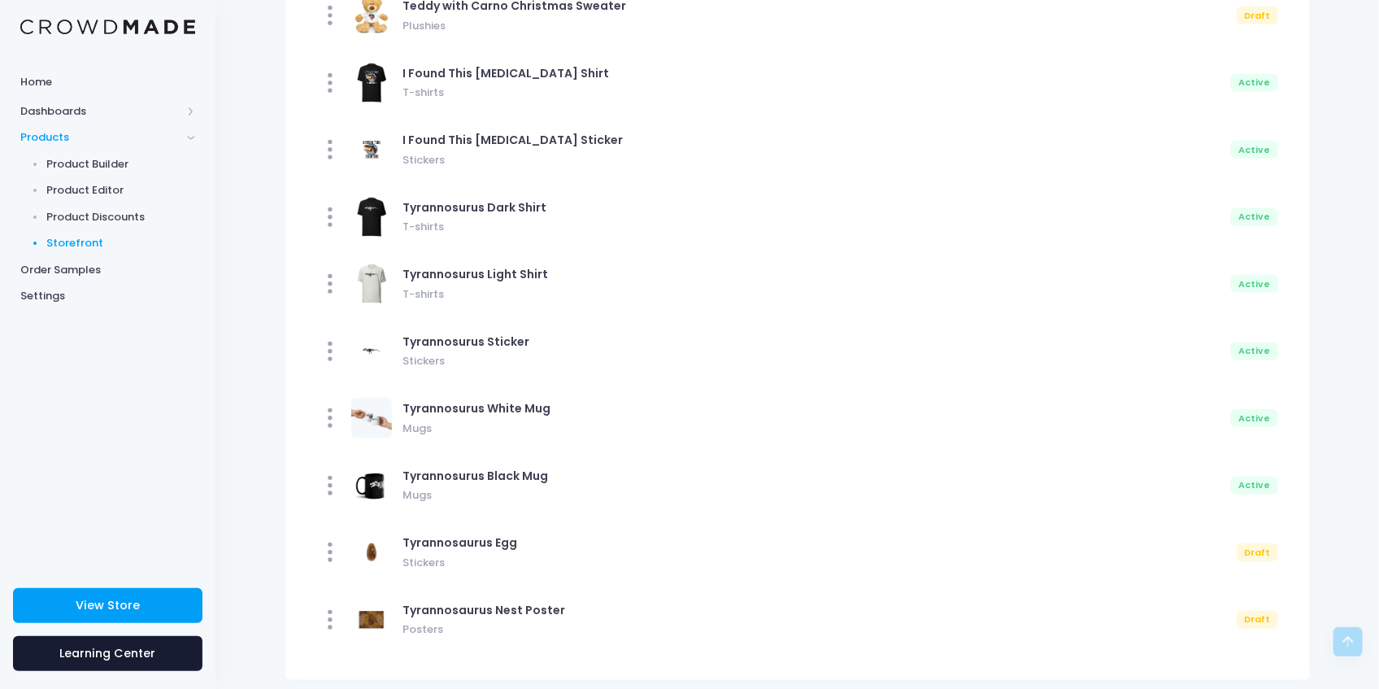
scroll to position [550, 0]
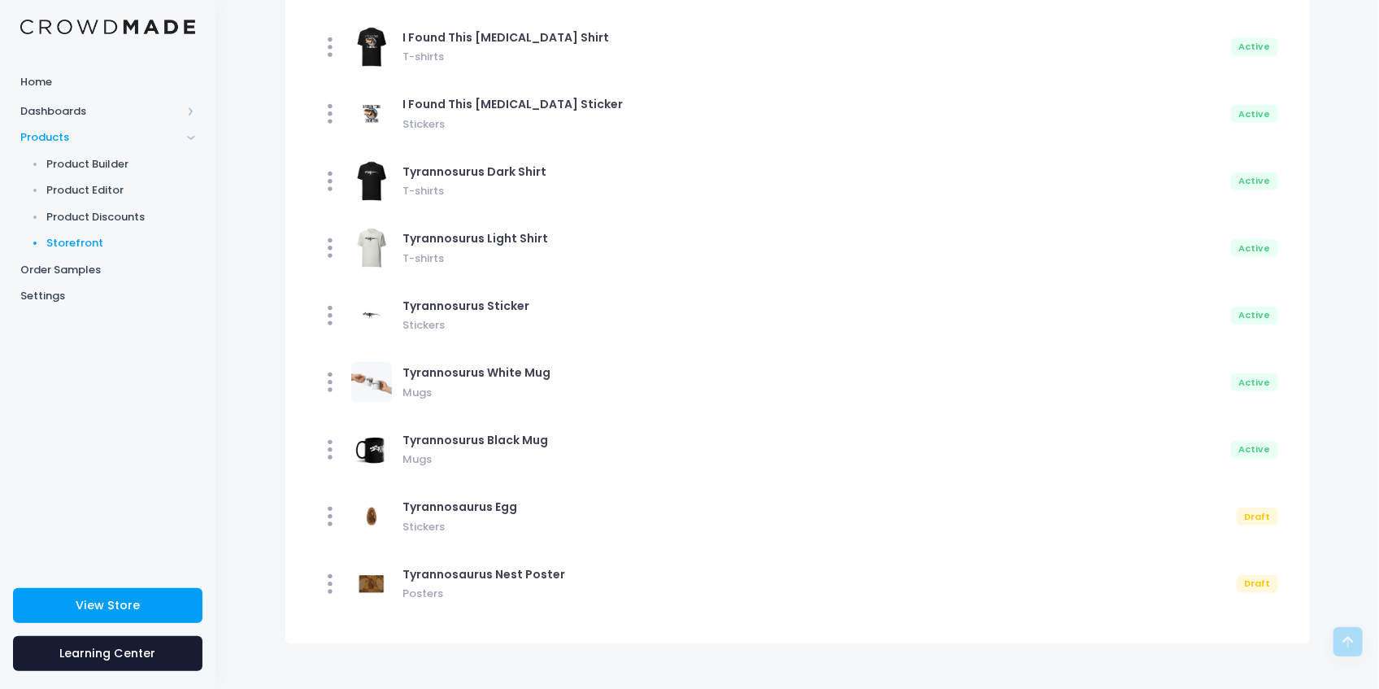
click at [832, 484] on div "Basilosaurus Shirt T-shirts Active Dimetrodon Shirt T-shirts Active Short Sleev…" at bounding box center [797, 119] width 1024 height 1049
click at [102, 195] on span "Product Editor" at bounding box center [121, 190] width 149 height 16
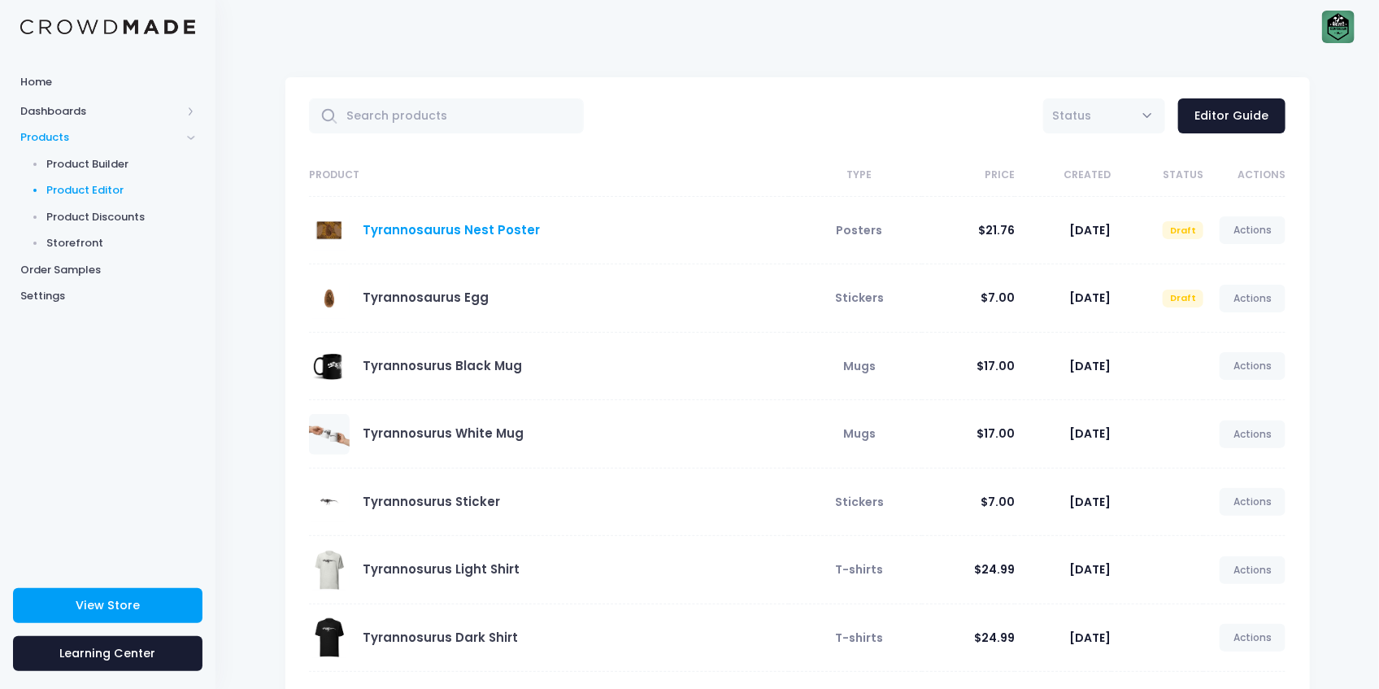
click at [491, 236] on link "Tyrannosaurus Nest Poster" at bounding box center [451, 229] width 177 height 17
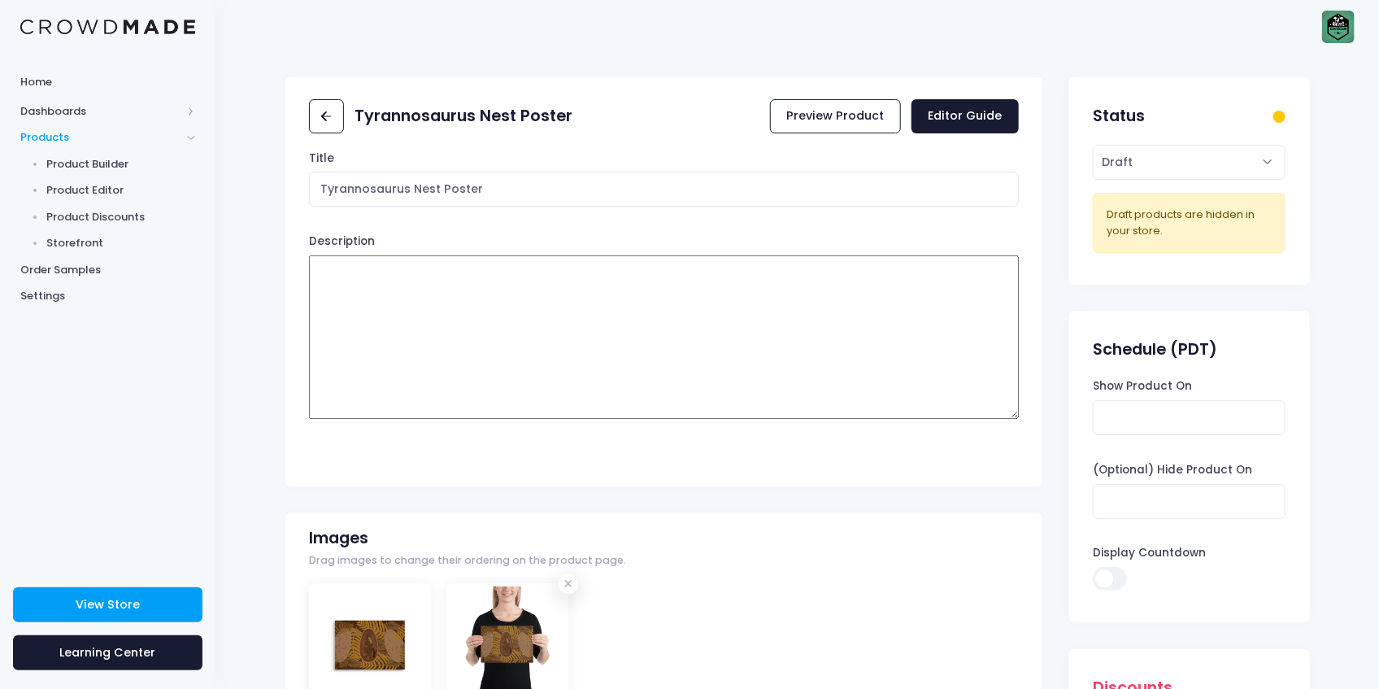
click at [1255, 225] on div "Draft products are hidden in your store." at bounding box center [1188, 222] width 165 height 32
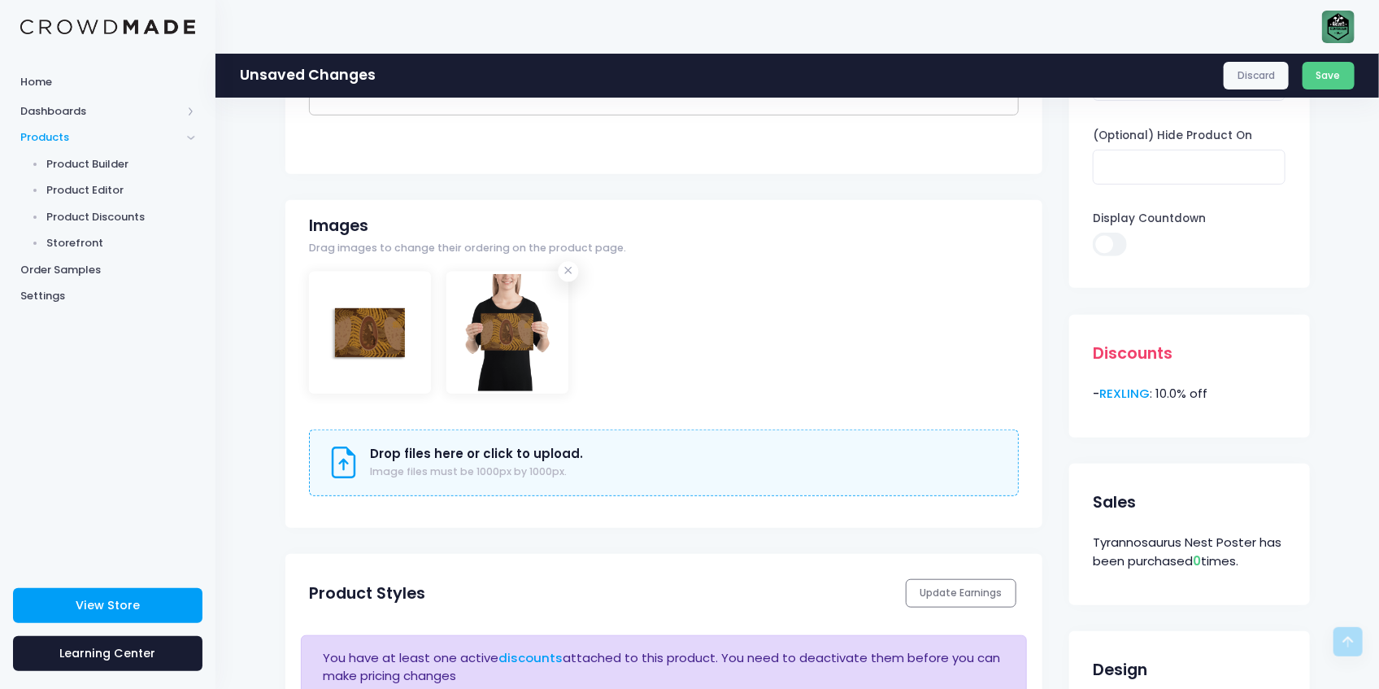
scroll to position [216, 0]
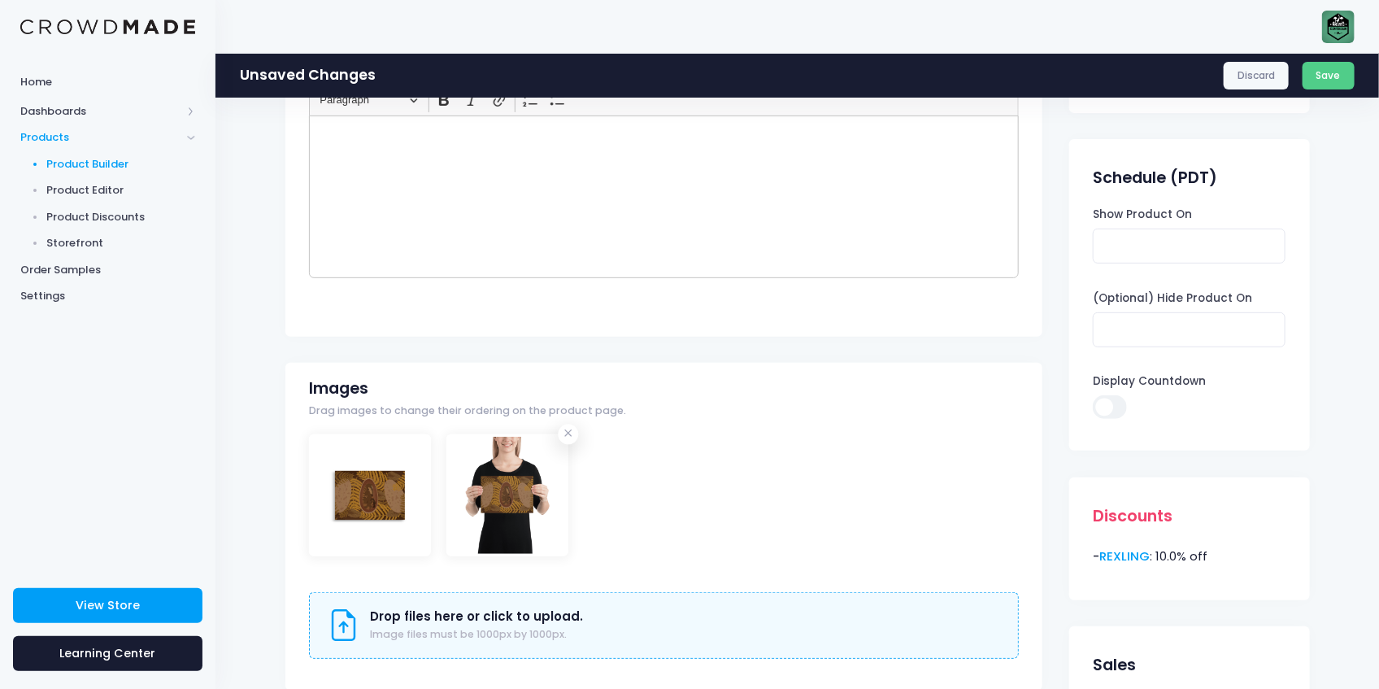
click at [114, 167] on span "Product Builder" at bounding box center [121, 164] width 149 height 16
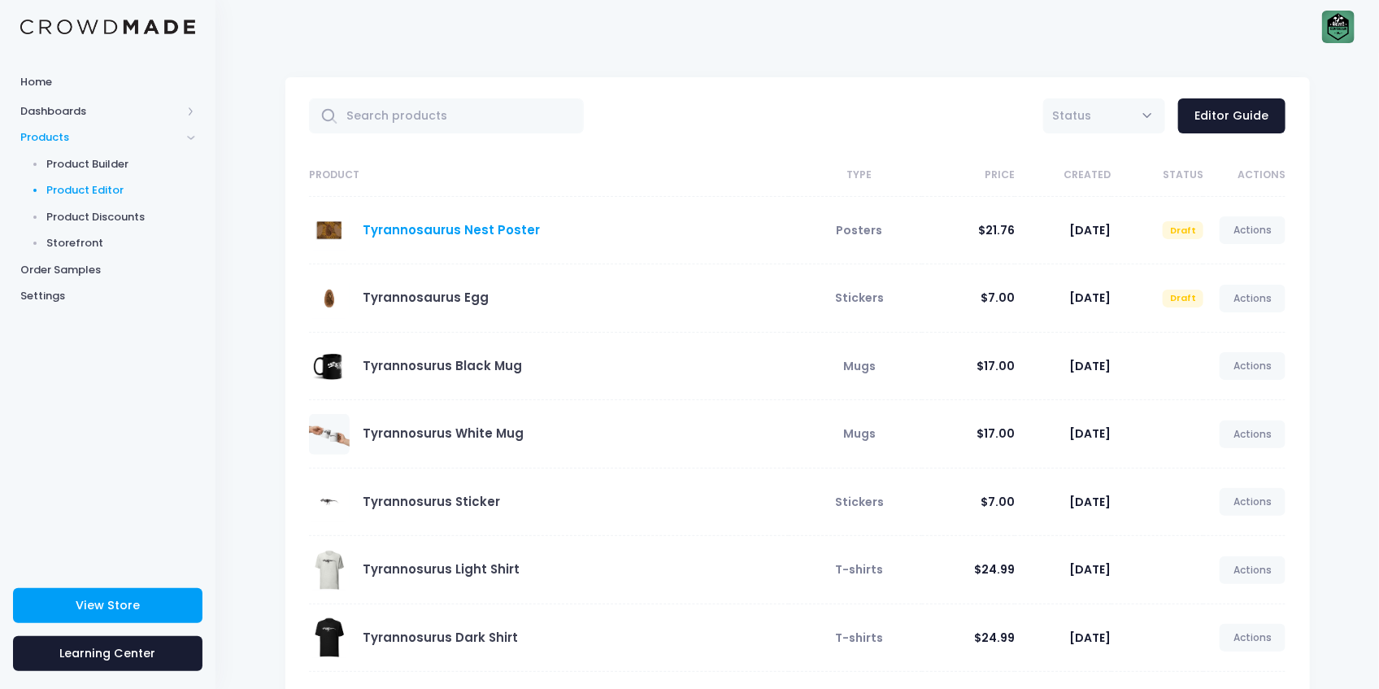
click at [428, 229] on link "Tyrannosaurus Nest Poster" at bounding box center [451, 229] width 177 height 17
click at [1235, 224] on link "Actions" at bounding box center [1252, 230] width 67 height 28
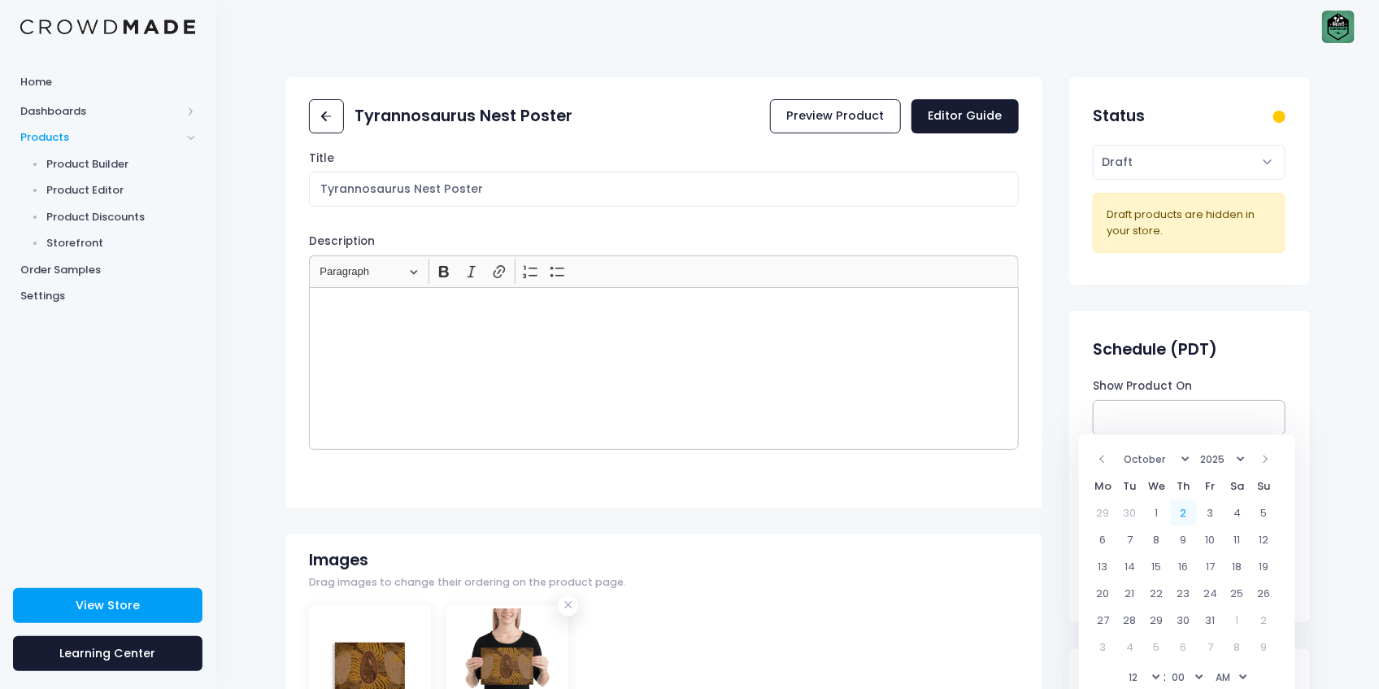
click at [1194, 411] on input "Show Product On" at bounding box center [1189, 417] width 193 height 35
click at [1289, 359] on div "Schedule (PDT)" at bounding box center [1189, 349] width 241 height 57
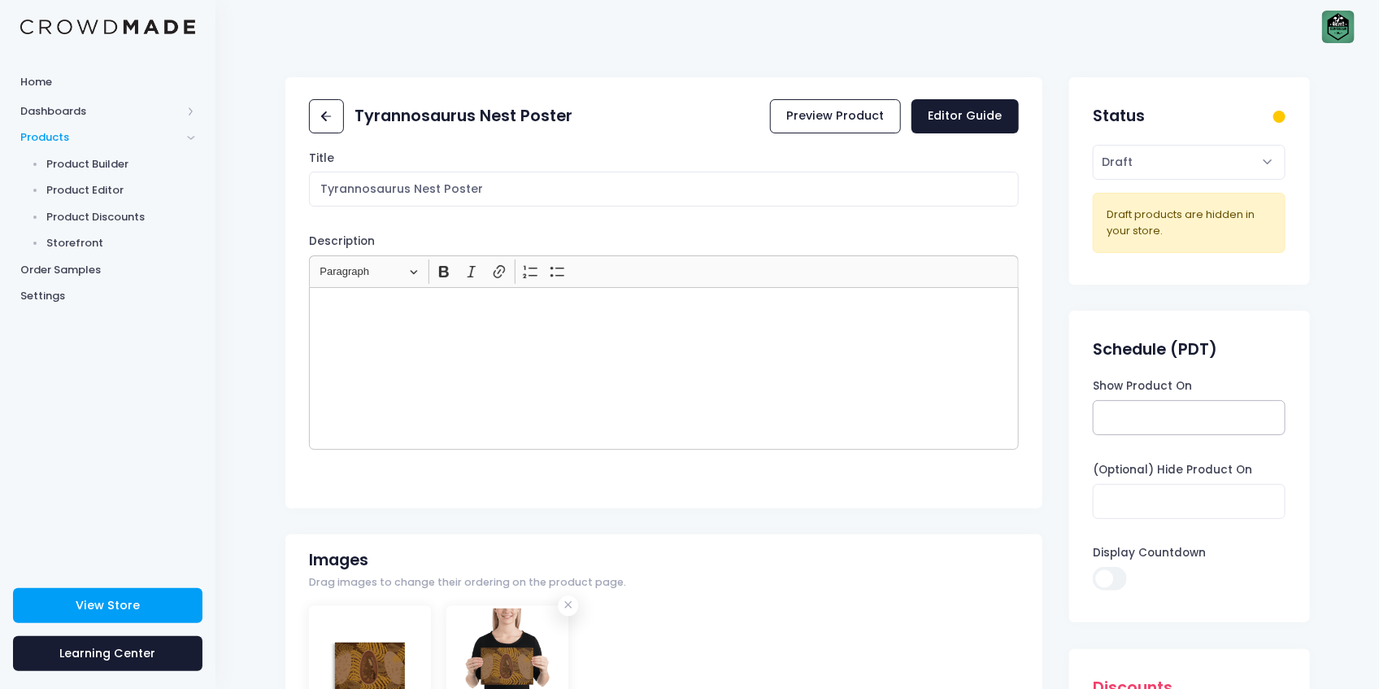
click at [1217, 425] on input "Show Product On" at bounding box center [1189, 417] width 193 height 35
click at [1264, 359] on div "Schedule (PDT)" at bounding box center [1189, 349] width 241 height 57
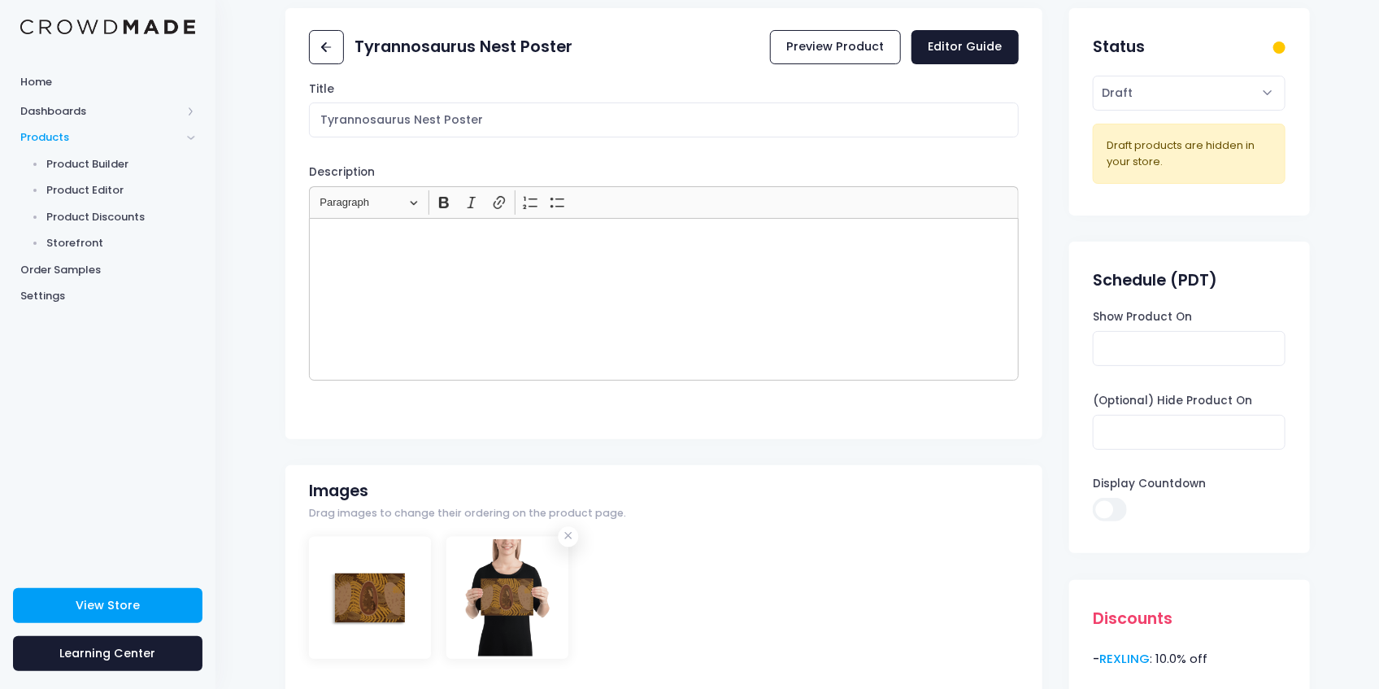
scroll to position [163, 0]
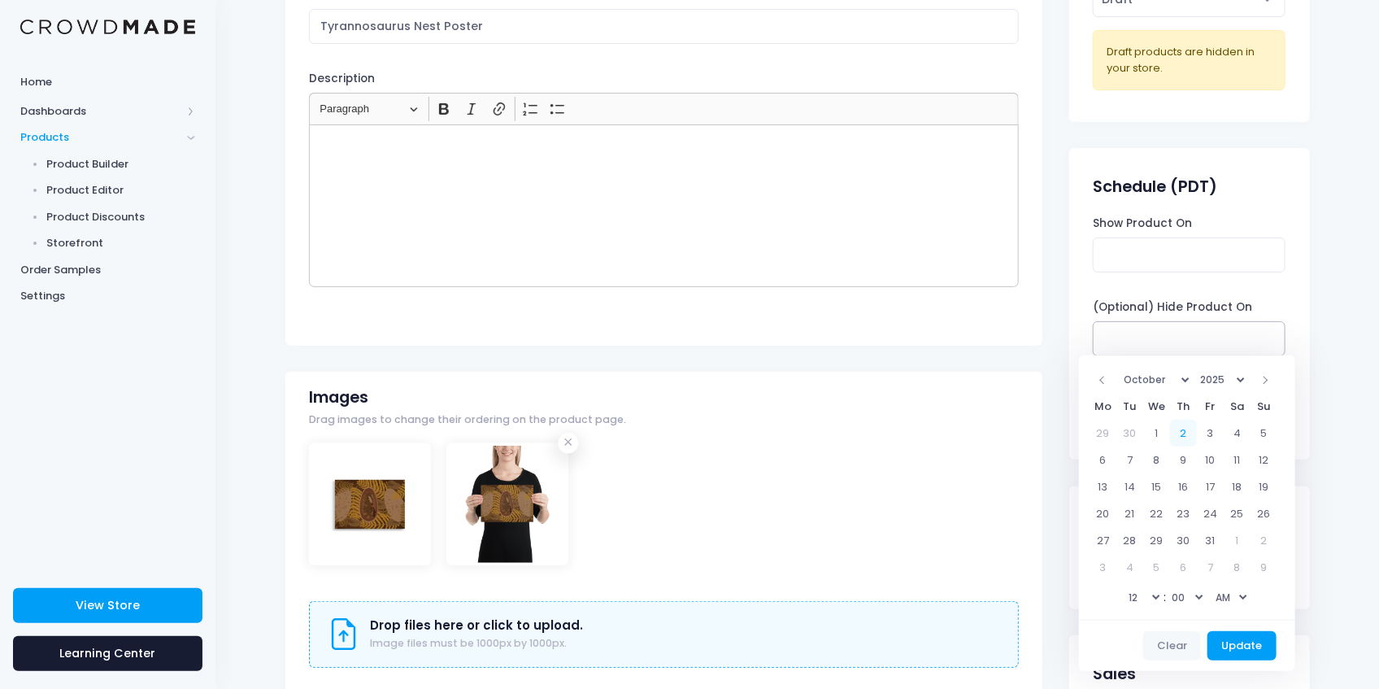
click at [1219, 346] on input "(Optional) Hide Product On" at bounding box center [1189, 338] width 193 height 35
click at [1206, 302] on label "(Optional) Hide Product On" at bounding box center [1172, 307] width 159 height 16
click at [1206, 321] on input "(Optional) Hide Product On" at bounding box center [1189, 338] width 193 height 35
click at [1176, 251] on input "Show Product On" at bounding box center [1189, 254] width 193 height 35
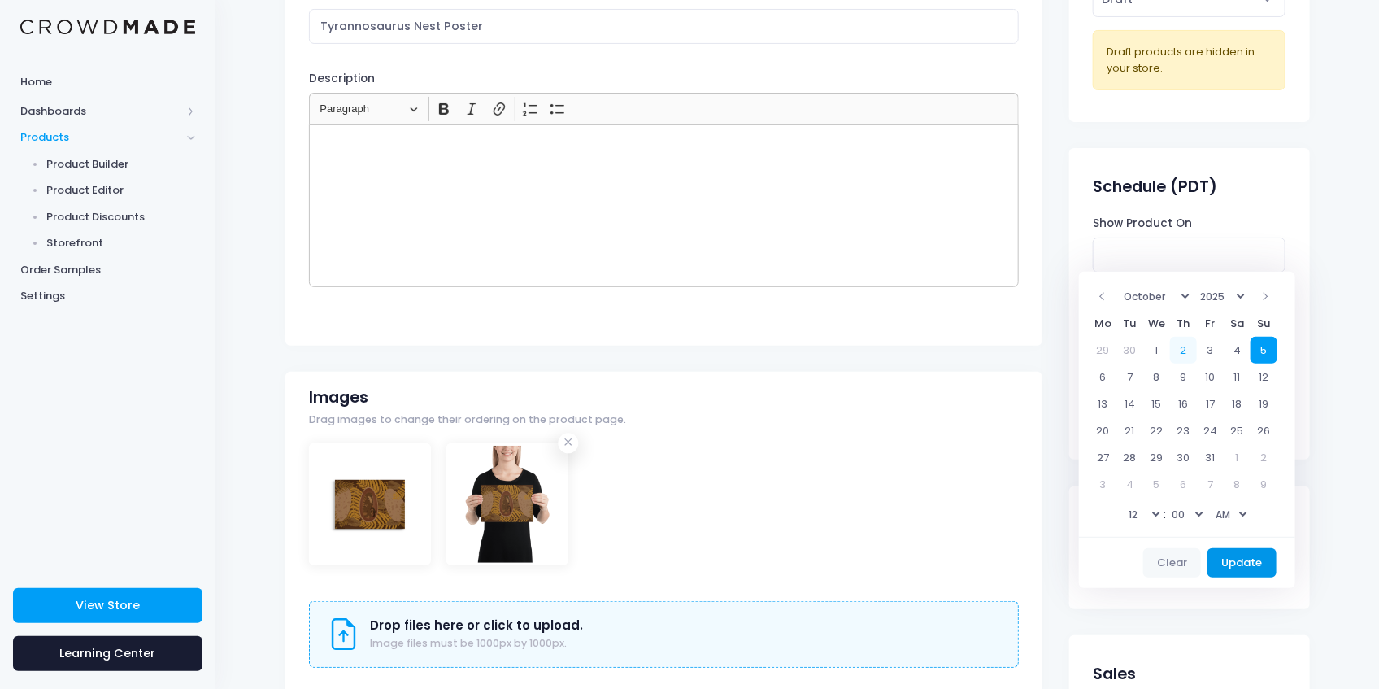
click at [1247, 559] on button "Update" at bounding box center [1241, 562] width 69 height 29
type input "10/05/2025 12:00 AM"
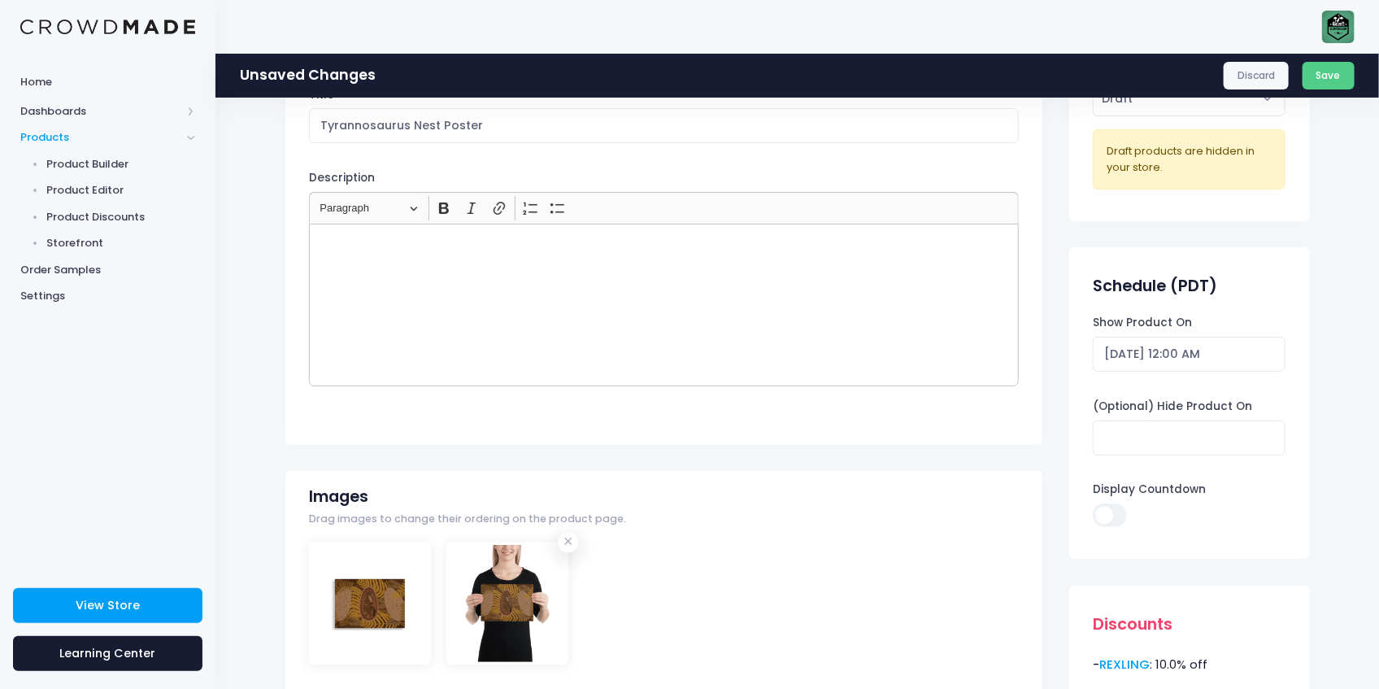
scroll to position [0, 0]
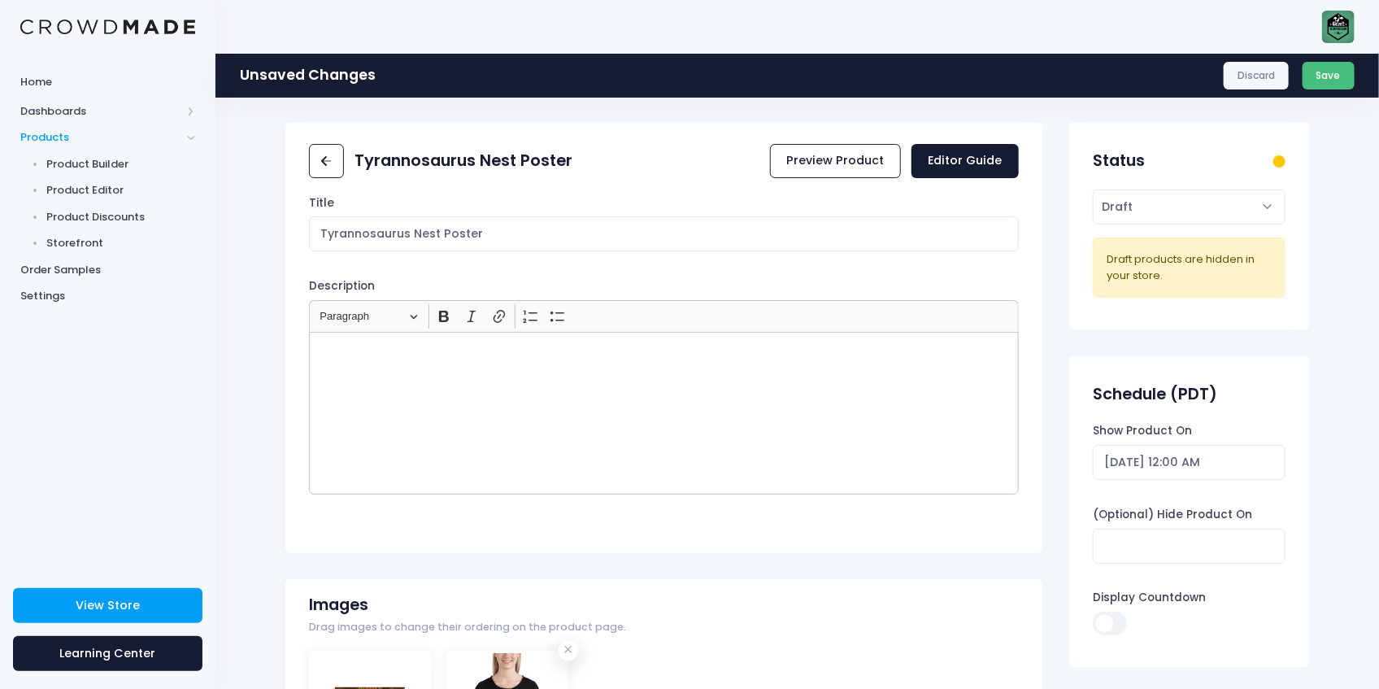
click at [1336, 78] on button "Save" at bounding box center [1328, 76] width 53 height 28
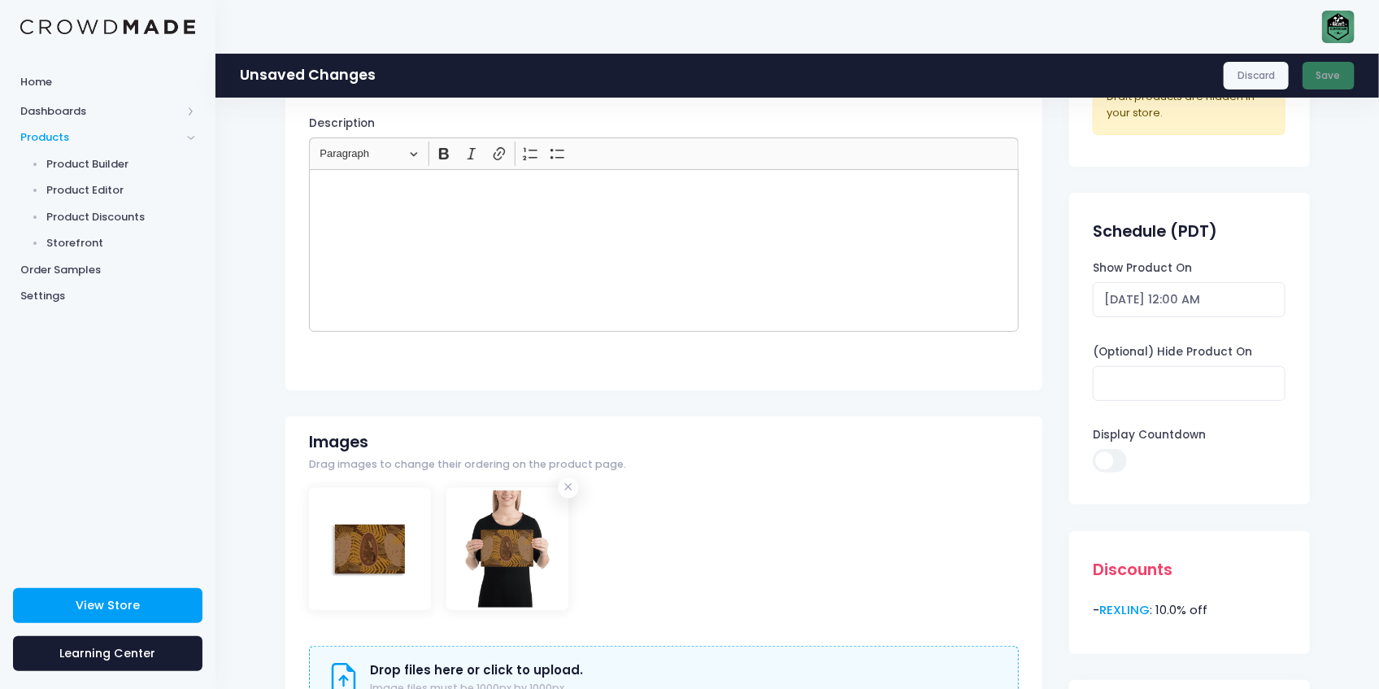
scroll to position [271, 0]
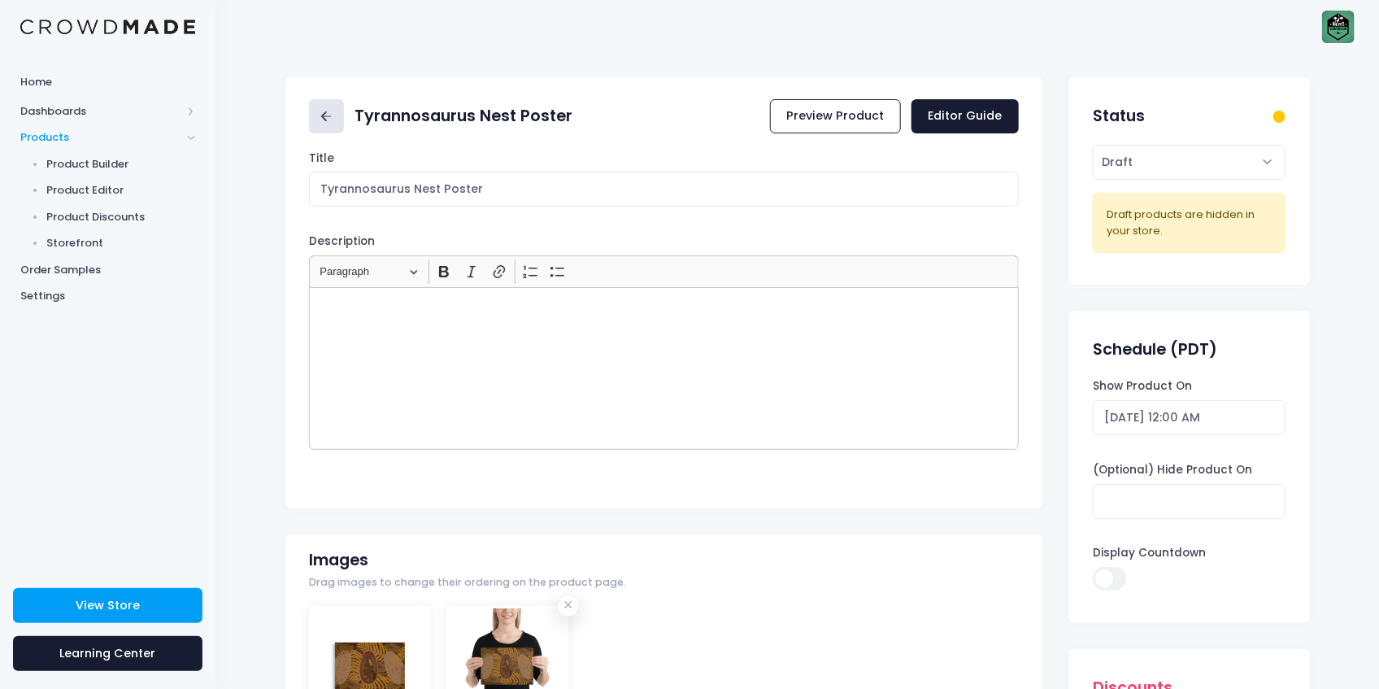
click at [326, 107] on icon at bounding box center [326, 116] width 19 height 19
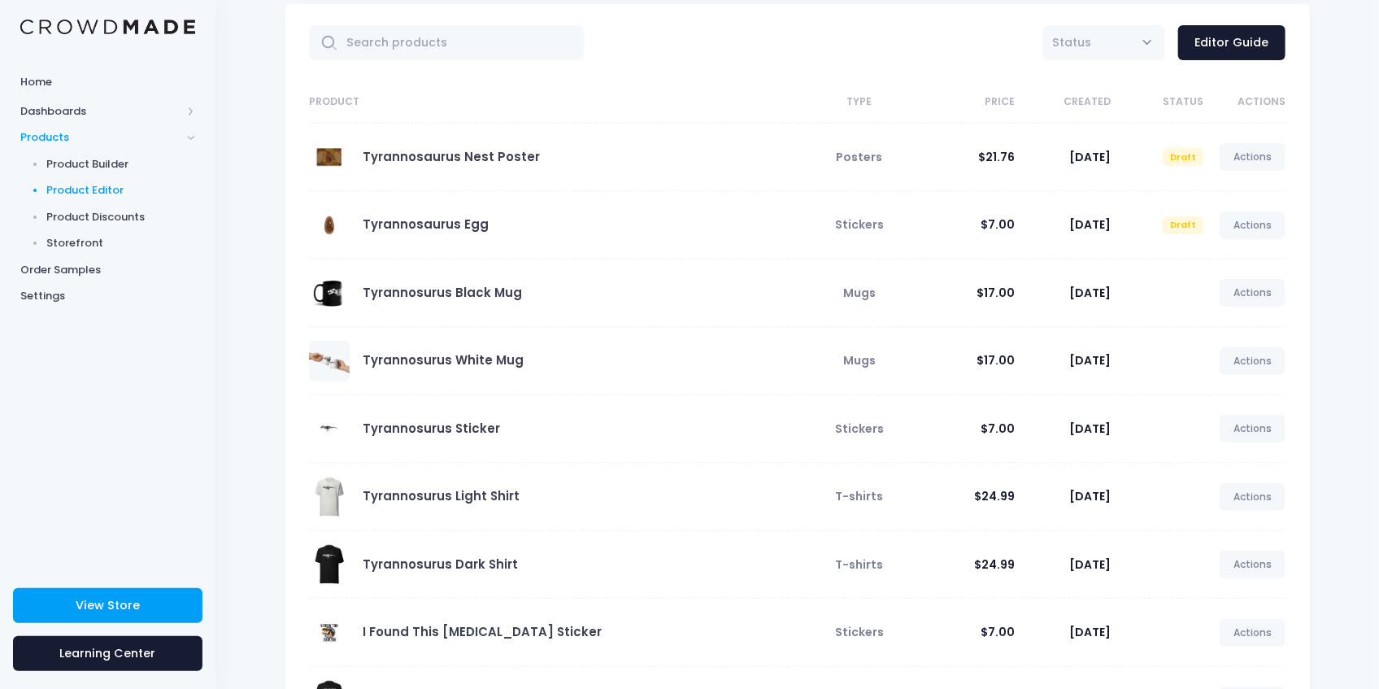
scroll to position [108, 0]
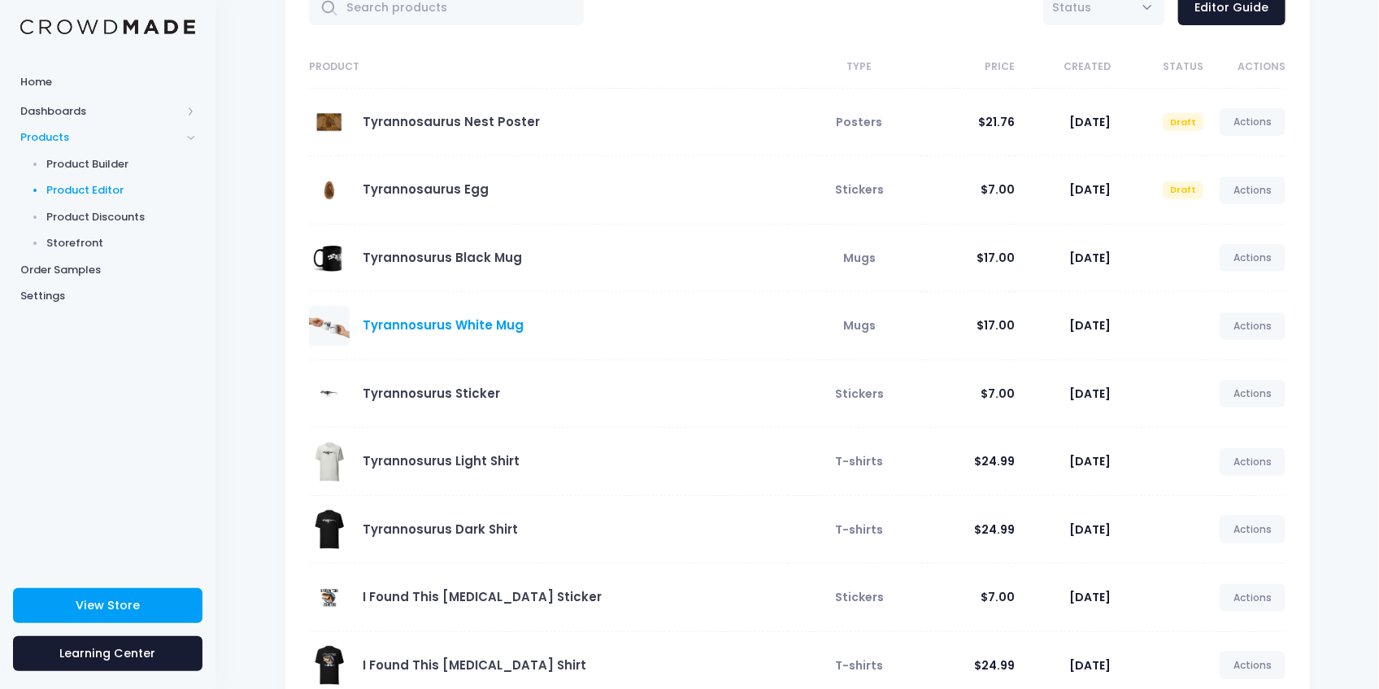
click at [428, 327] on link "Tyrannosurus White Mug" at bounding box center [443, 324] width 161 height 17
click at [315, 326] on span at bounding box center [329, 326] width 41 height 41
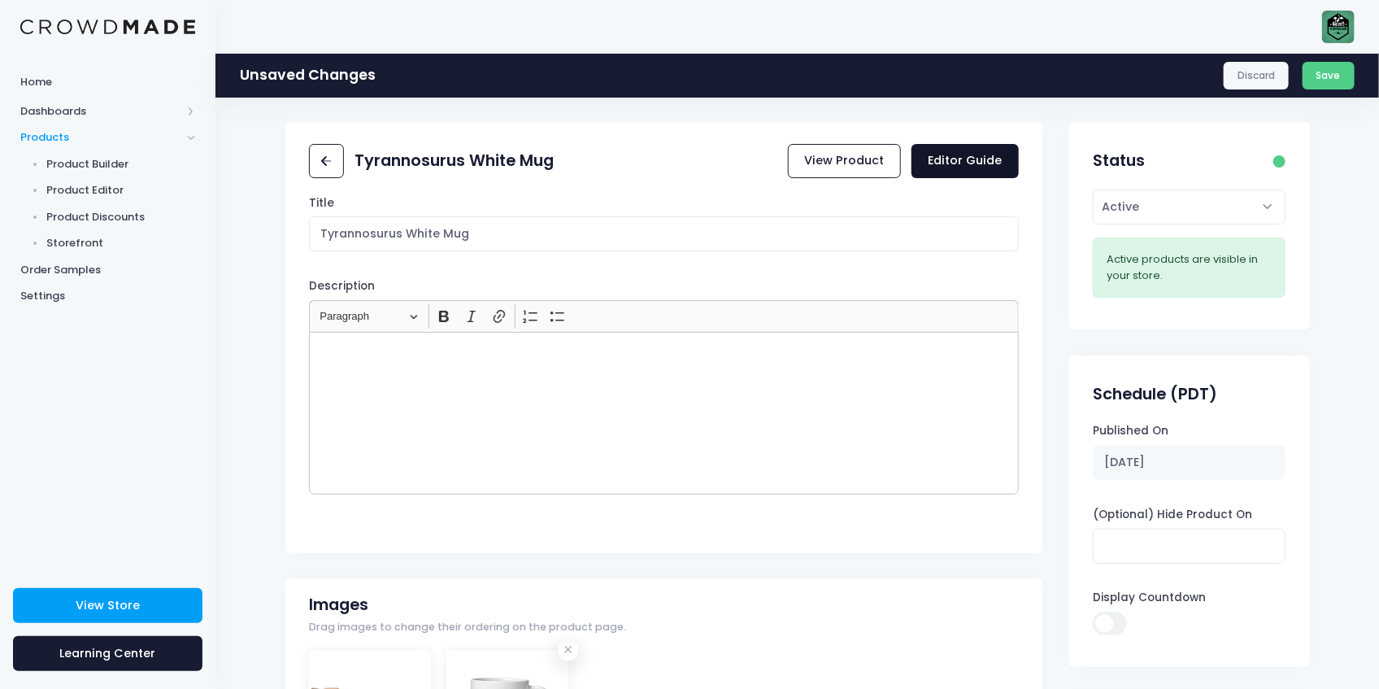
click at [977, 149] on link "Editor Guide" at bounding box center [964, 161] width 107 height 35
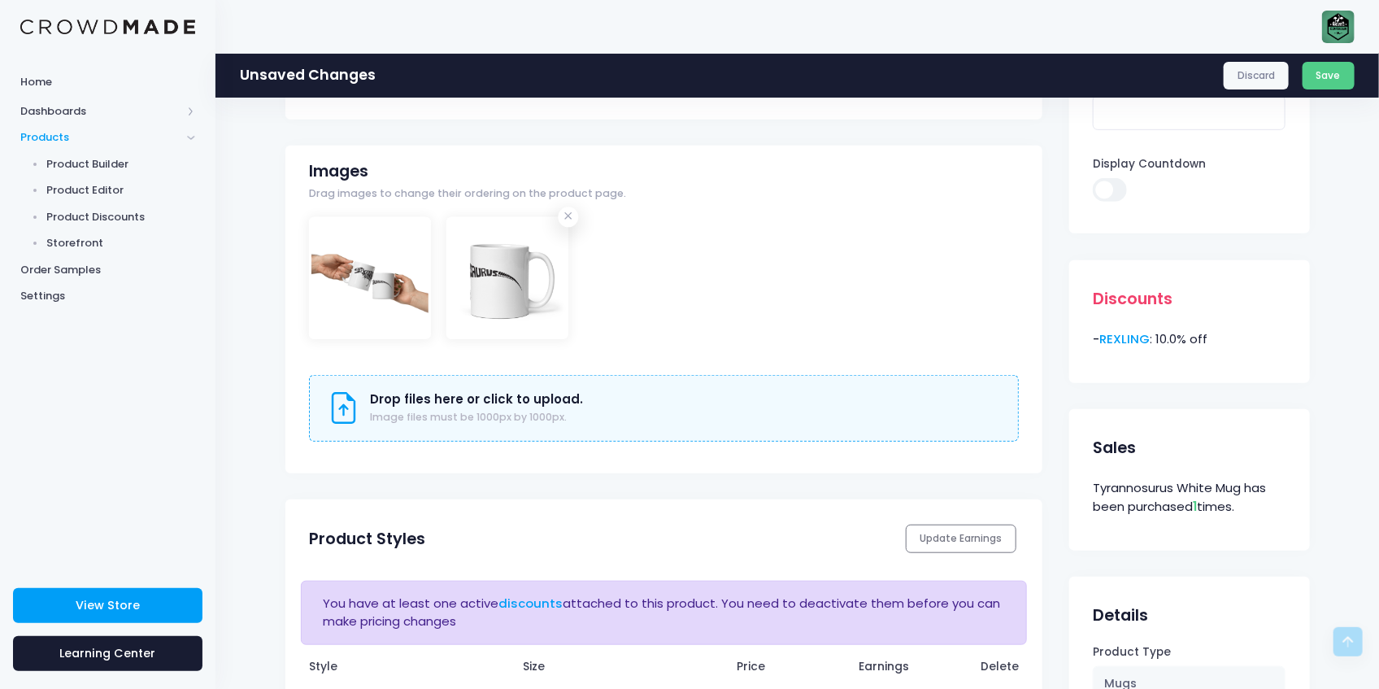
scroll to position [163, 0]
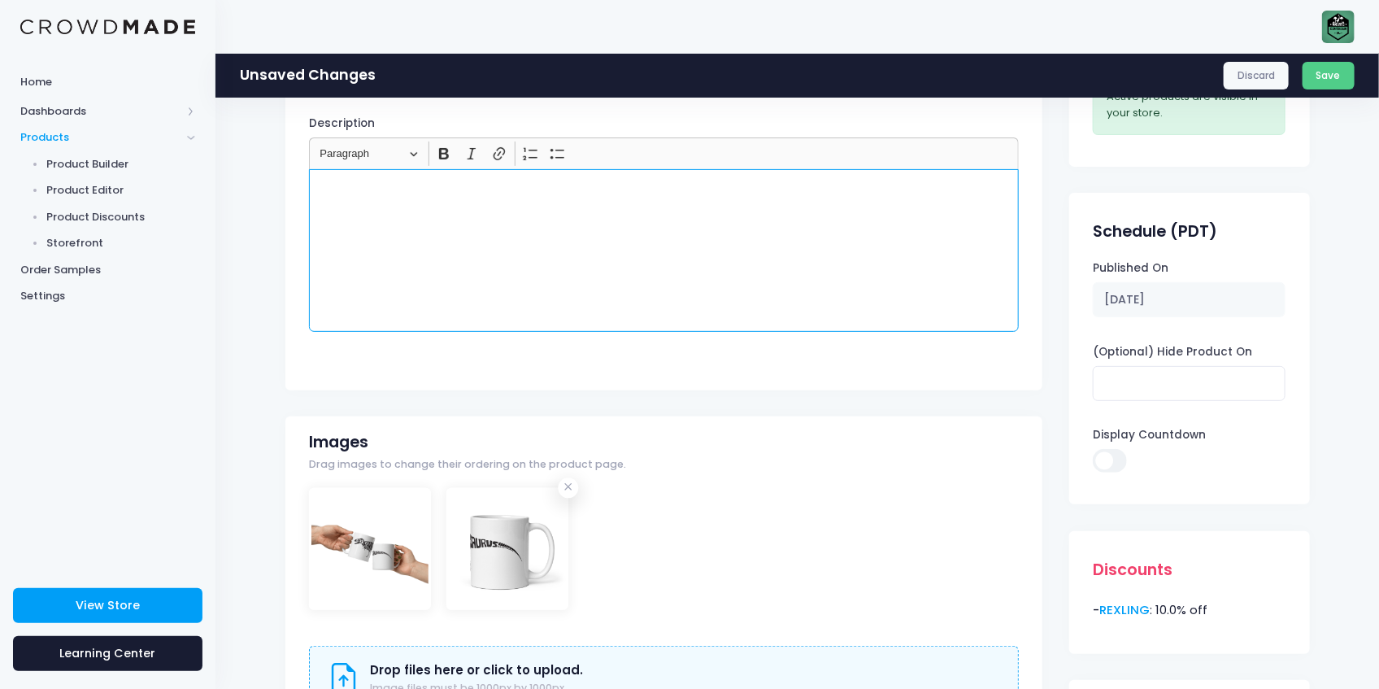
click at [598, 272] on div "Rich Text Editor, main" at bounding box center [664, 250] width 710 height 163
click at [522, 185] on p "Enjoy a cup of Cretaceous coffee with this stylish Tyrannosaurus [PERSON_NAME] …" at bounding box center [664, 188] width 696 height 16
copy p "Enjoy a cup of Cretaceous coffee with this stylish Tyrannosaurus [PERSON_NAME] …"
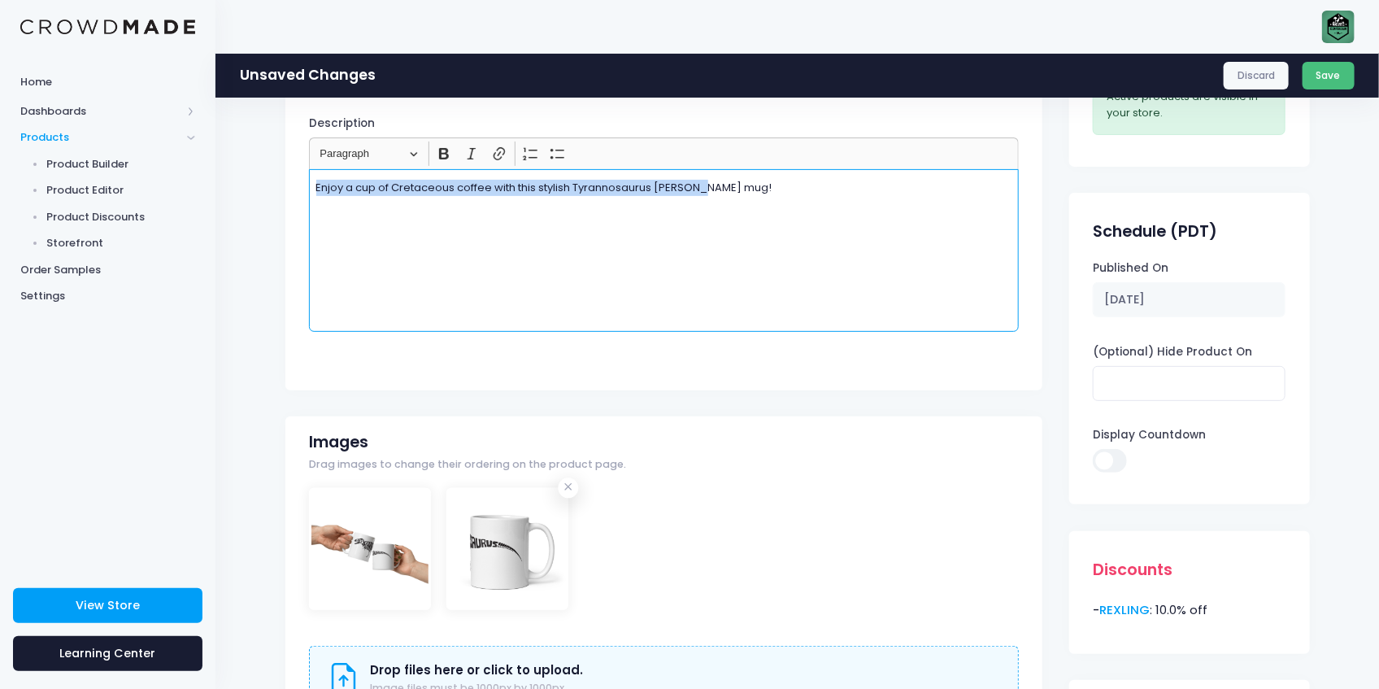
click at [1316, 80] on button "Save" at bounding box center [1328, 76] width 53 height 28
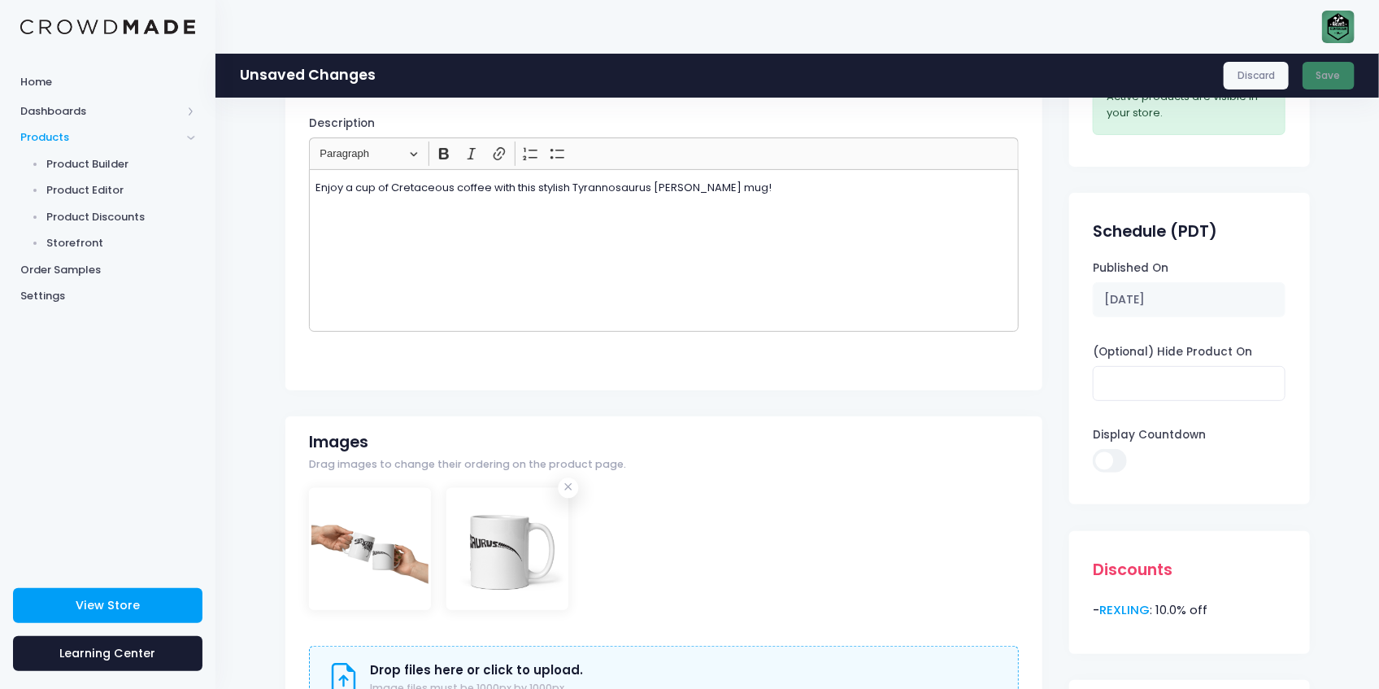
drag, startPoint x: 404, startPoint y: 524, endPoint x: 732, endPoint y: 547, distance: 328.5
click at [732, 547] on div at bounding box center [664, 564] width 710 height 153
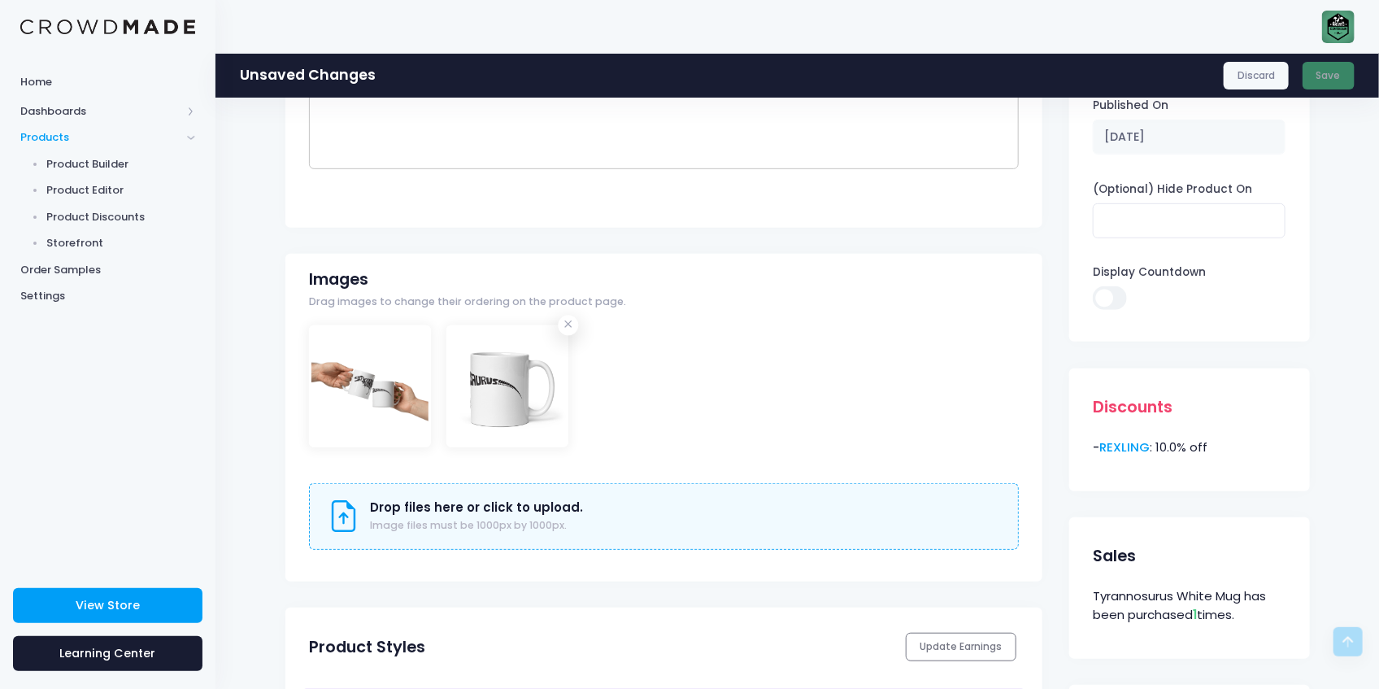
scroll to position [433, 0]
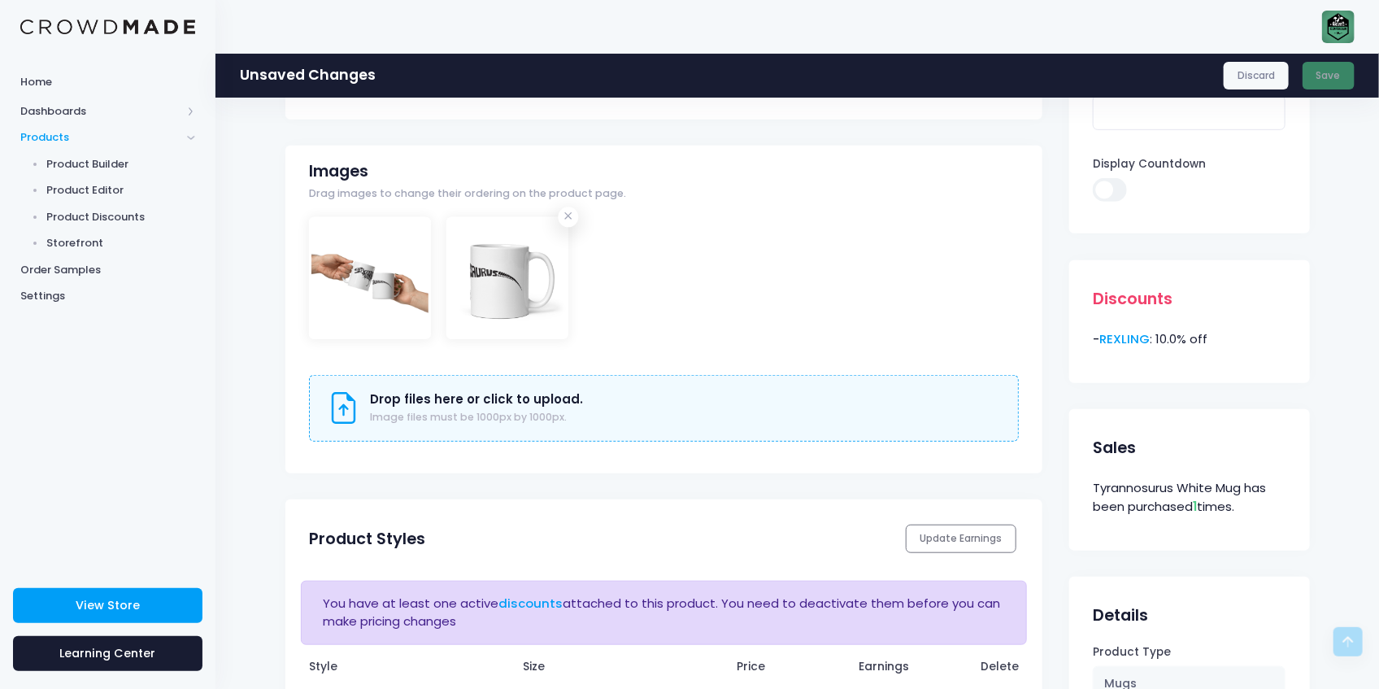
click at [593, 410] on div "Drop files here or click to upload. Image files must be 1000px by 1000px." at bounding box center [664, 408] width 672 height 33
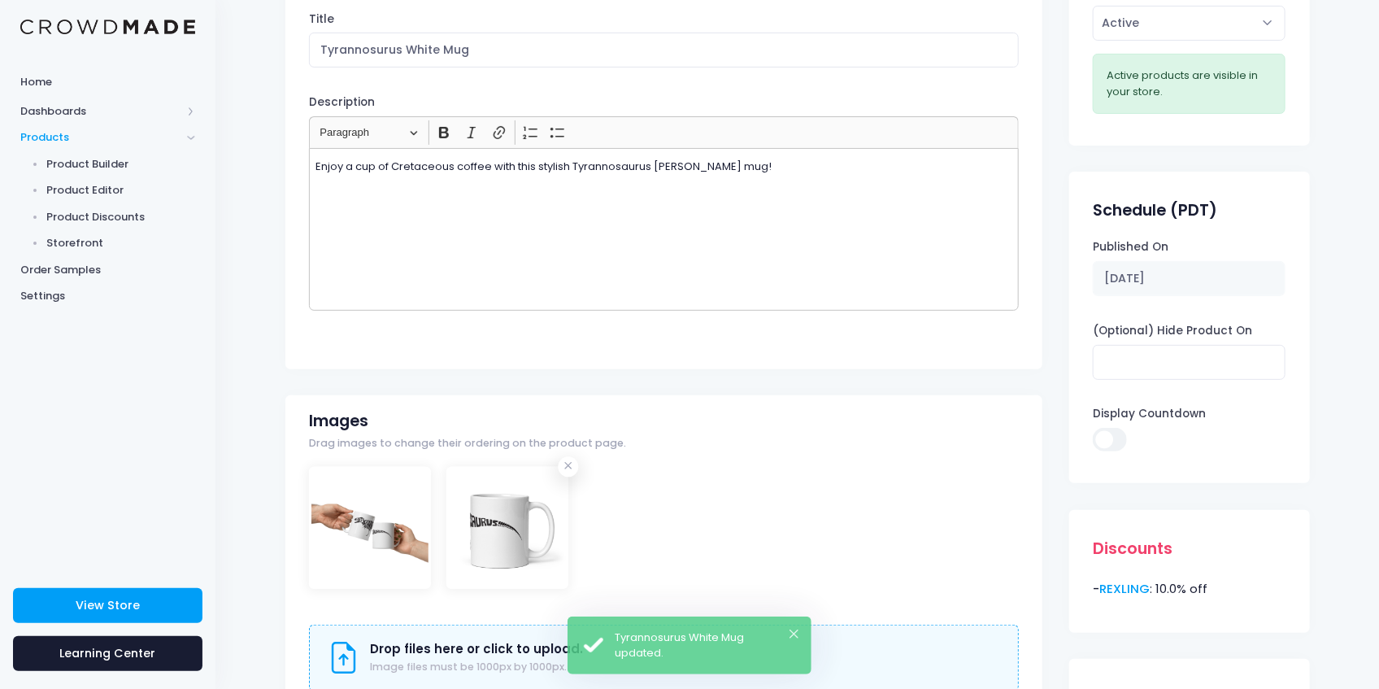
scroll to position [163, 0]
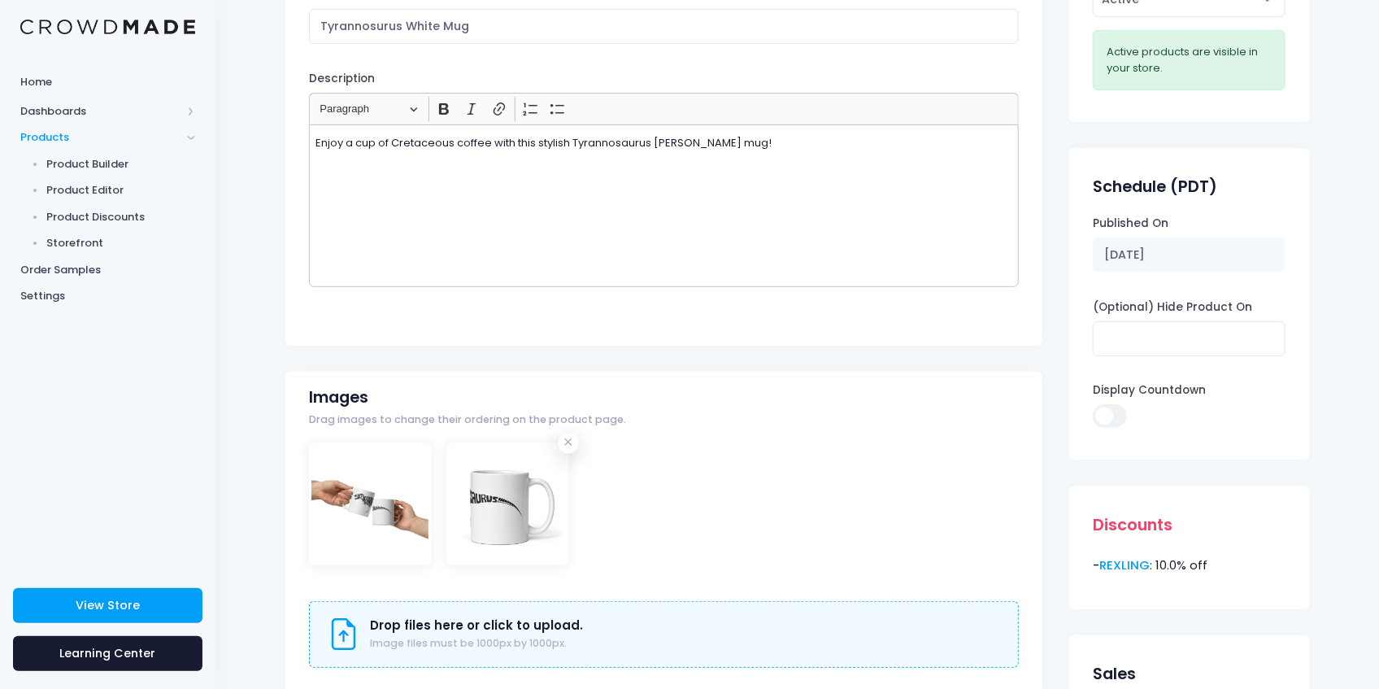
click at [806, 150] on p "Enjoy a cup of Cretaceous coffee with this stylish Tyrannosaurus [PERSON_NAME] …" at bounding box center [664, 143] width 696 height 16
click at [652, 137] on p "Enjoy a cup of Cretaceous coffee with this stylish Tyrannosaurus rex mug!" at bounding box center [664, 143] width 696 height 16
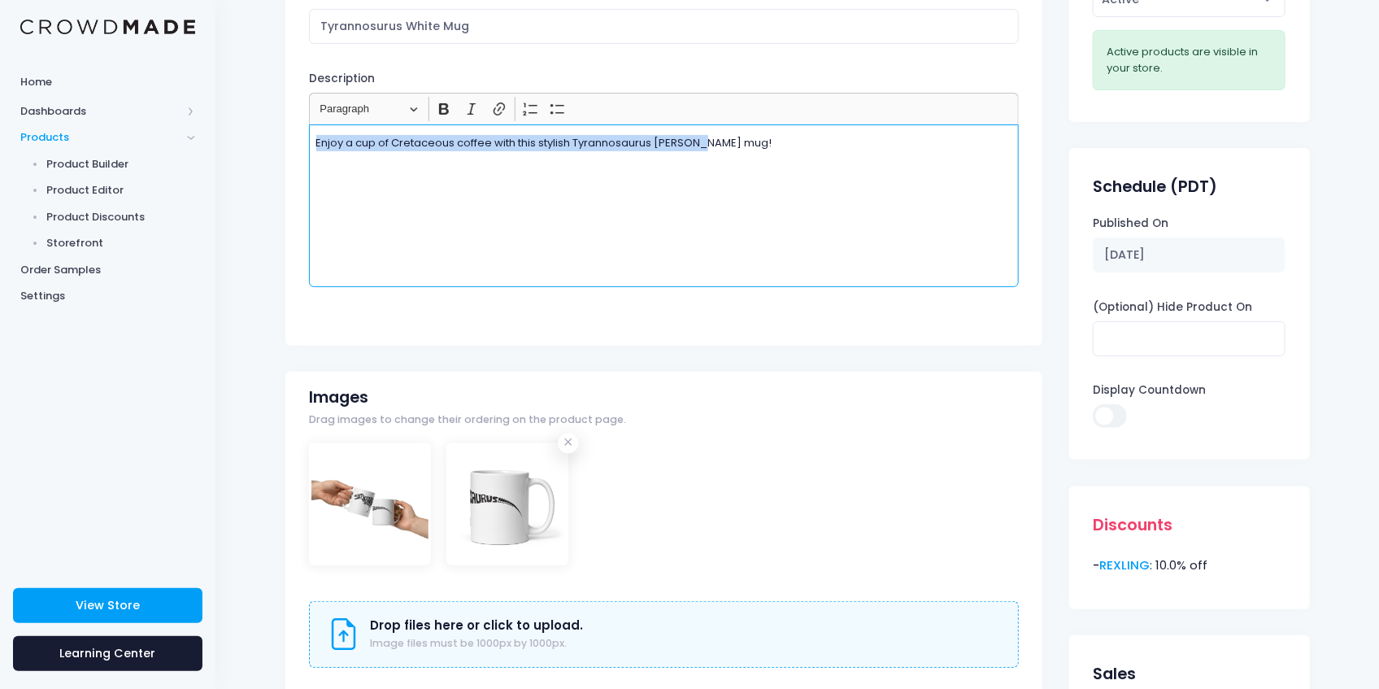
click at [652, 137] on p "Enjoy a cup of Cretaceous coffee with this stylish Tyrannosaurus rex mug!" at bounding box center [664, 143] width 696 height 16
click at [652, 137] on p "Enjoy a cup of Cretaceous coffee with this stylish Tyrannosaurus [PERSON_NAME] …" at bounding box center [664, 143] width 696 height 16
copy p "Enjoy a cup of Cretaceous coffee with this stylish Tyrannosaurus [PERSON_NAME] …"
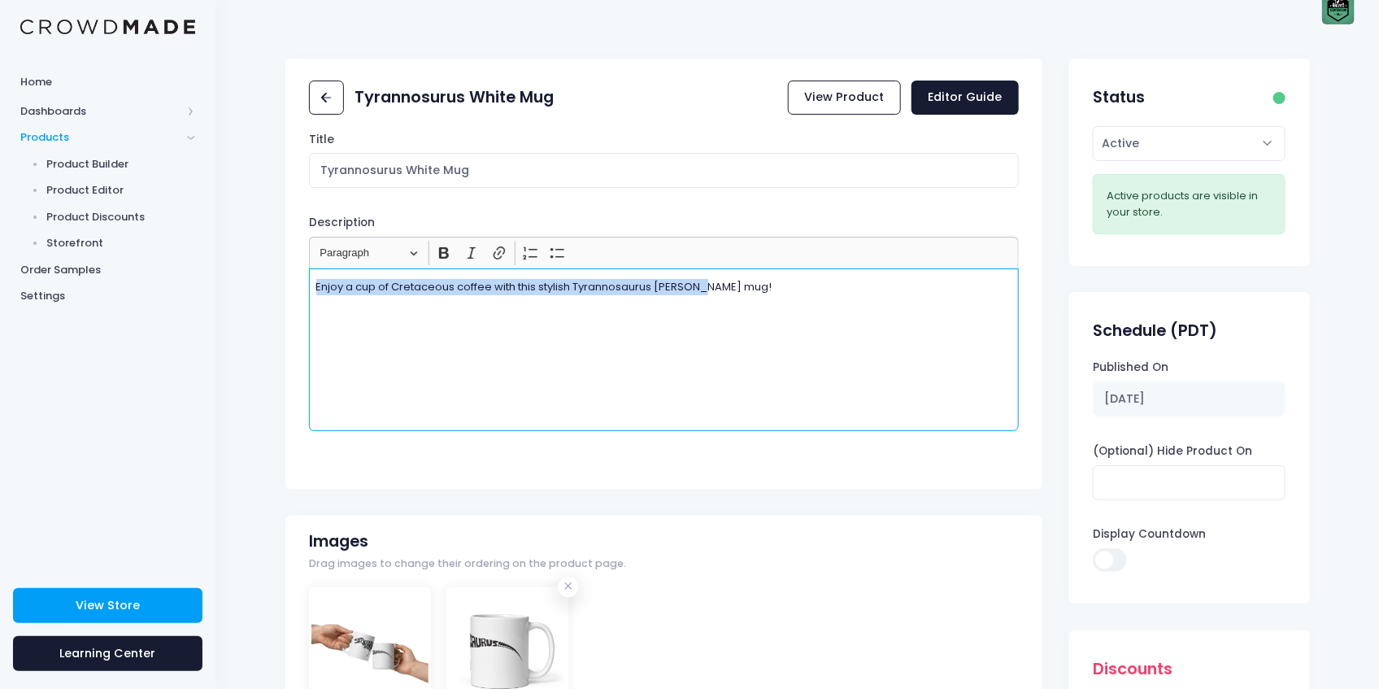
scroll to position [0, 0]
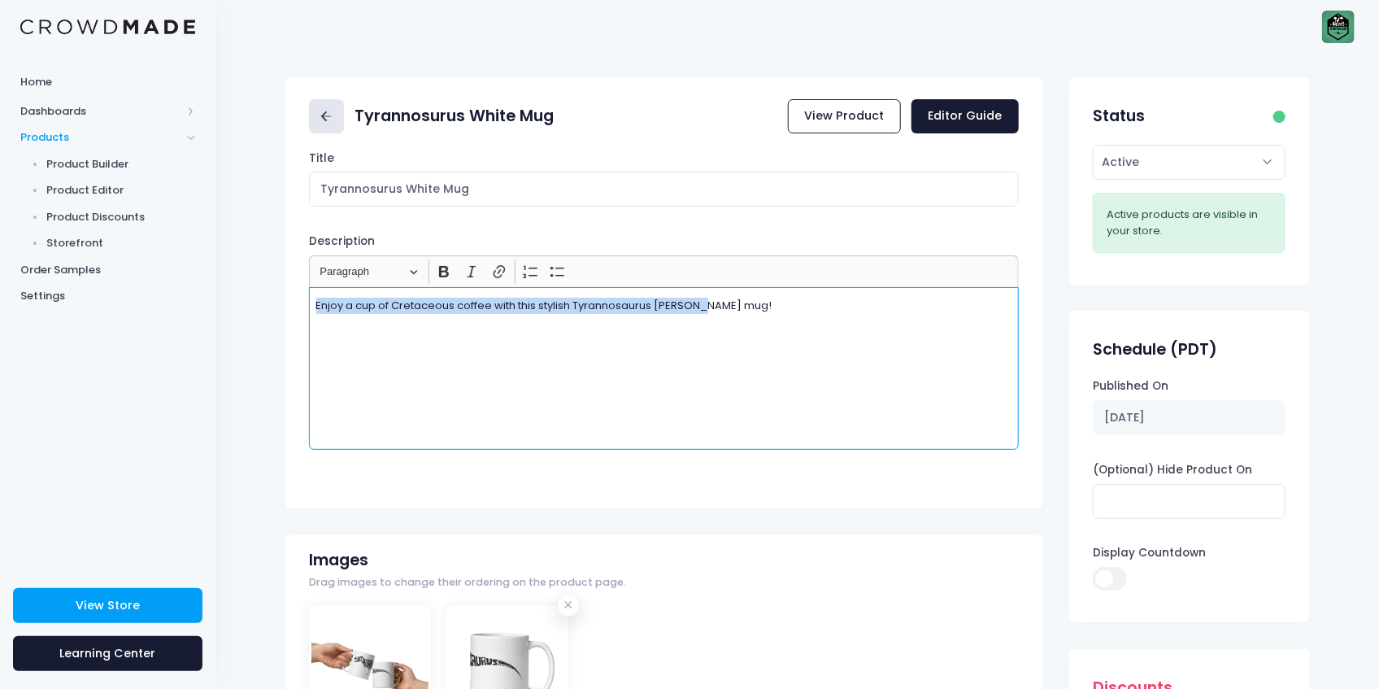
click at [335, 120] on icon at bounding box center [326, 116] width 19 height 19
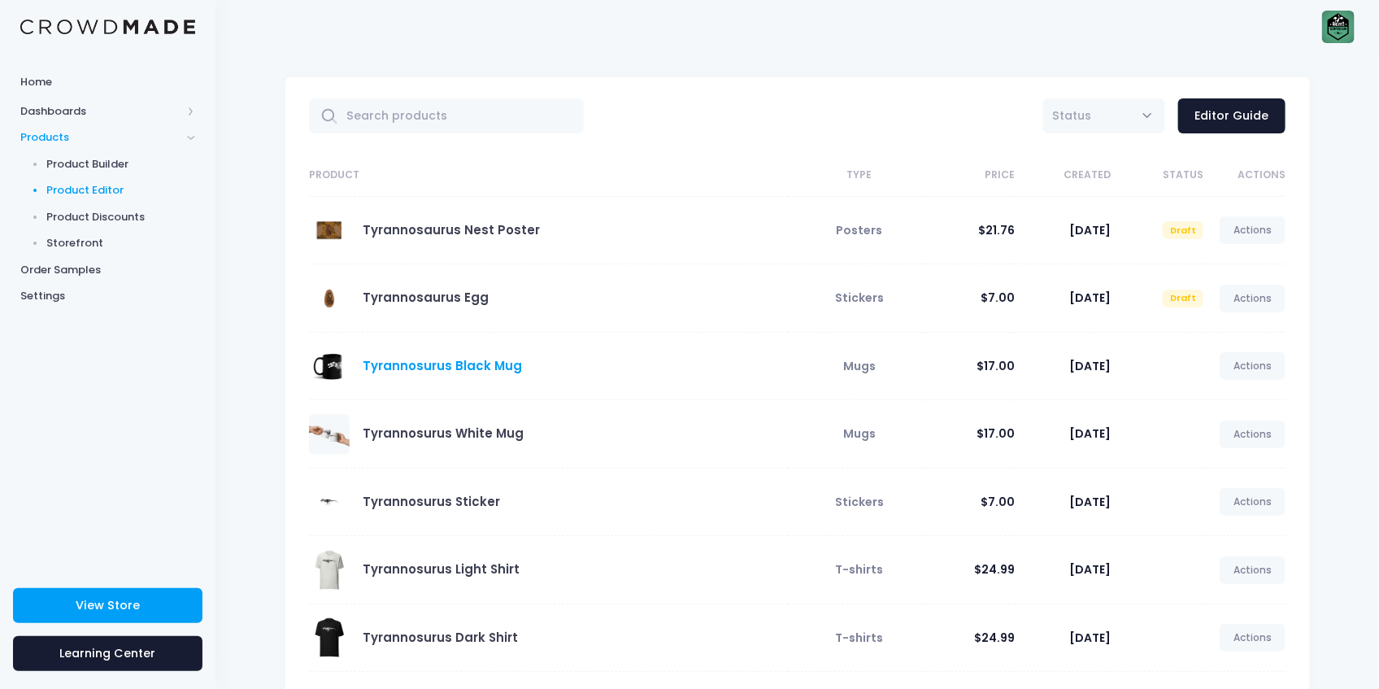
click at [444, 367] on link "Tyrannosurus Black Mug" at bounding box center [442, 365] width 159 height 17
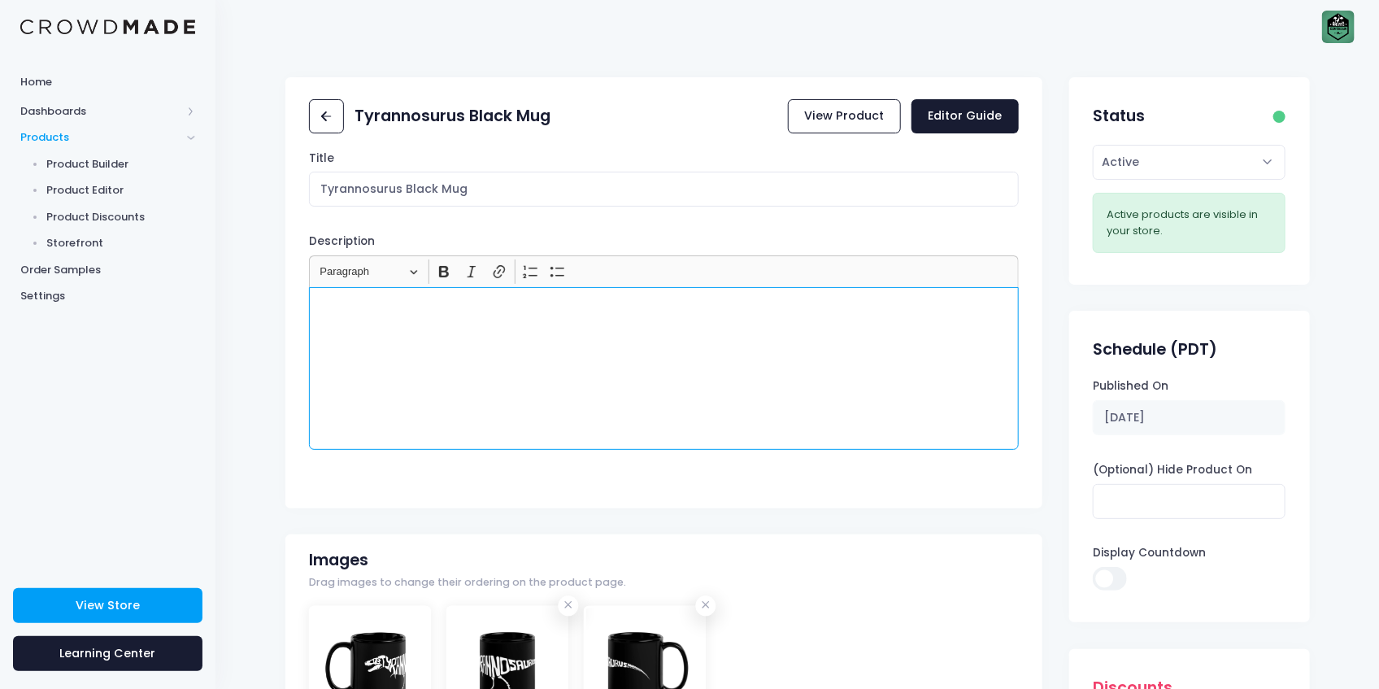
click at [427, 317] on div "Rich Text Editor, main" at bounding box center [664, 368] width 710 height 163
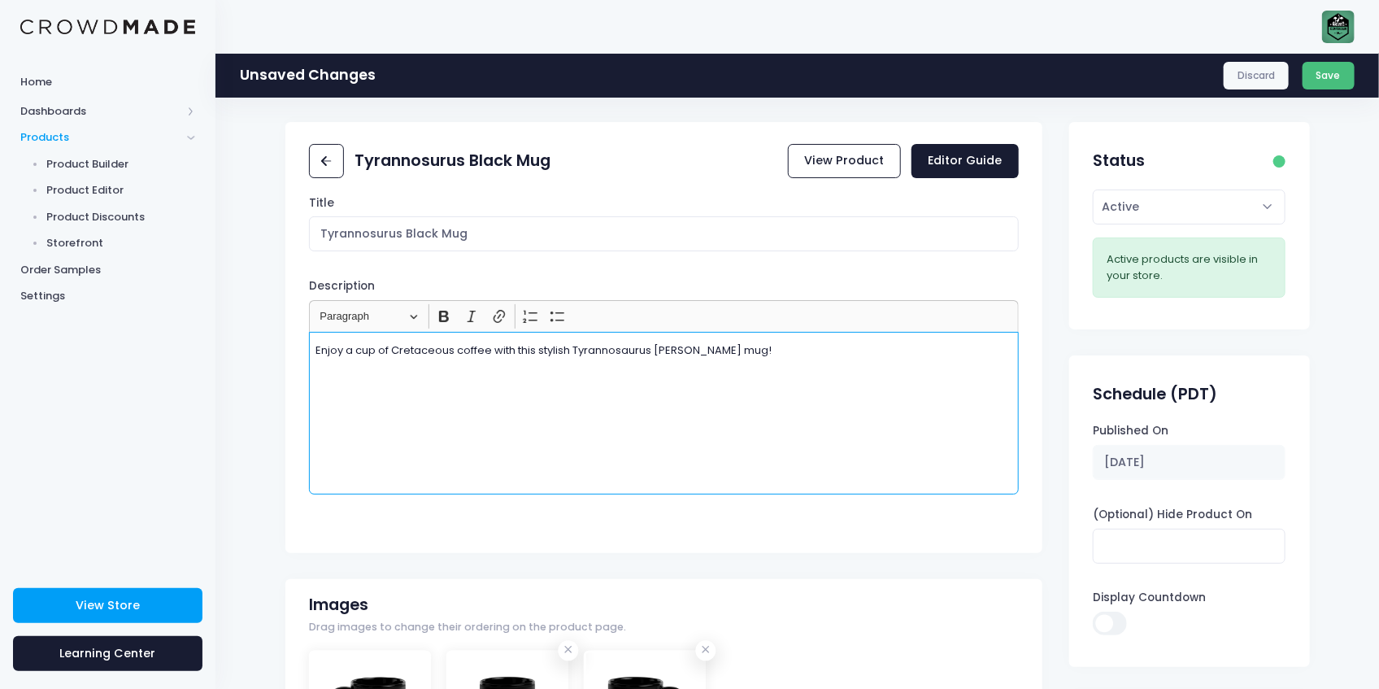
click at [1332, 76] on button "Save" at bounding box center [1328, 76] width 53 height 28
